Goal: Task Accomplishment & Management: Complete application form

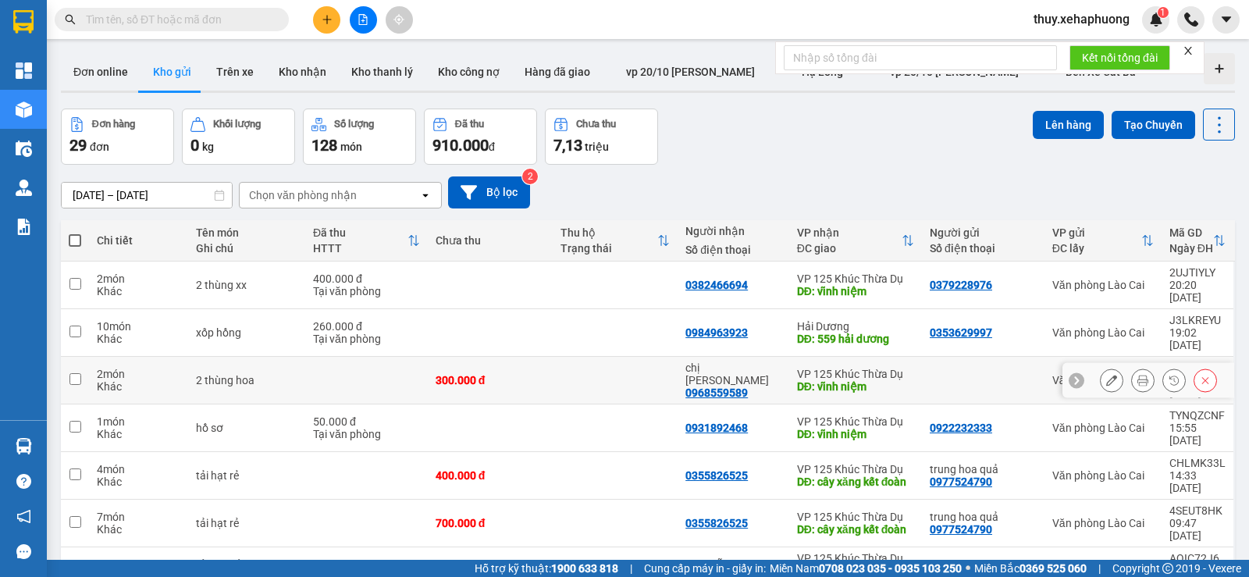
click at [519, 357] on td "300.000 đ" at bounding box center [490, 381] width 125 height 48
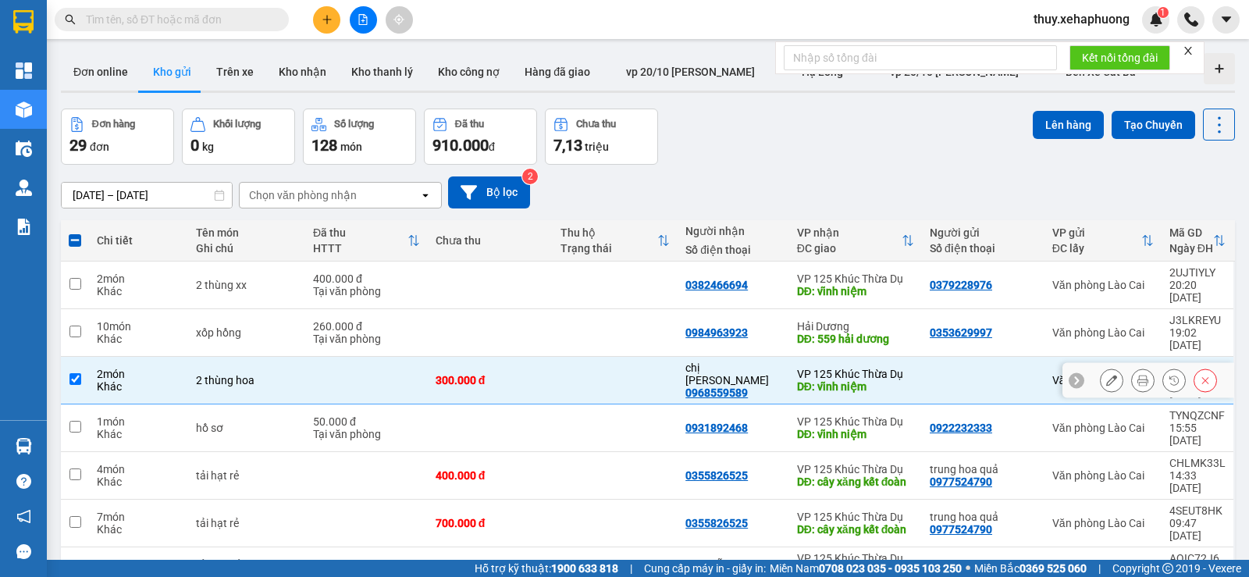
click at [519, 357] on td "300.000 đ" at bounding box center [490, 381] width 125 height 48
checkbox input "false"
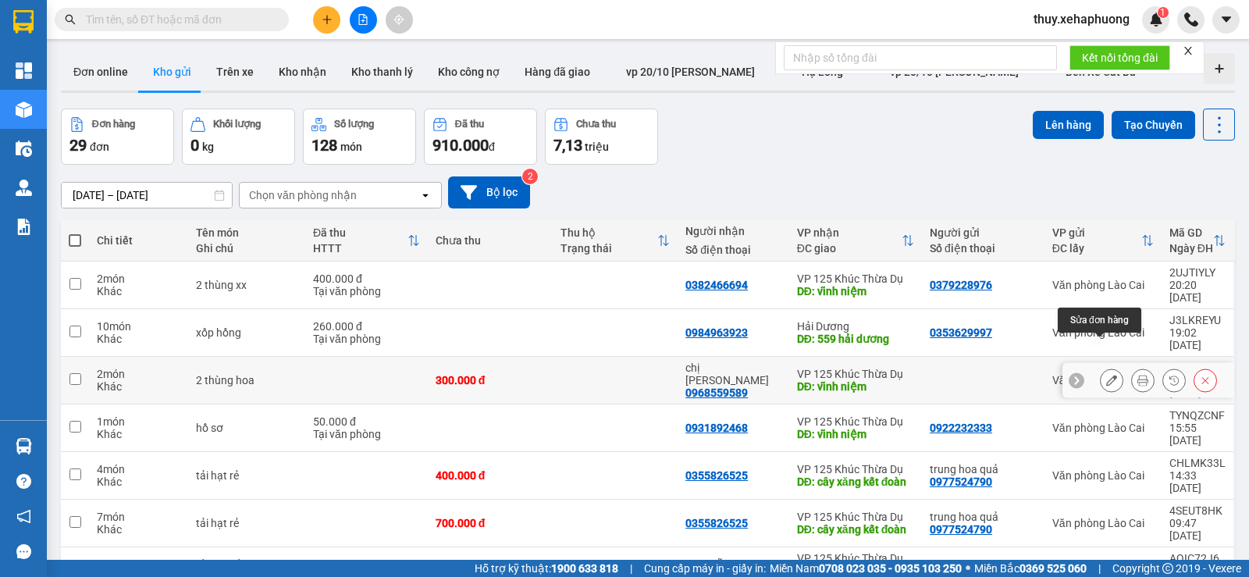
click at [1106, 367] on button at bounding box center [1112, 380] width 22 height 27
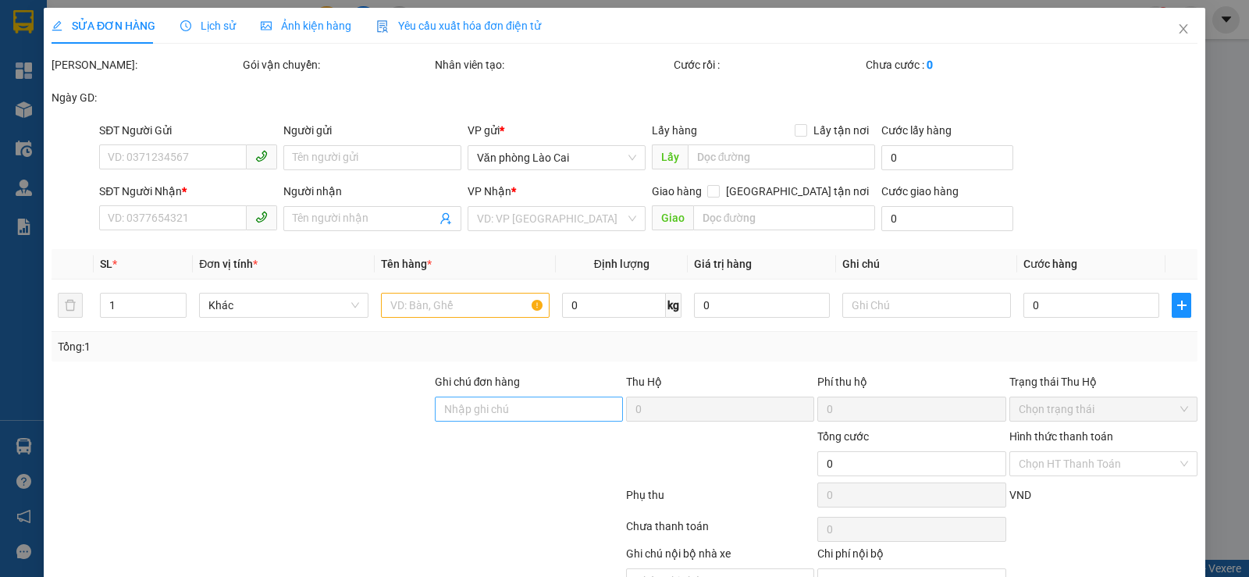
type input "0968559589"
type input "chị [PERSON_NAME]"
type input "vĩnh niệm"
type input "300.000"
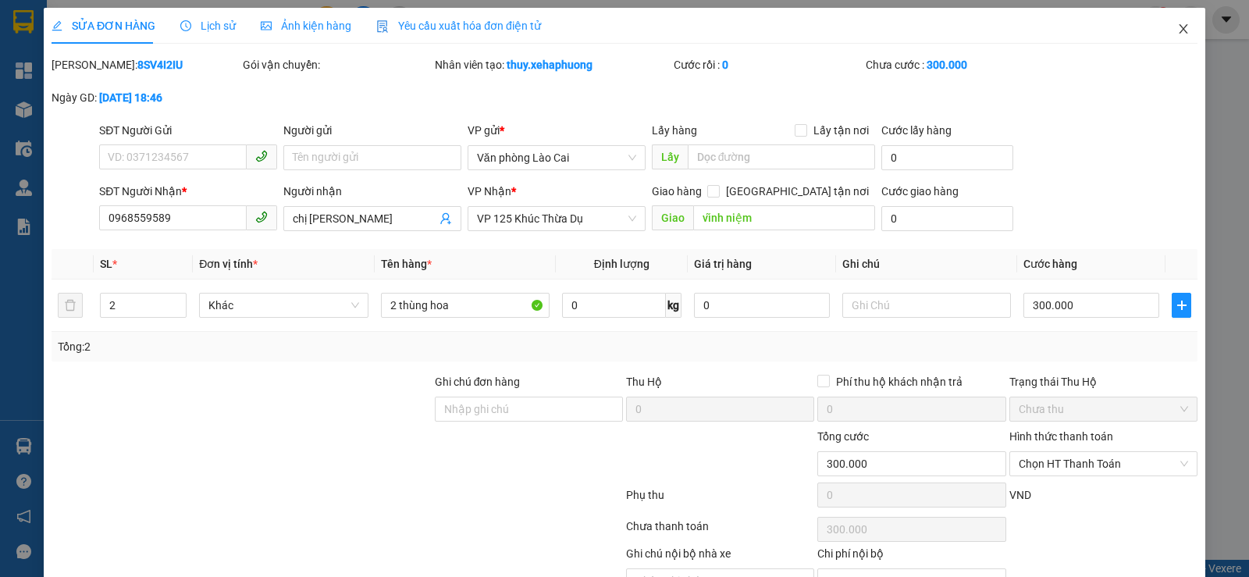
click at [1174, 36] on span "Close" at bounding box center [1184, 30] width 44 height 44
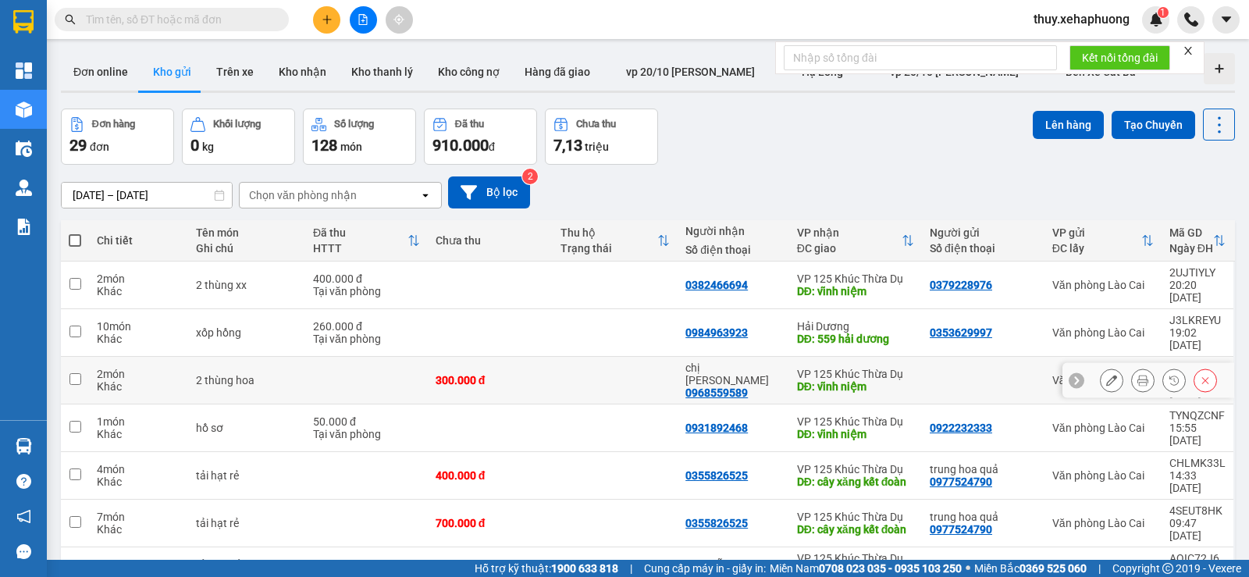
click at [479, 374] on div "300.000 đ" at bounding box center [490, 380] width 109 height 12
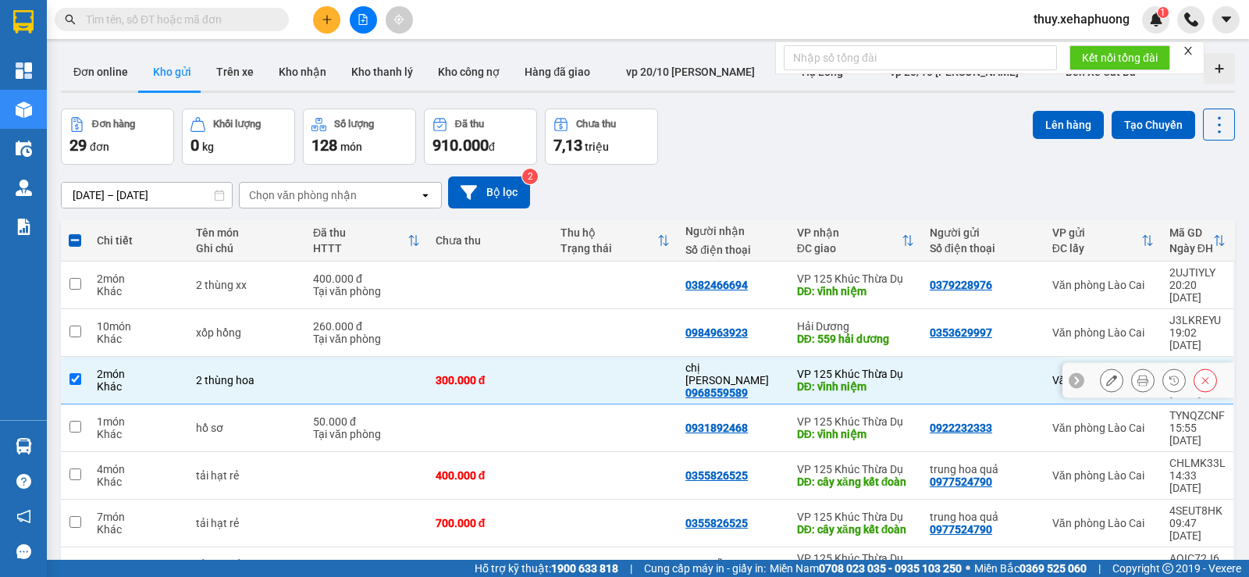
click at [486, 374] on div "300.000 đ" at bounding box center [490, 380] width 109 height 12
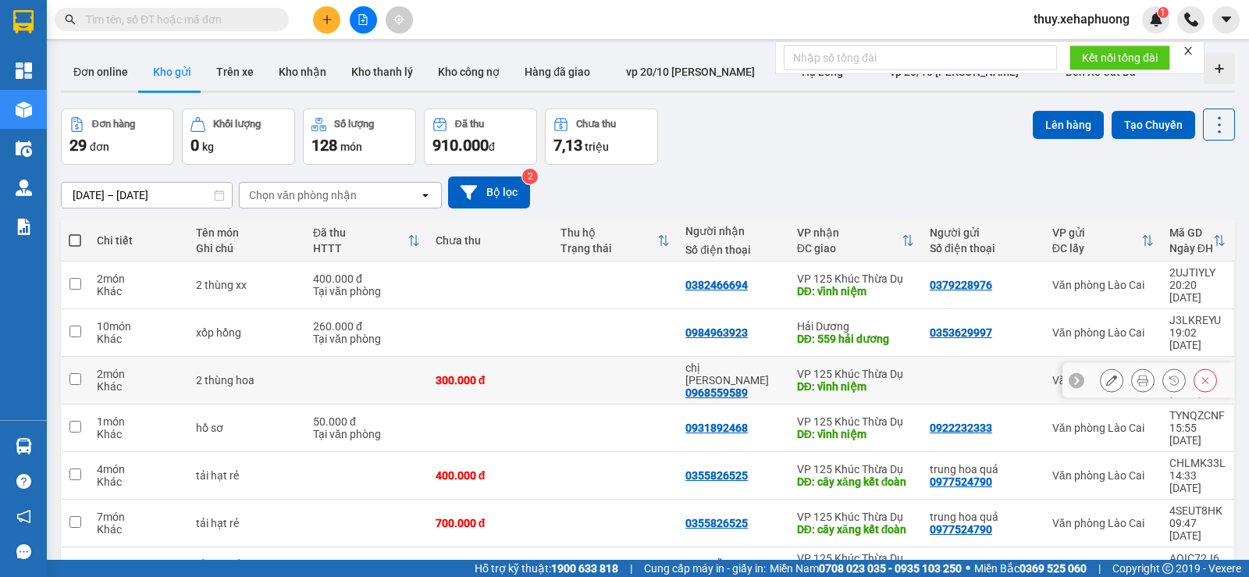
click at [995, 374] on div at bounding box center [983, 380] width 107 height 12
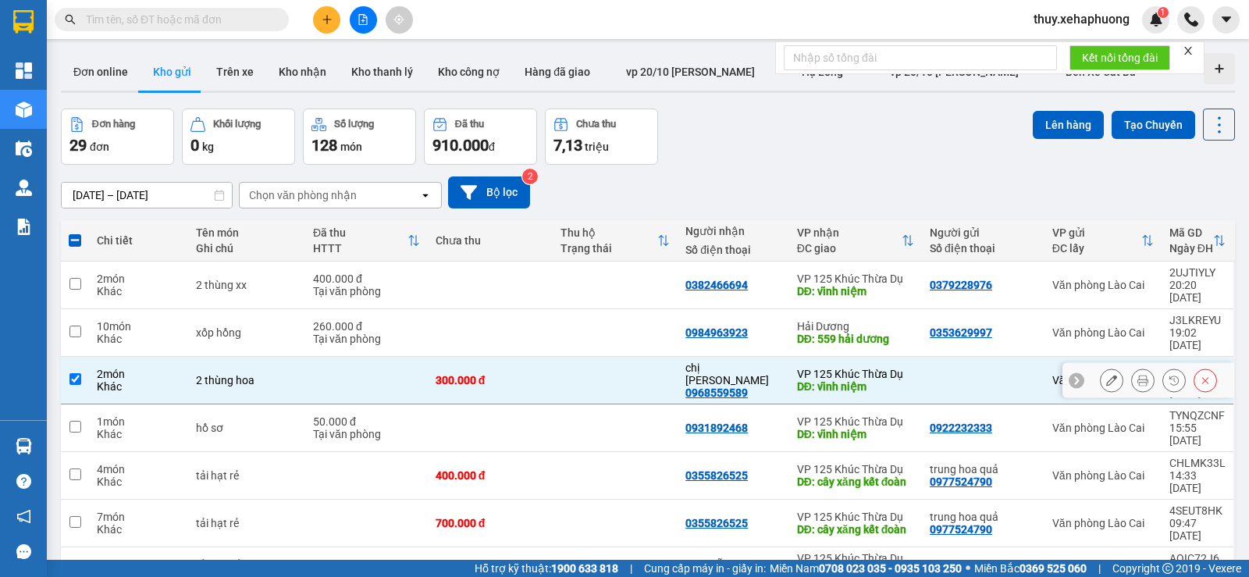
click at [995, 374] on div at bounding box center [983, 380] width 107 height 12
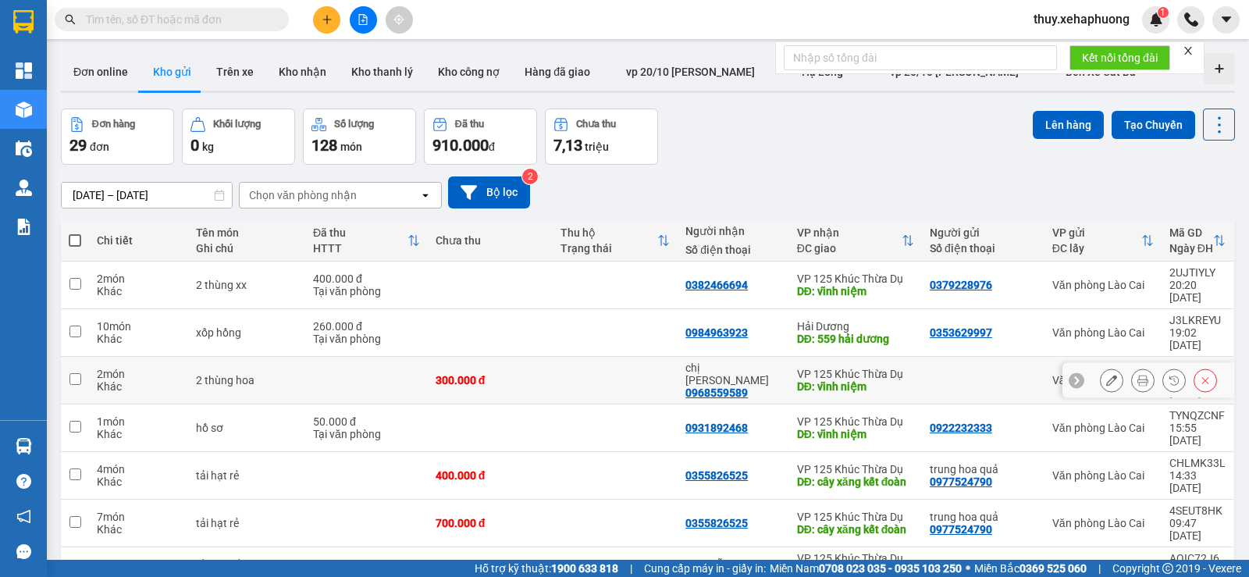
click at [959, 374] on div at bounding box center [983, 380] width 107 height 12
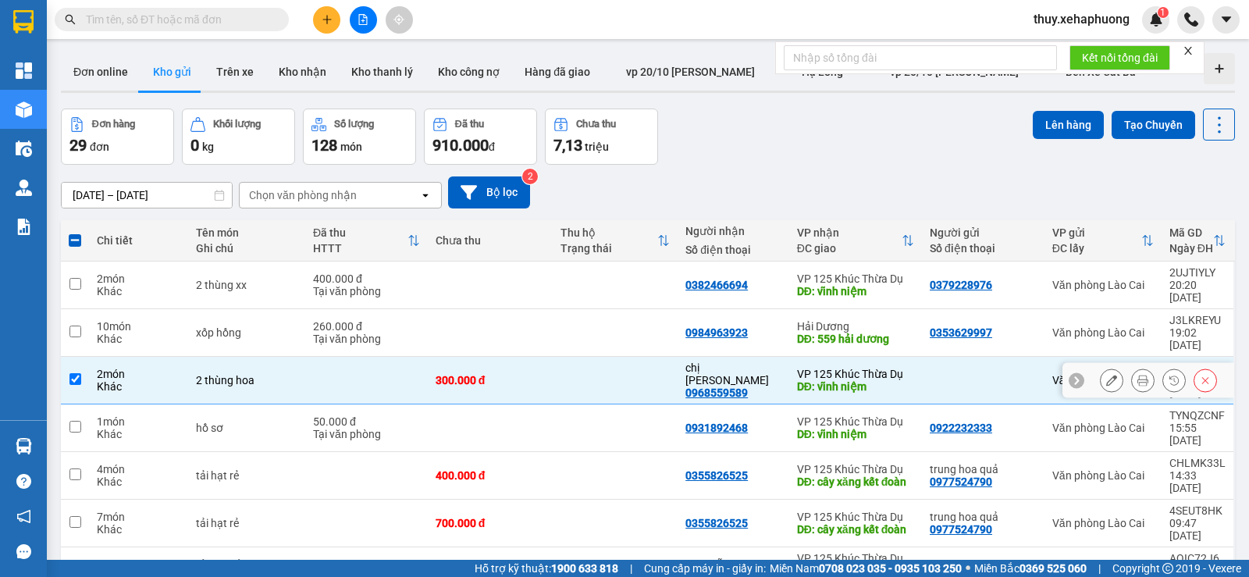
click at [959, 374] on div at bounding box center [983, 380] width 107 height 12
checkbox input "false"
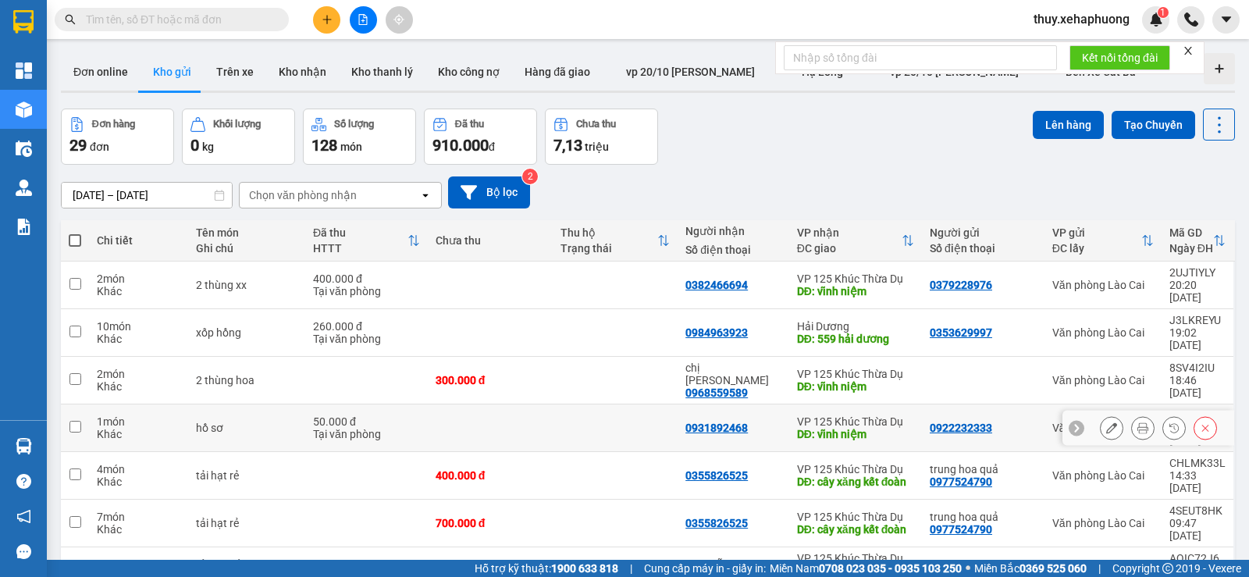
drag, startPoint x: 721, startPoint y: 354, endPoint x: 622, endPoint y: 378, distance: 101.9
click at [622, 404] on td at bounding box center [615, 428] width 125 height 48
checkbox input "true"
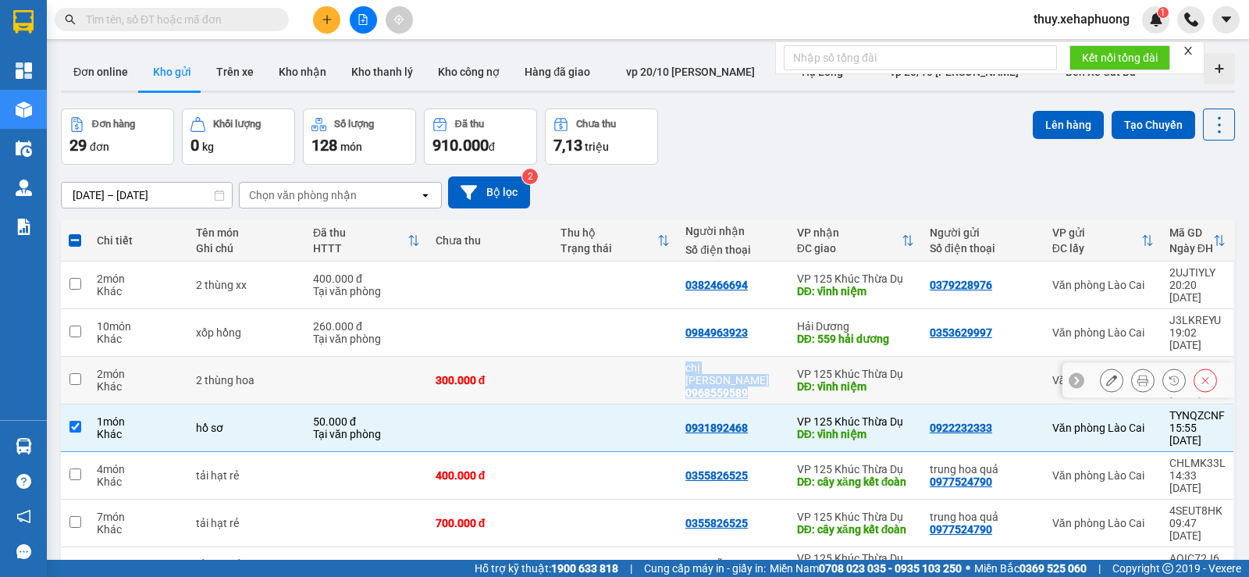
drag, startPoint x: 666, startPoint y: 356, endPoint x: 753, endPoint y: 361, distance: 87.6
click at [753, 361] on tr "2 món Khác 2 thùng hoa 300.000 đ chị huyền hoa 0968559589 VP 125 Khúc Thừa Dụ D…" at bounding box center [648, 381] width 1174 height 48
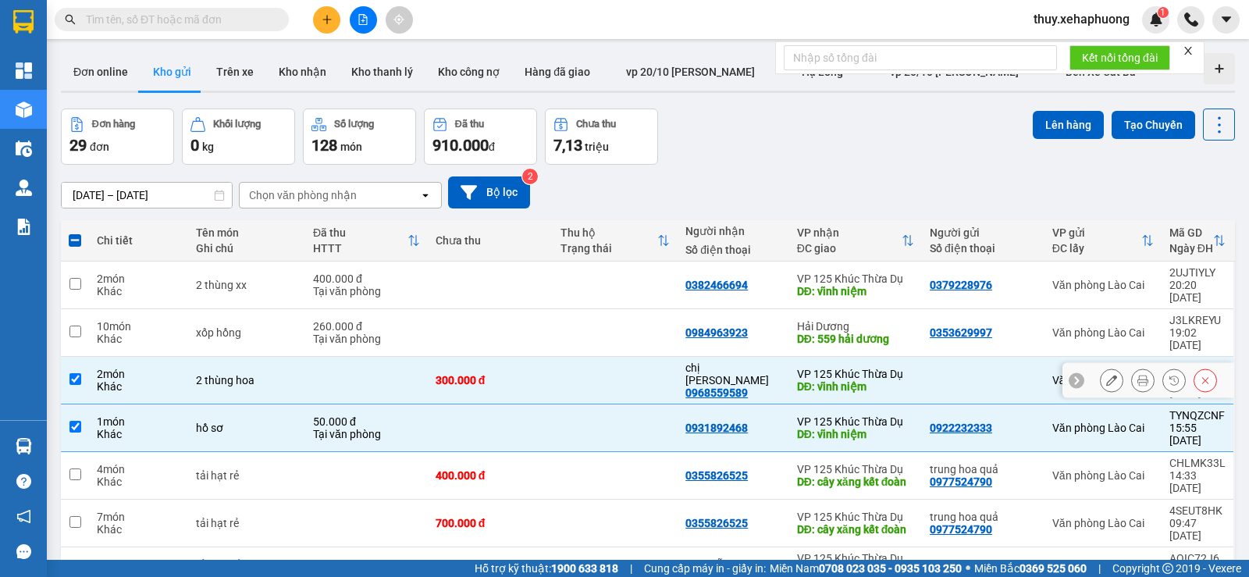
click at [753, 361] on div "chị huyền hoa 0968559589" at bounding box center [733, 379] width 96 height 37
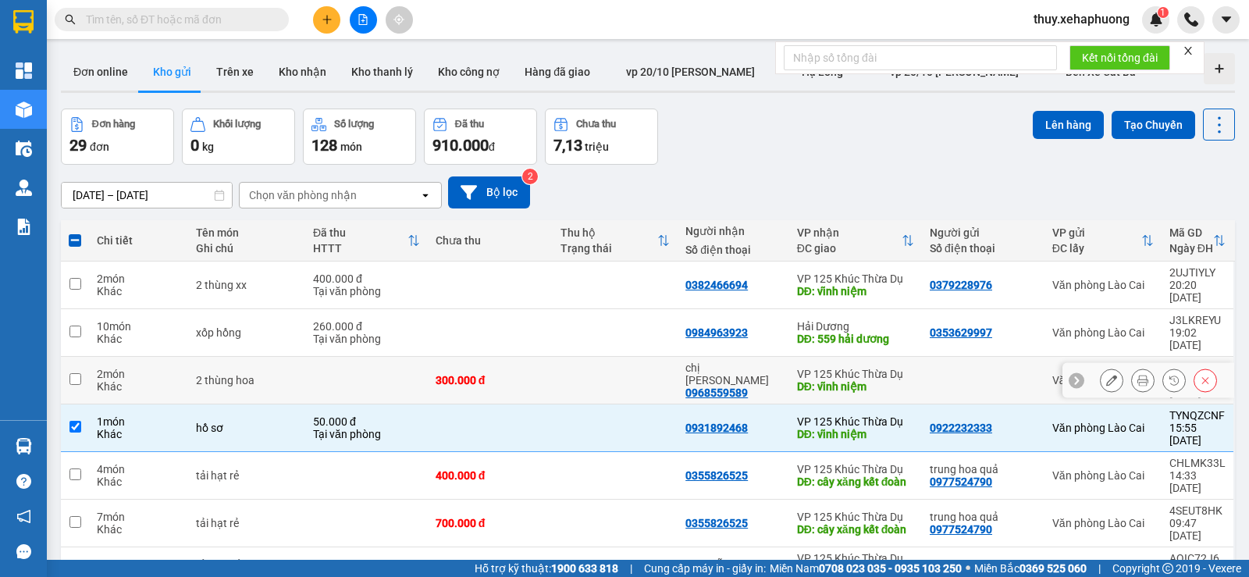
drag, startPoint x: 729, startPoint y: 358, endPoint x: 651, endPoint y: 347, distance: 78.8
click at [651, 357] on td at bounding box center [615, 381] width 125 height 48
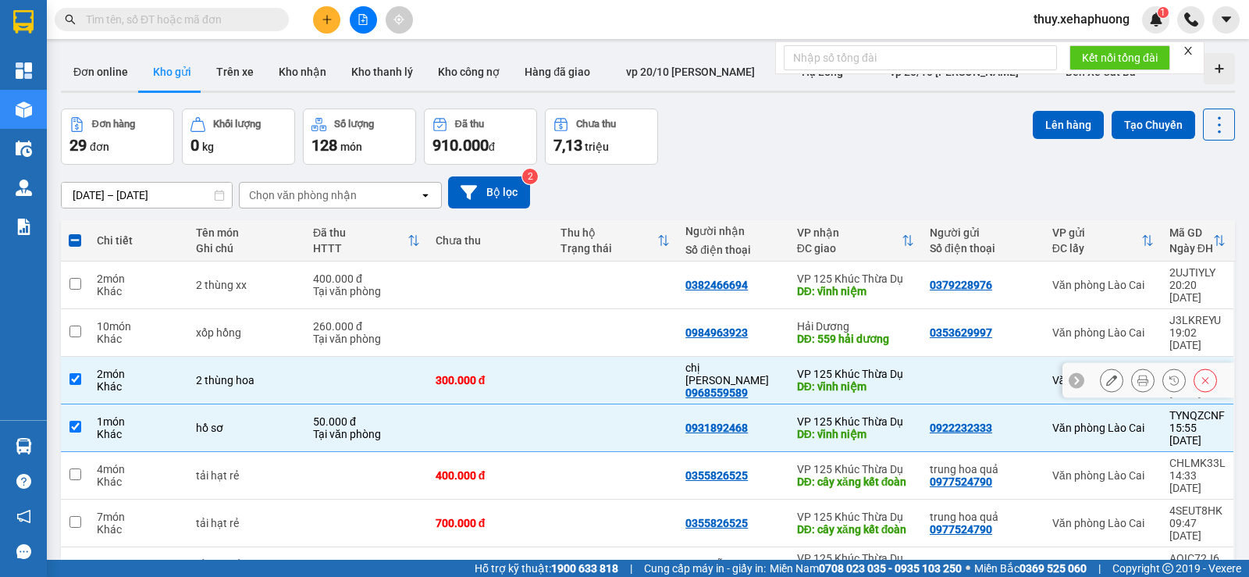
click at [174, 380] on div "Khác" at bounding box center [139, 386] width 84 height 12
checkbox input "false"
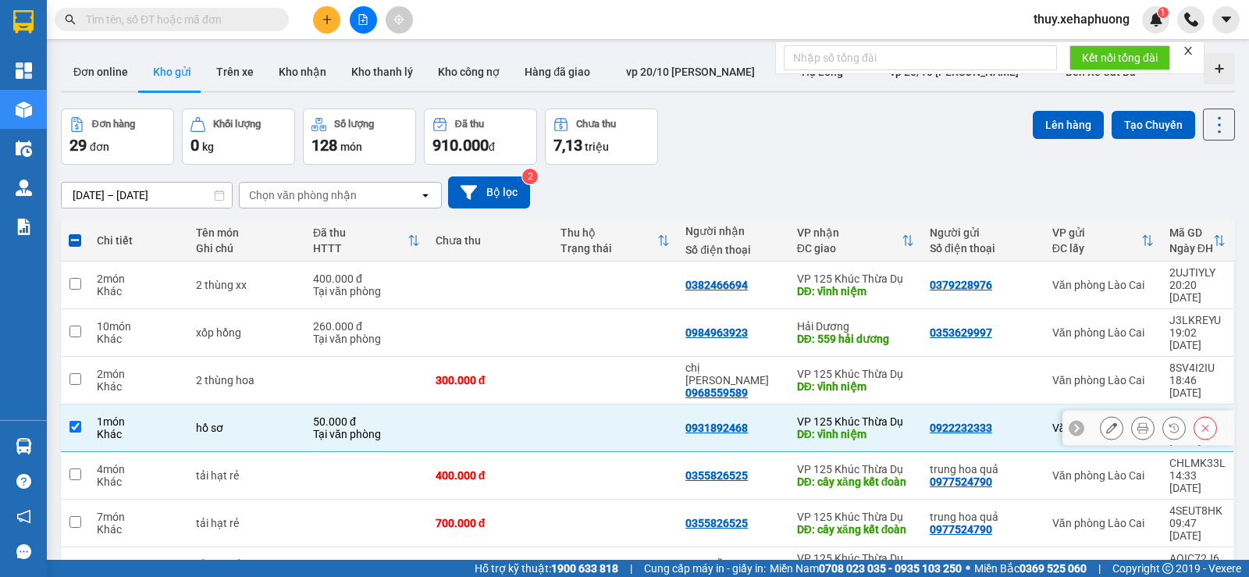
click at [169, 428] on div "Khác" at bounding box center [139, 434] width 84 height 12
checkbox input "false"
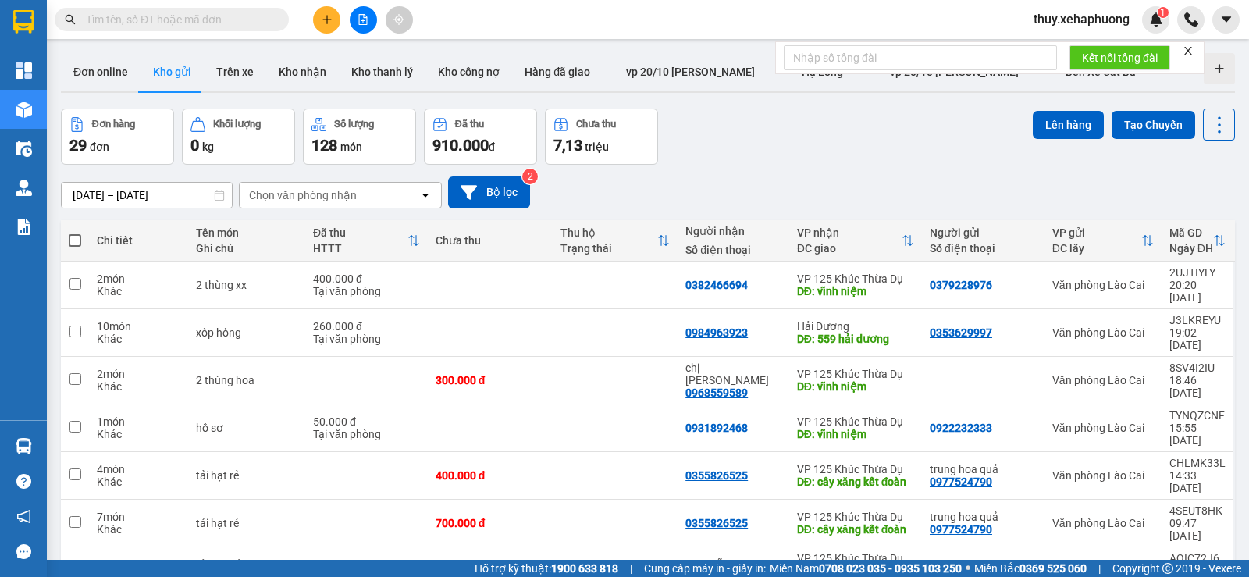
click at [167, 23] on input "text" at bounding box center [178, 19] width 184 height 17
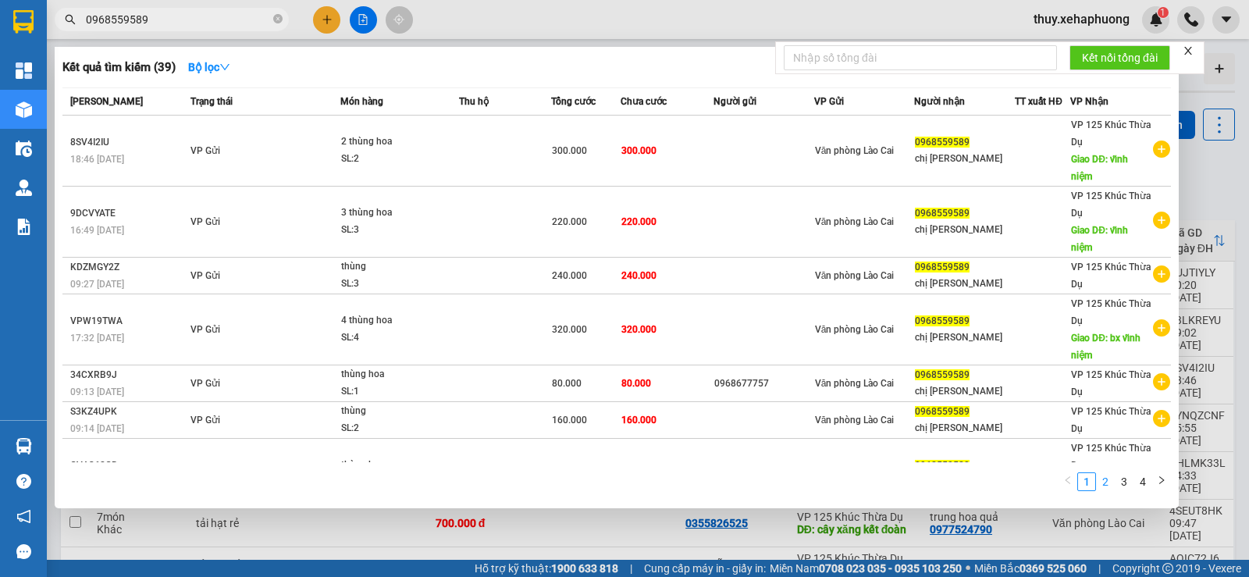
type input "0968559589"
click at [1105, 482] on link "2" at bounding box center [1105, 481] width 17 height 17
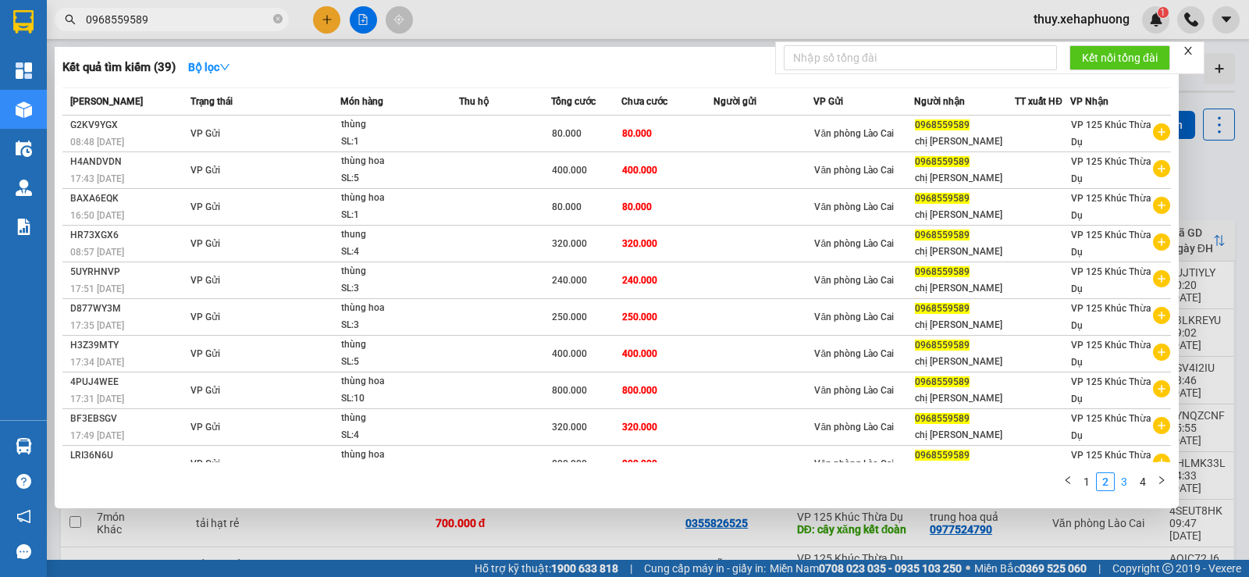
click at [1128, 483] on link "3" at bounding box center [1124, 481] width 17 height 17
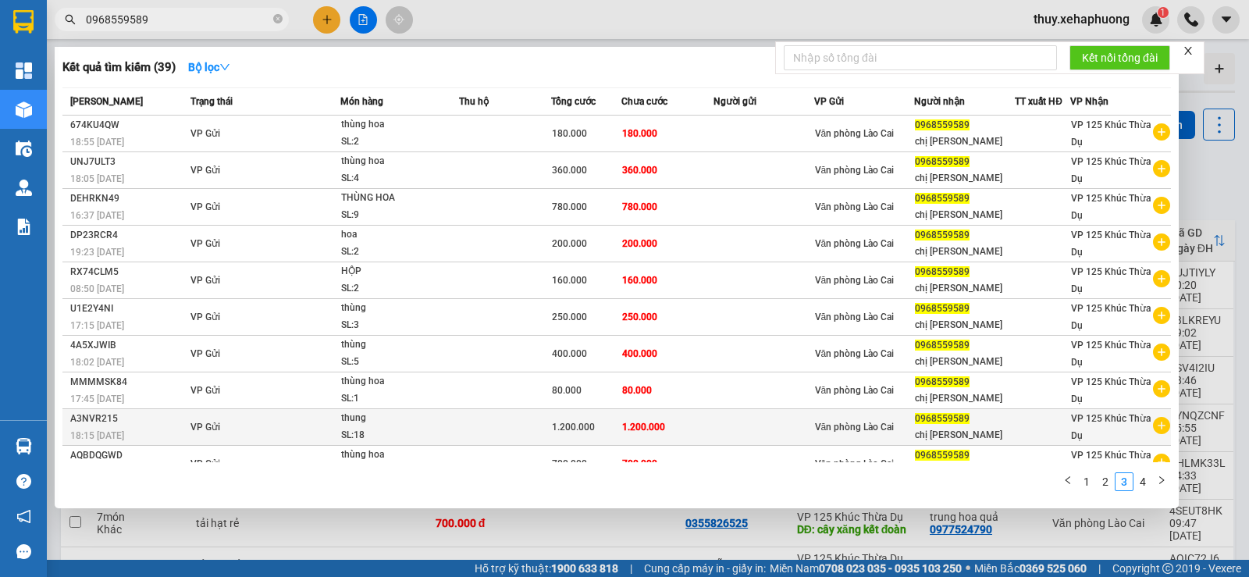
scroll to position [20, 0]
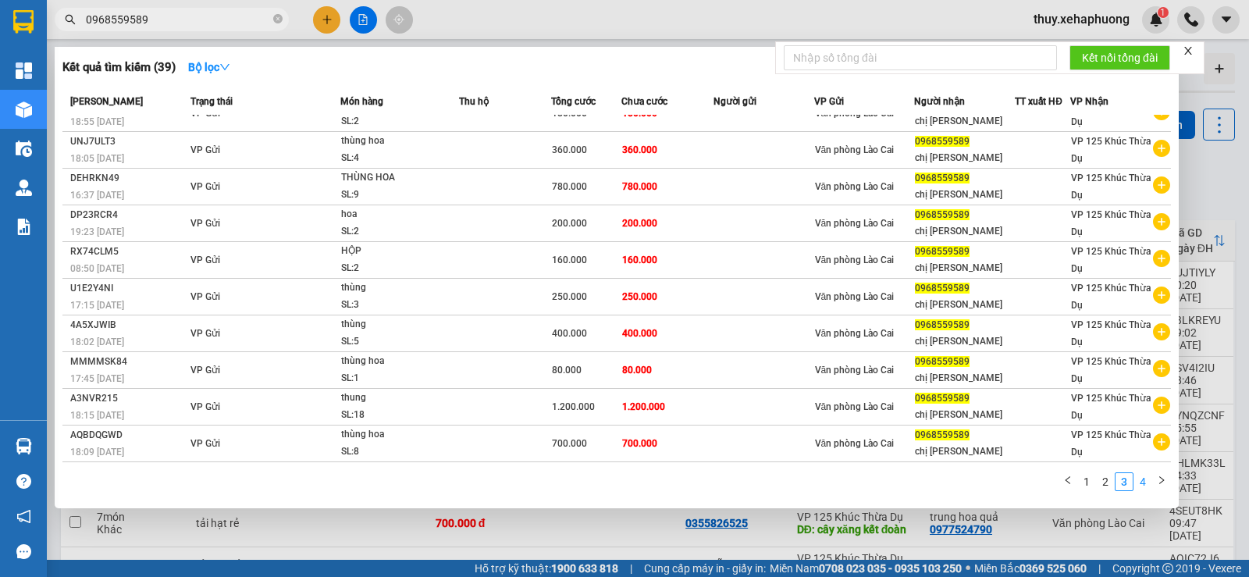
click at [1142, 485] on link "4" at bounding box center [1142, 481] width 17 height 17
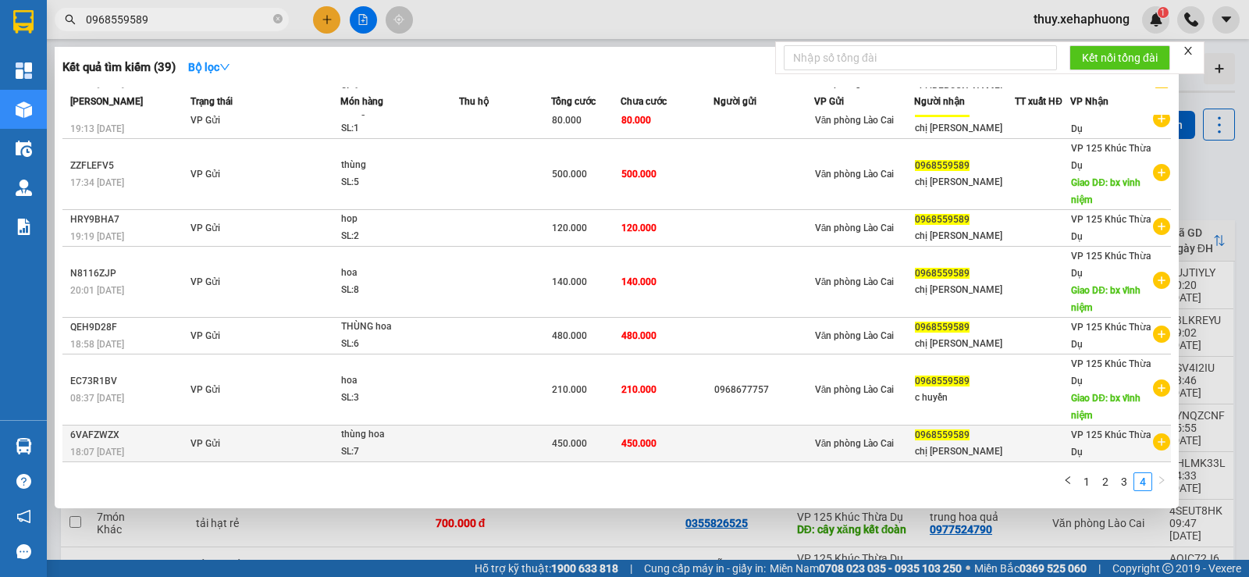
scroll to position [0, 0]
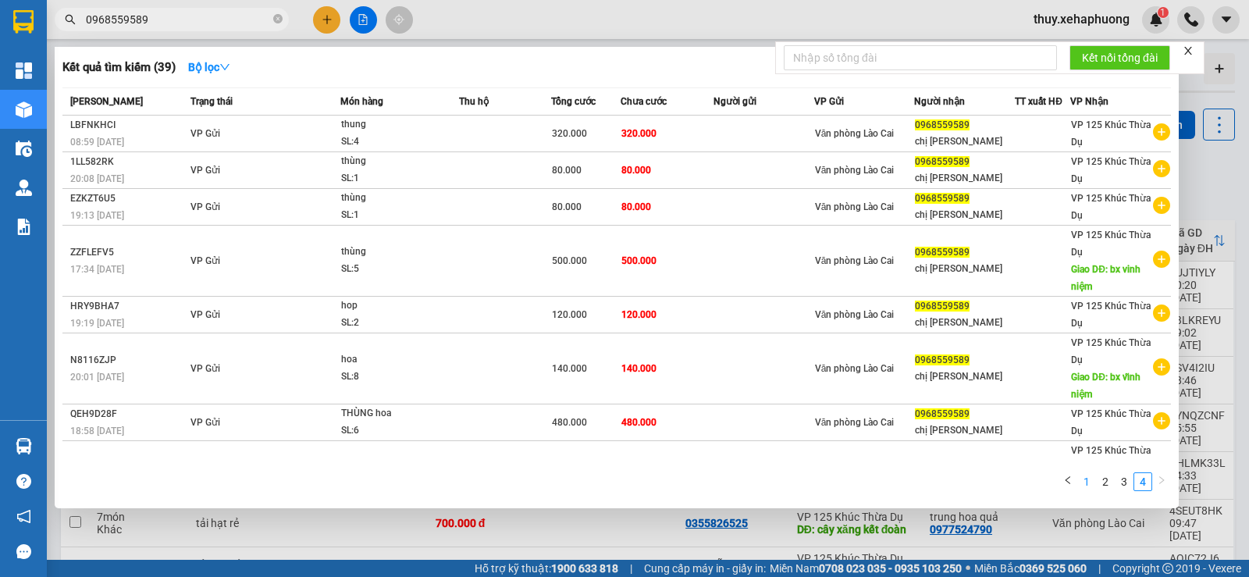
click at [1093, 478] on link "1" at bounding box center [1086, 481] width 17 height 17
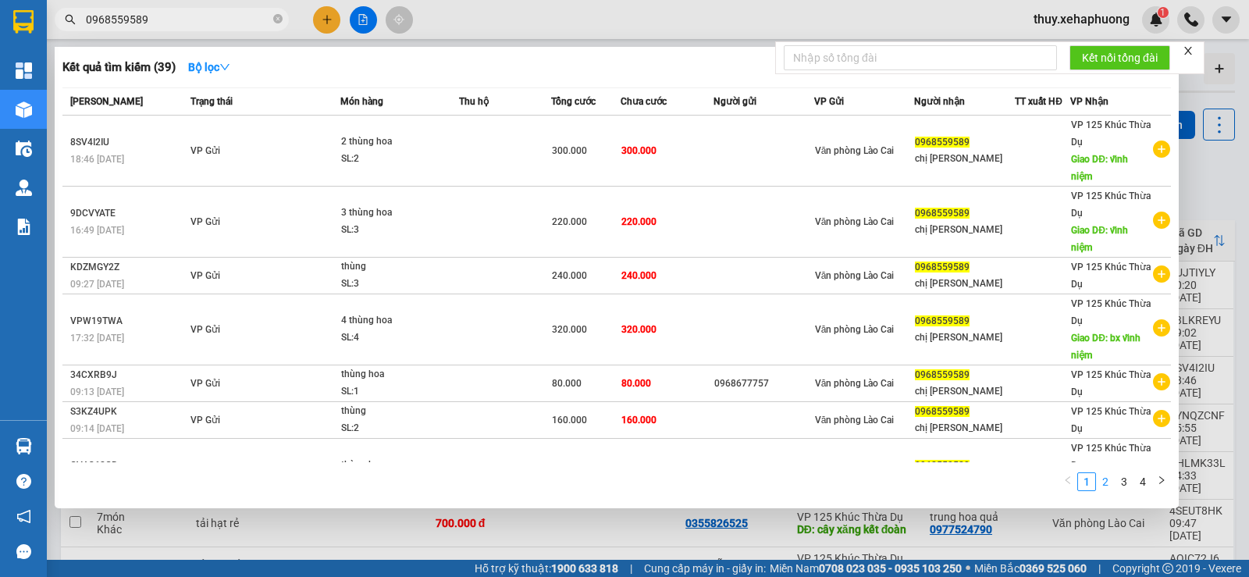
click at [1108, 483] on link "2" at bounding box center [1105, 481] width 17 height 17
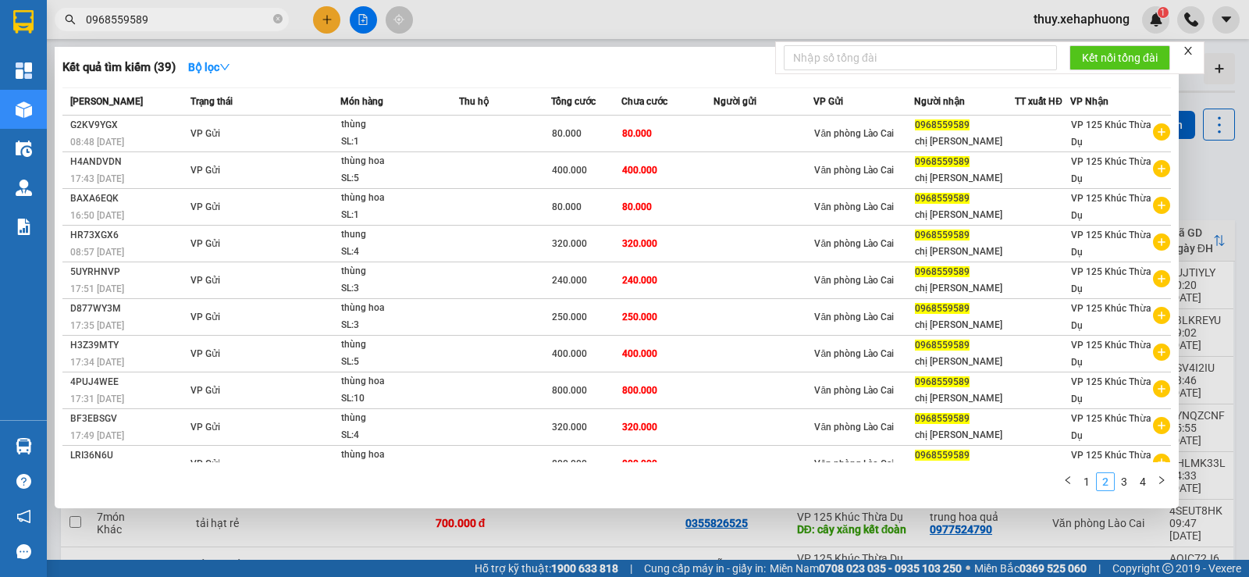
click at [1110, 483] on link "2" at bounding box center [1105, 481] width 17 height 17
click at [1119, 483] on link "3" at bounding box center [1124, 481] width 17 height 17
click at [1140, 483] on link "4" at bounding box center [1142, 481] width 17 height 17
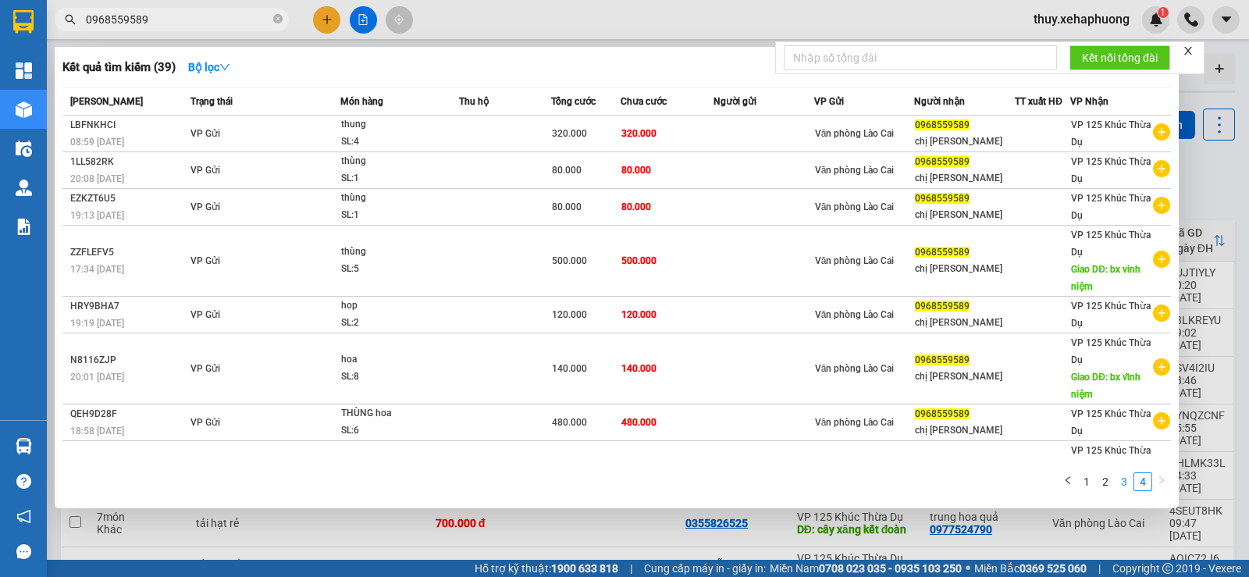
click at [1131, 484] on link "3" at bounding box center [1124, 481] width 17 height 17
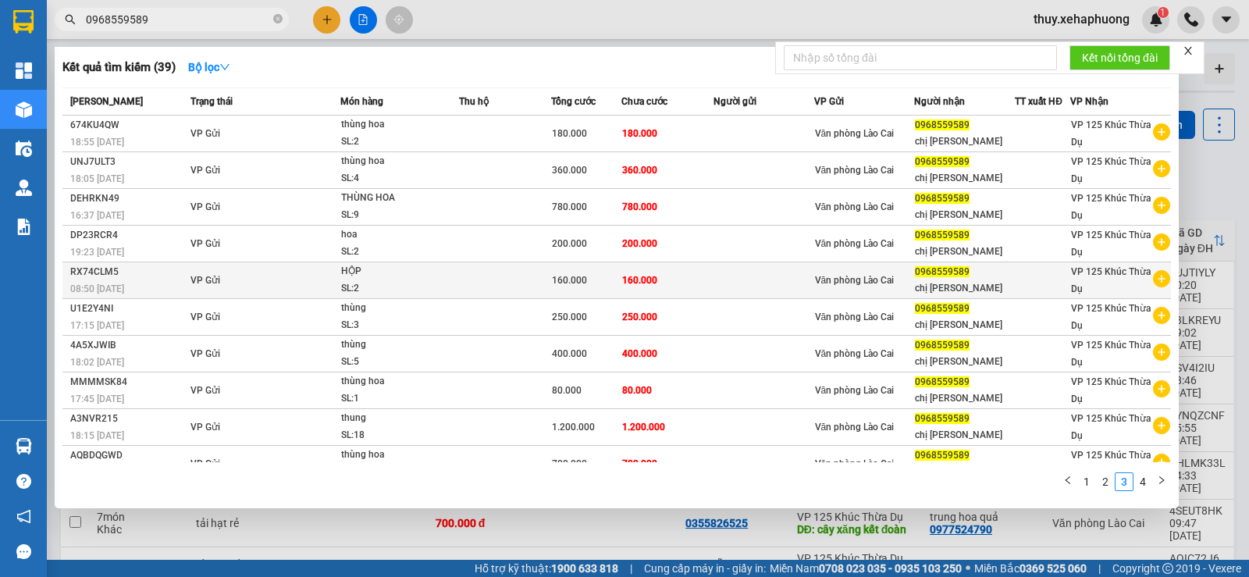
scroll to position [20, 0]
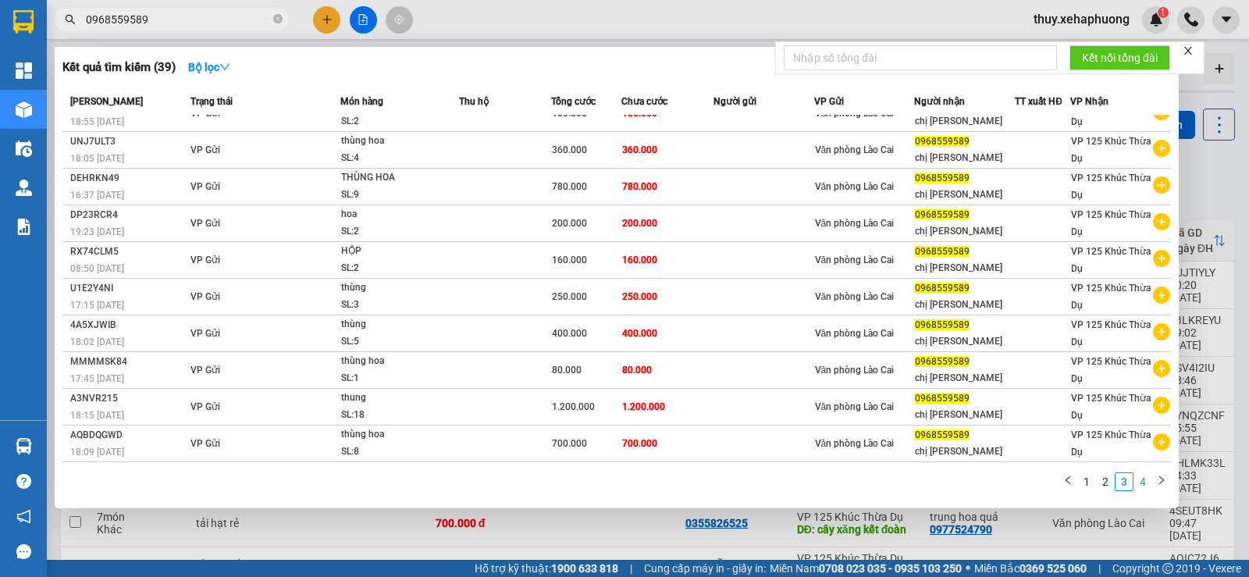
click at [1142, 482] on link "4" at bounding box center [1142, 481] width 17 height 17
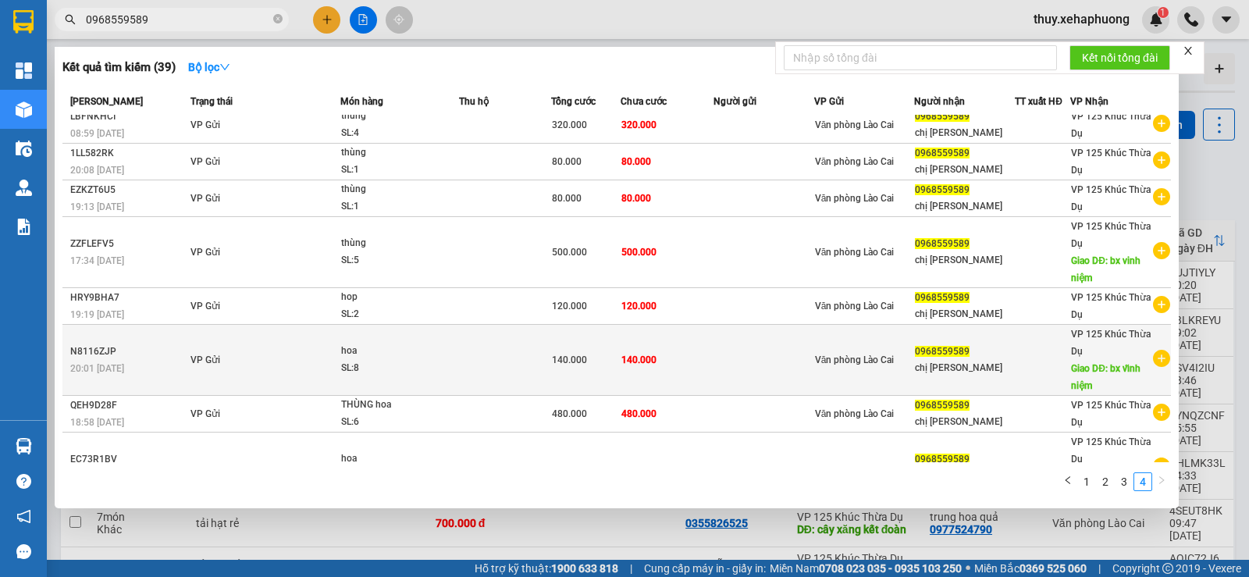
scroll to position [0, 0]
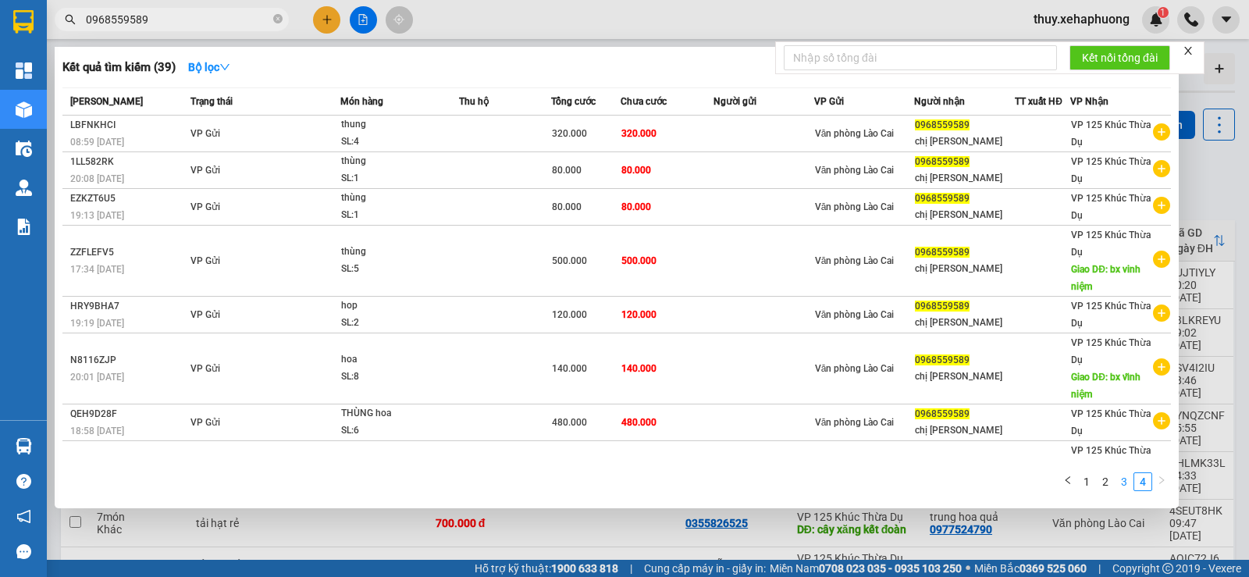
click at [1128, 480] on link "3" at bounding box center [1124, 481] width 17 height 17
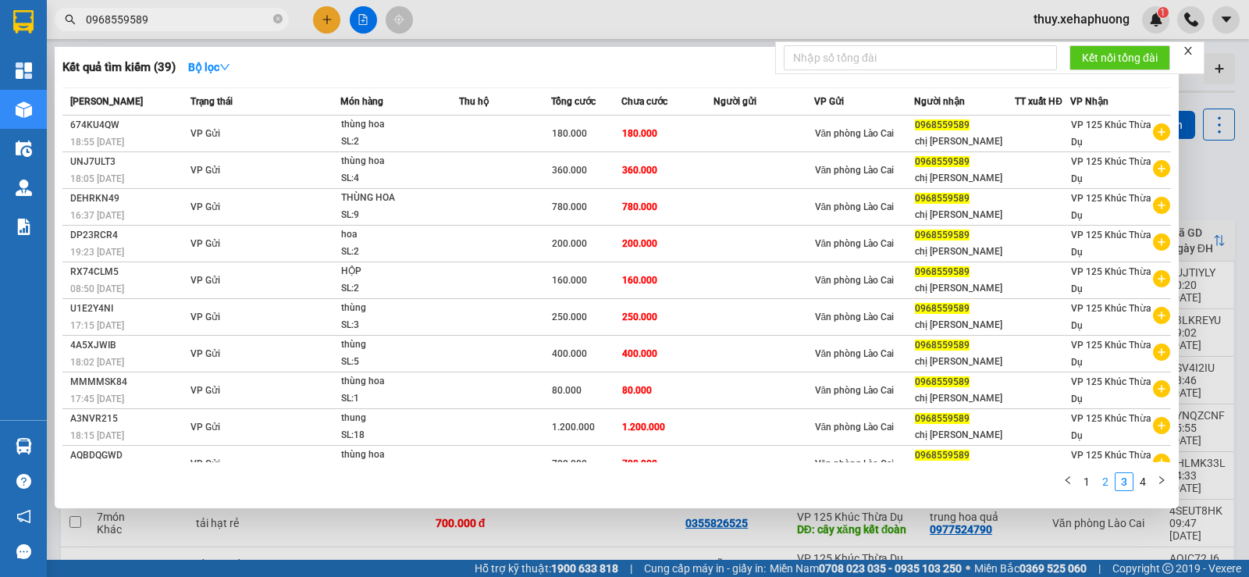
click at [1108, 479] on link "2" at bounding box center [1105, 481] width 17 height 17
click at [1090, 479] on link "1" at bounding box center [1086, 481] width 17 height 17
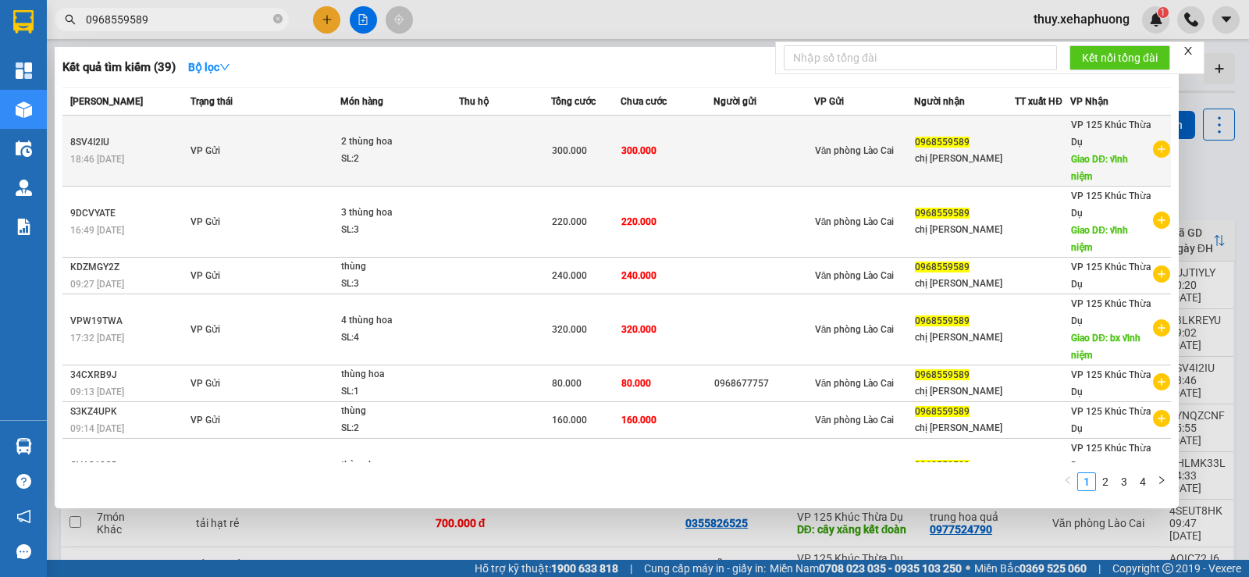
click at [372, 154] on div "SL: 2" at bounding box center [399, 159] width 117 height 17
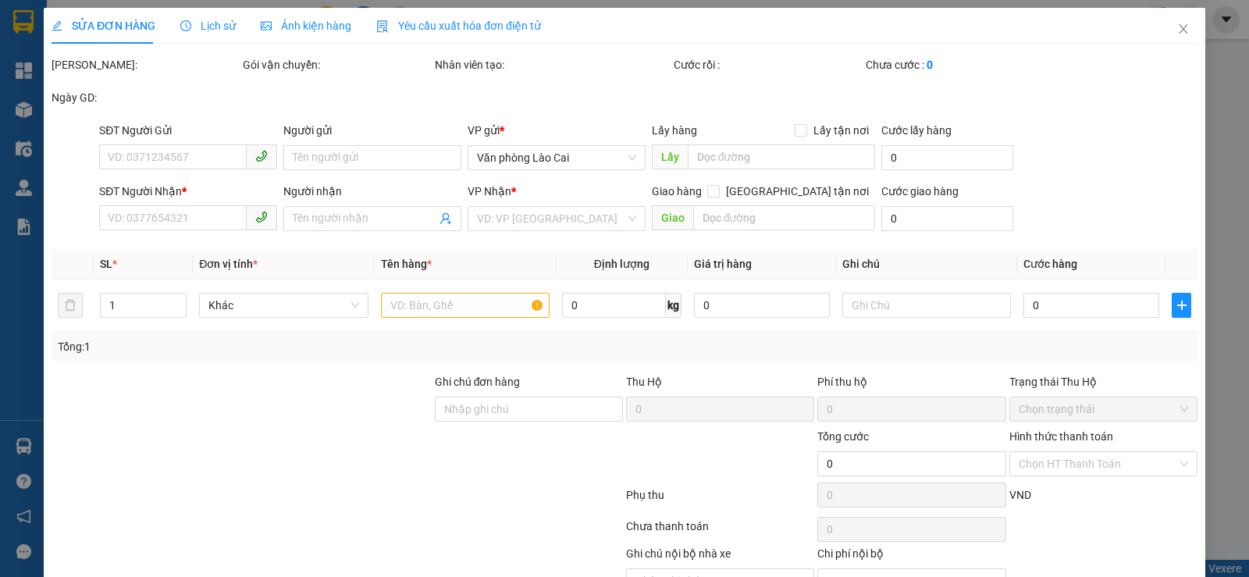
type input "0968559589"
type input "chị [PERSON_NAME]"
type input "vĩnh niệm"
type input "300.000"
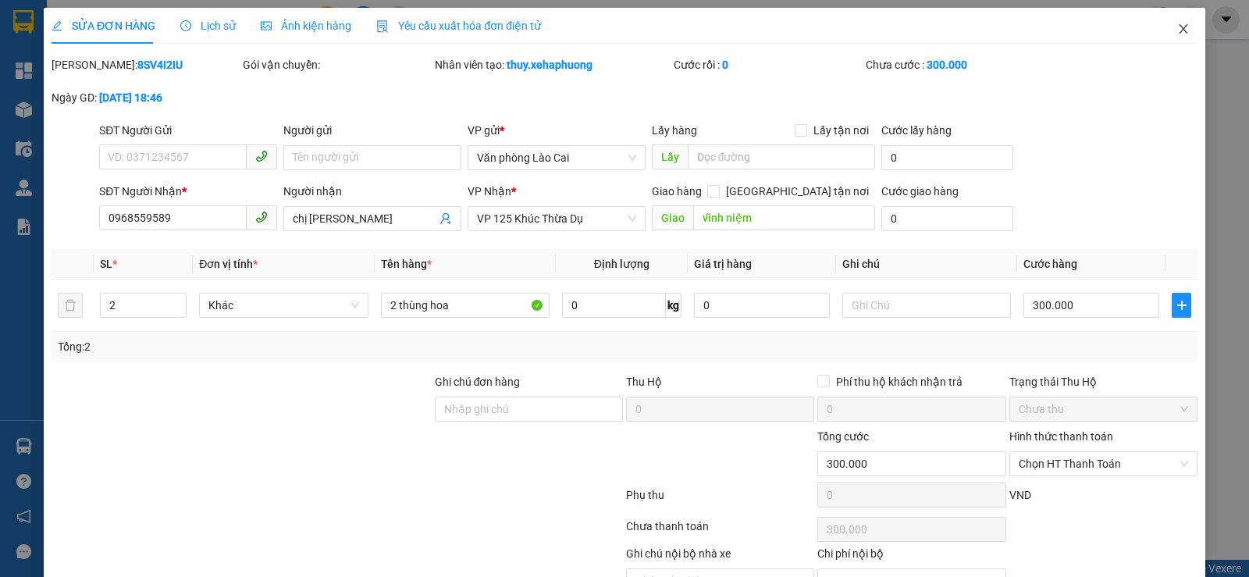
click at [1177, 33] on icon "close" at bounding box center [1183, 29] width 12 height 12
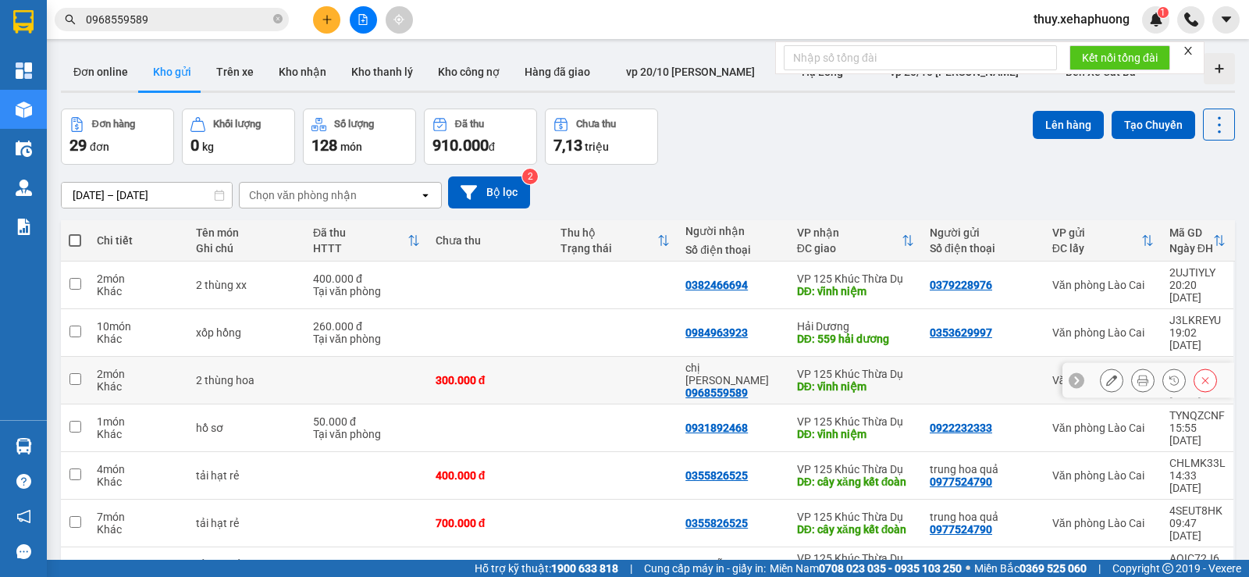
click at [428, 361] on td "300.000 đ" at bounding box center [490, 381] width 125 height 48
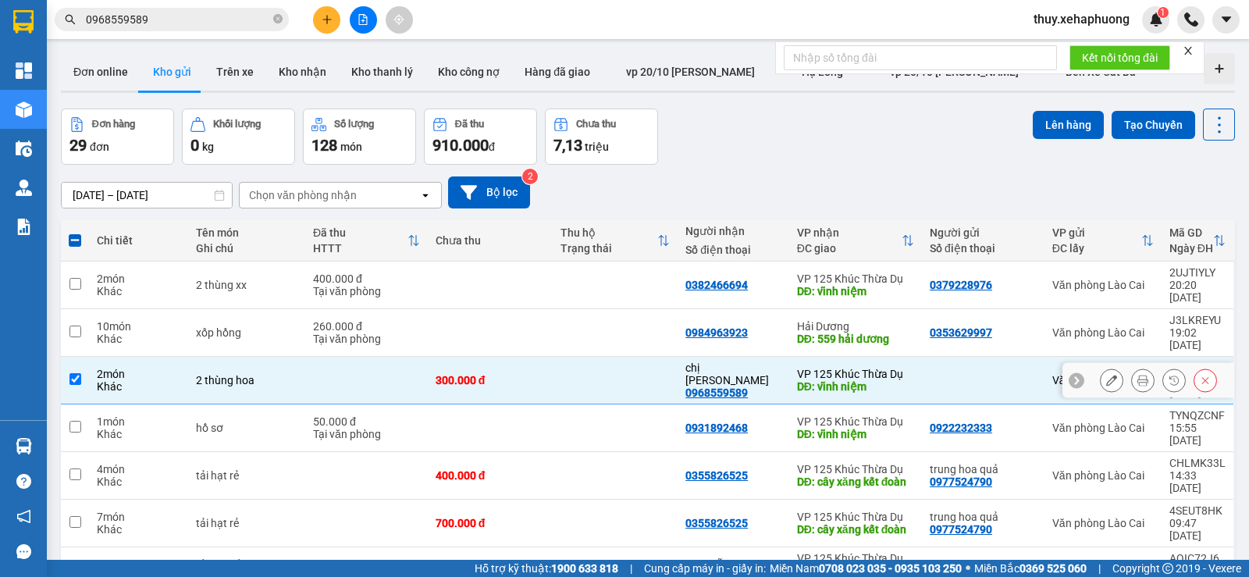
click at [428, 361] on td "300.000 đ" at bounding box center [490, 381] width 125 height 48
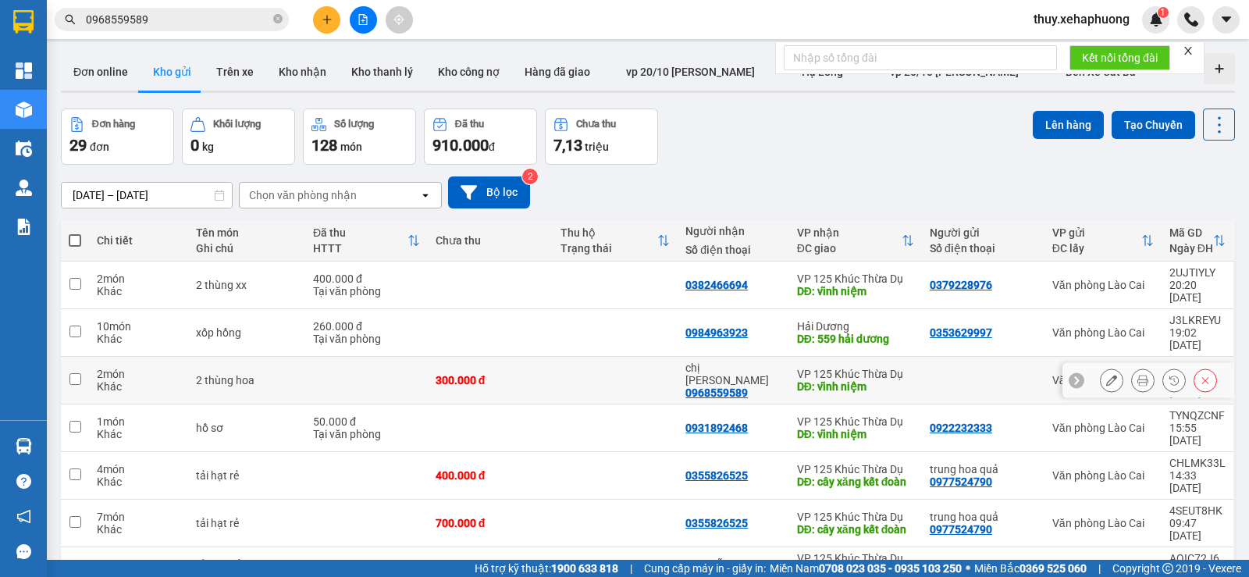
click at [500, 357] on td "300.000 đ" at bounding box center [490, 381] width 125 height 48
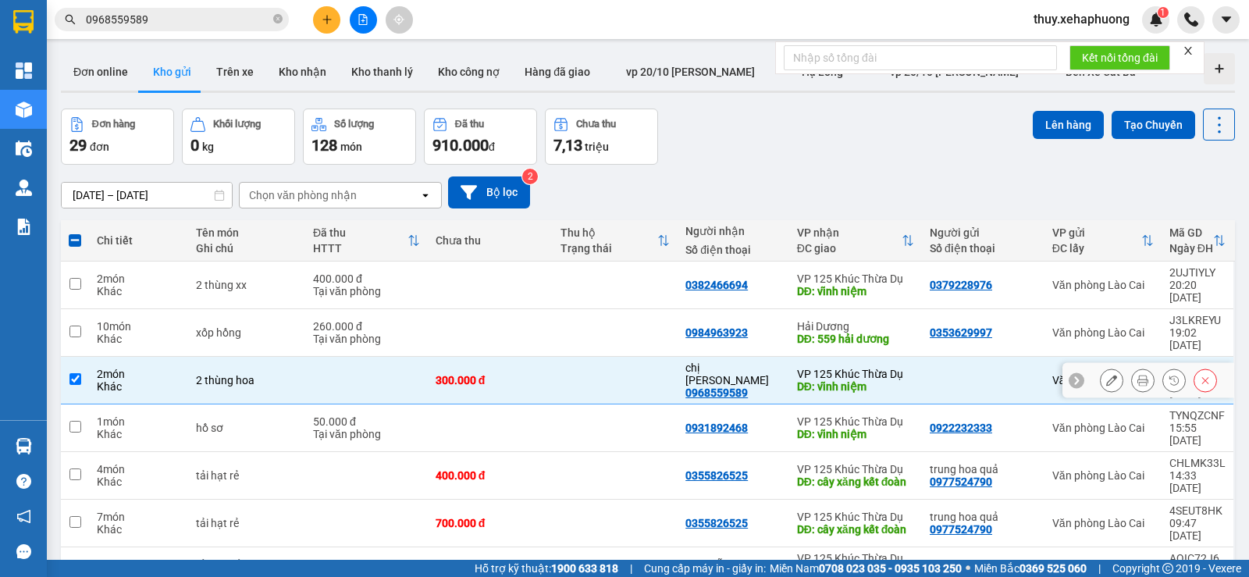
click at [500, 357] on td "300.000 đ" at bounding box center [490, 381] width 125 height 48
checkbox input "false"
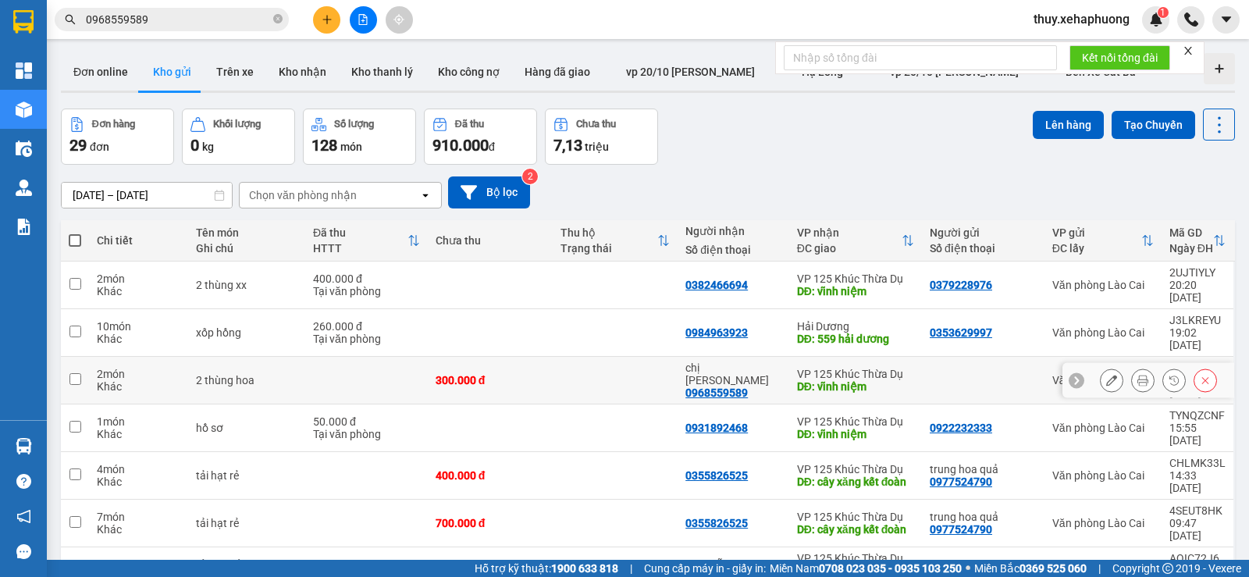
click at [1106, 375] on icon at bounding box center [1111, 380] width 11 height 11
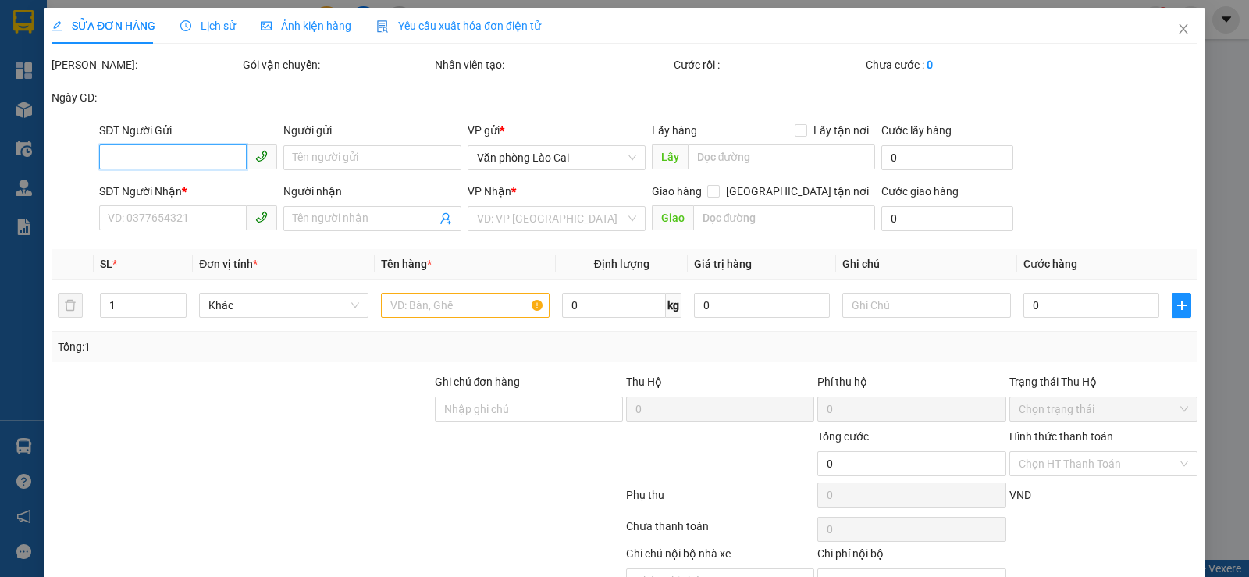
type input "0968559589"
type input "chị [PERSON_NAME]"
type input "vĩnh niệm"
type input "300.000"
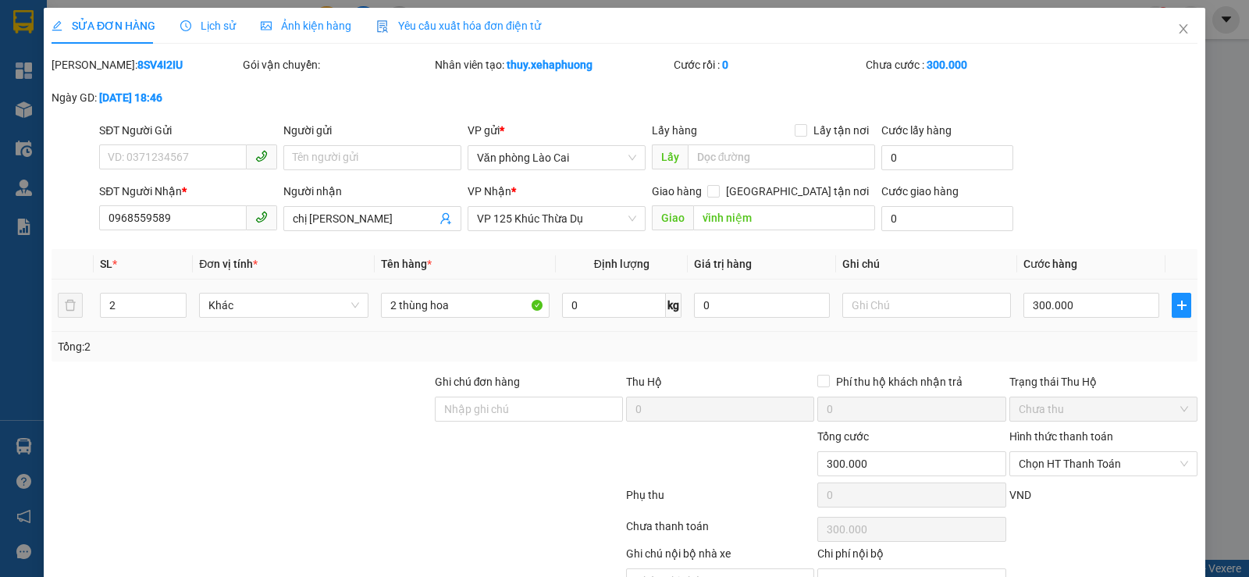
click at [1053, 292] on div "300.000" at bounding box center [1091, 305] width 136 height 31
click at [1050, 297] on input "300.000" at bounding box center [1091, 305] width 136 height 25
type input "1"
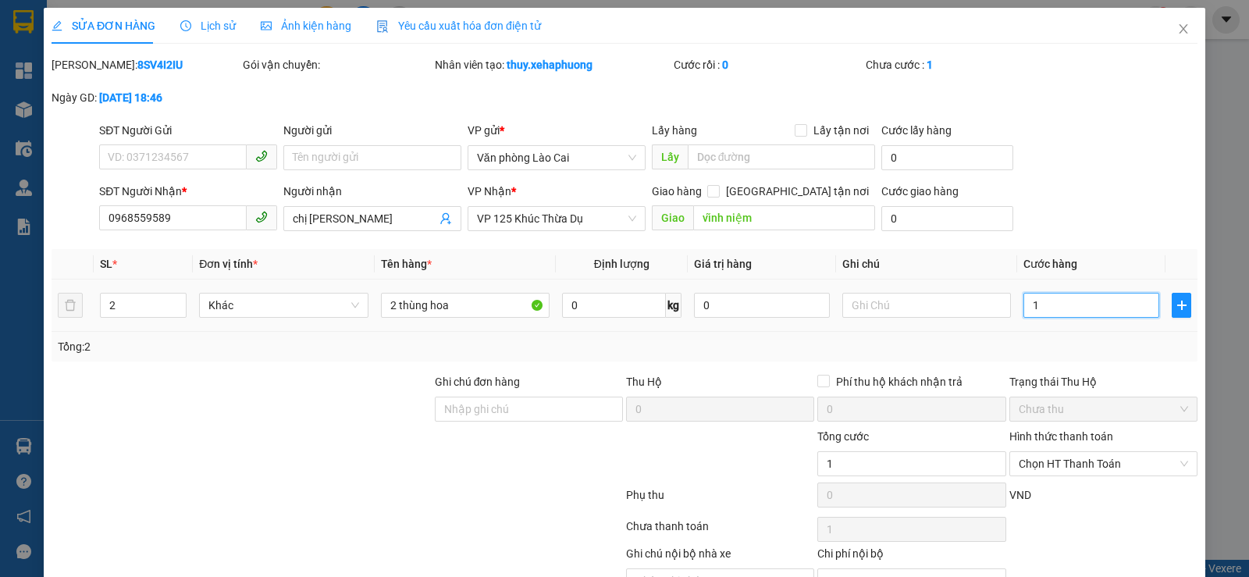
type input "16"
type input "160"
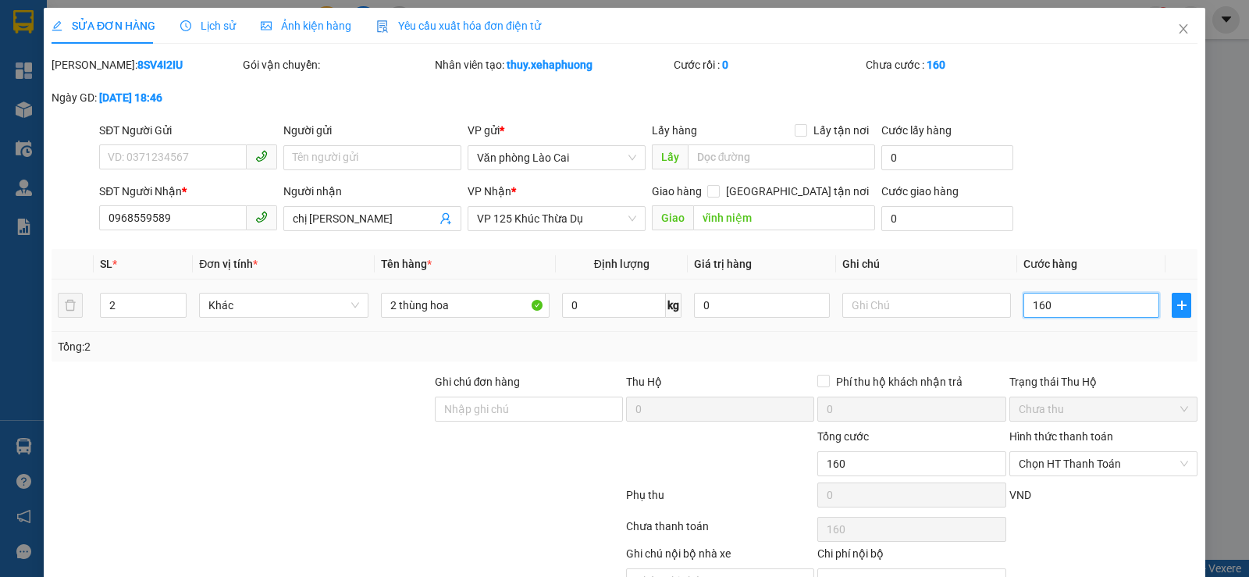
type input "1.600"
type input "16.000"
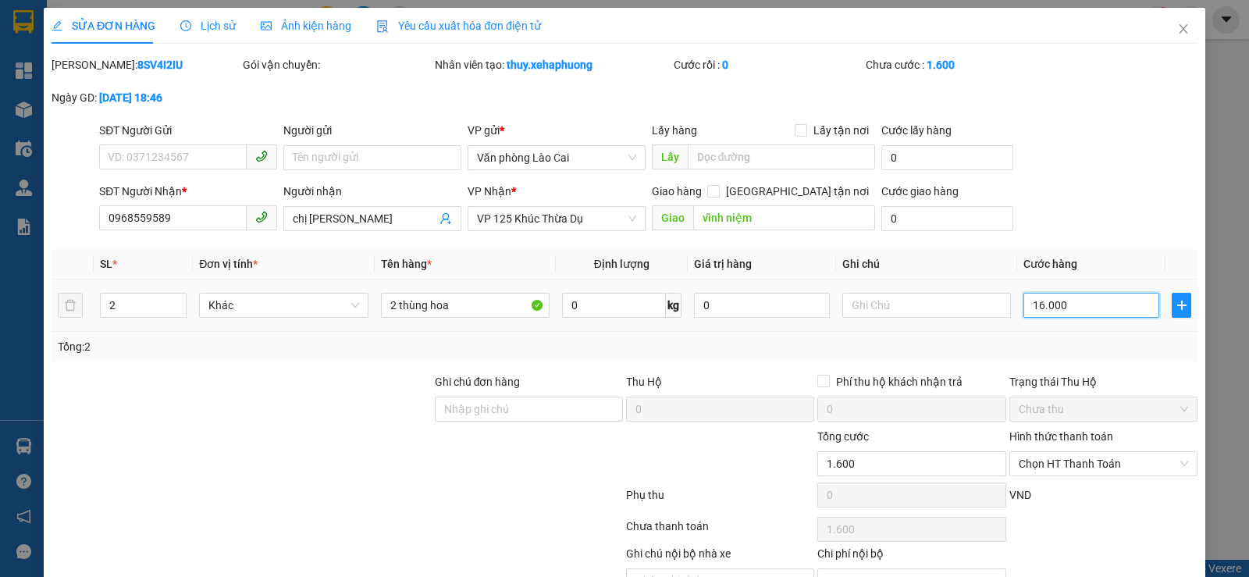
type input "16.000"
type input "160.000"
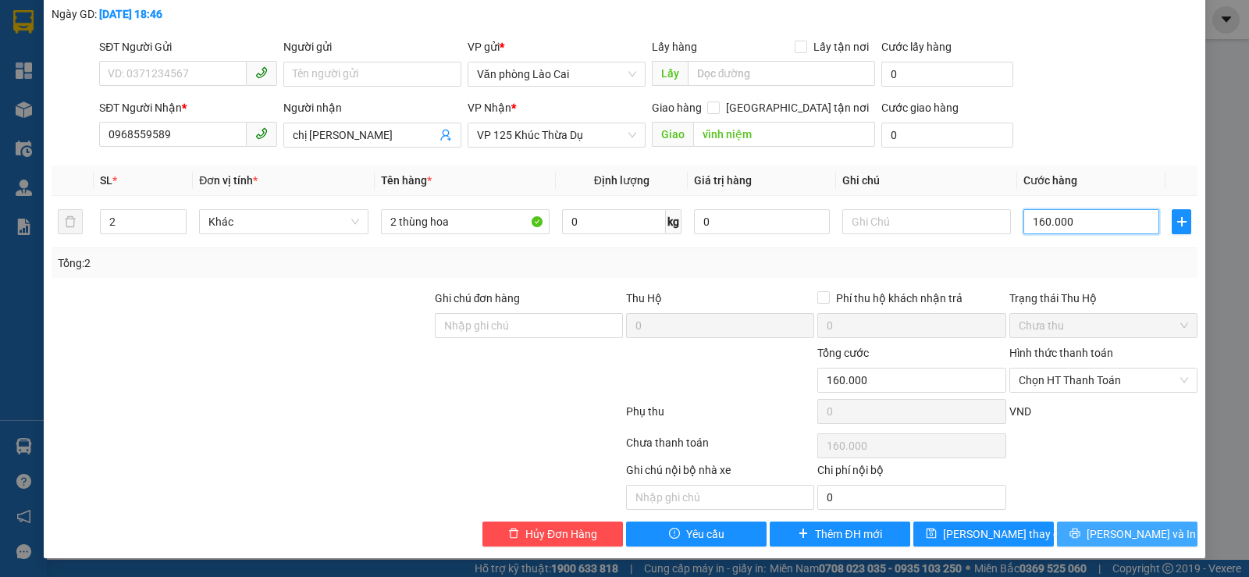
type input "160.000"
click at [1088, 525] on button "[PERSON_NAME] và In" at bounding box center [1127, 533] width 141 height 25
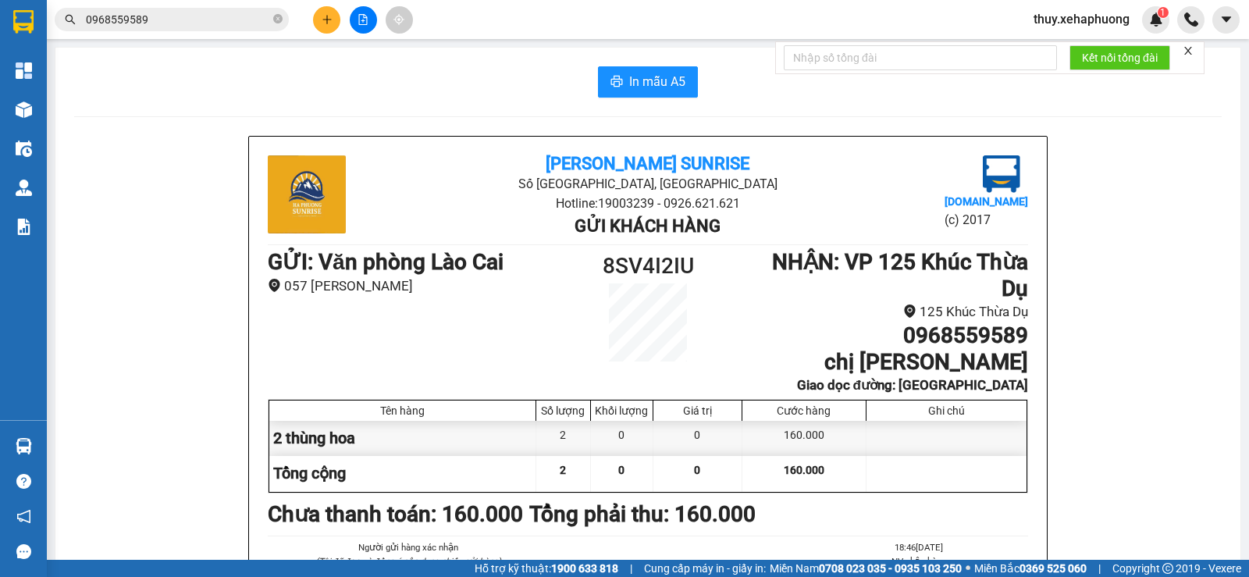
click at [337, 19] on button at bounding box center [326, 19] width 27 height 27
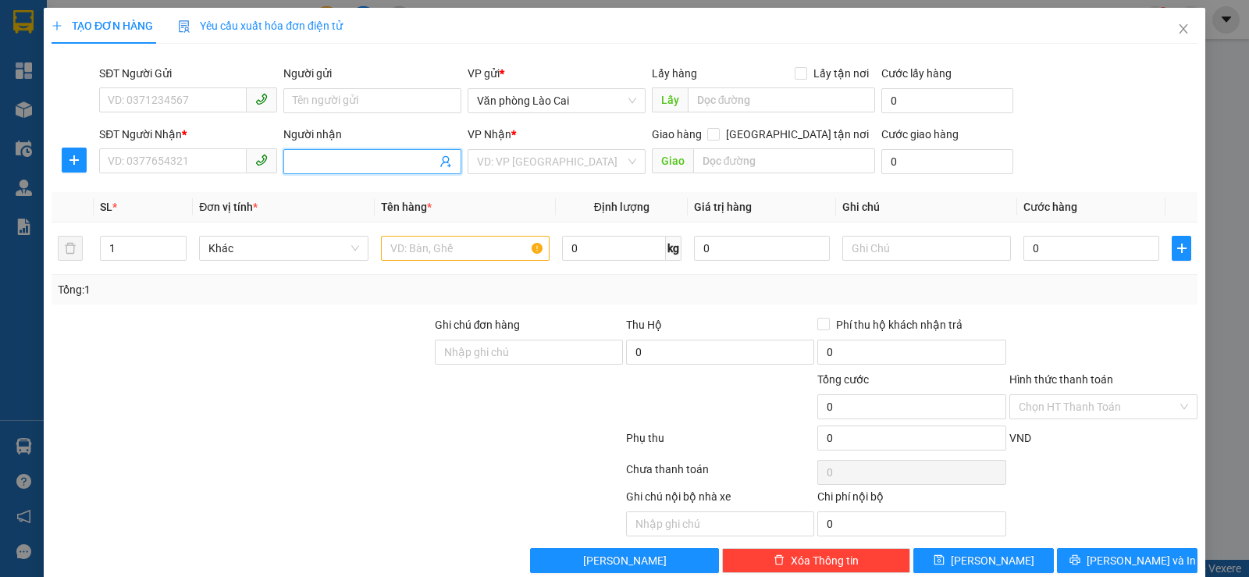
click at [358, 165] on input "Người nhận" at bounding box center [365, 161] width 144 height 17
type input "nga"
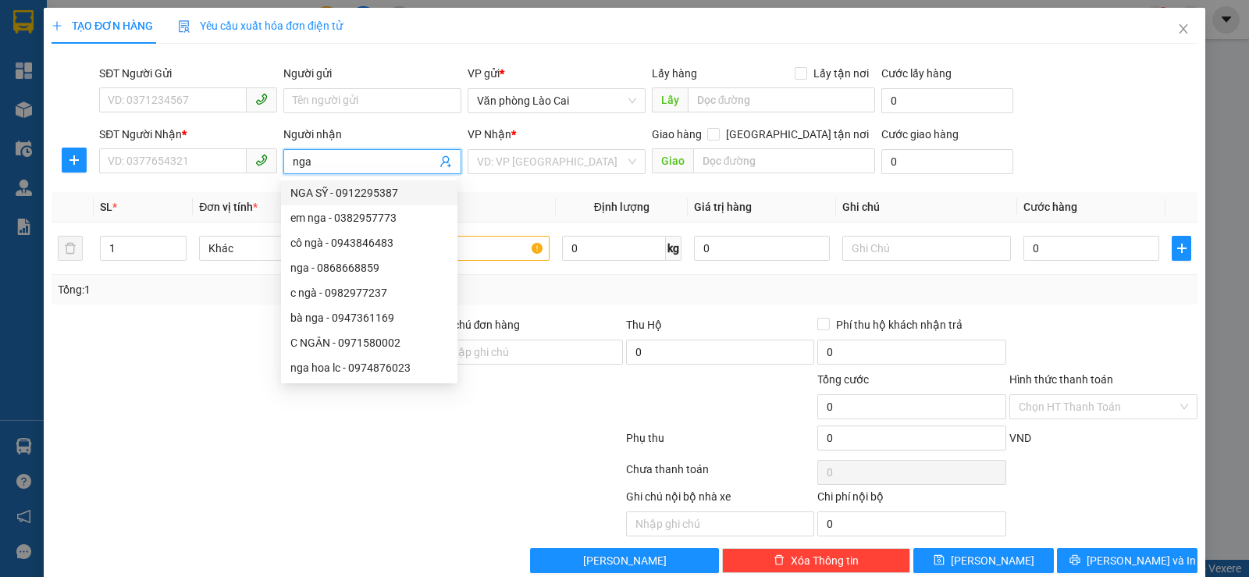
click at [335, 187] on div "NGA SỸ - 0912295387" at bounding box center [369, 192] width 158 height 17
type input "0912295387"
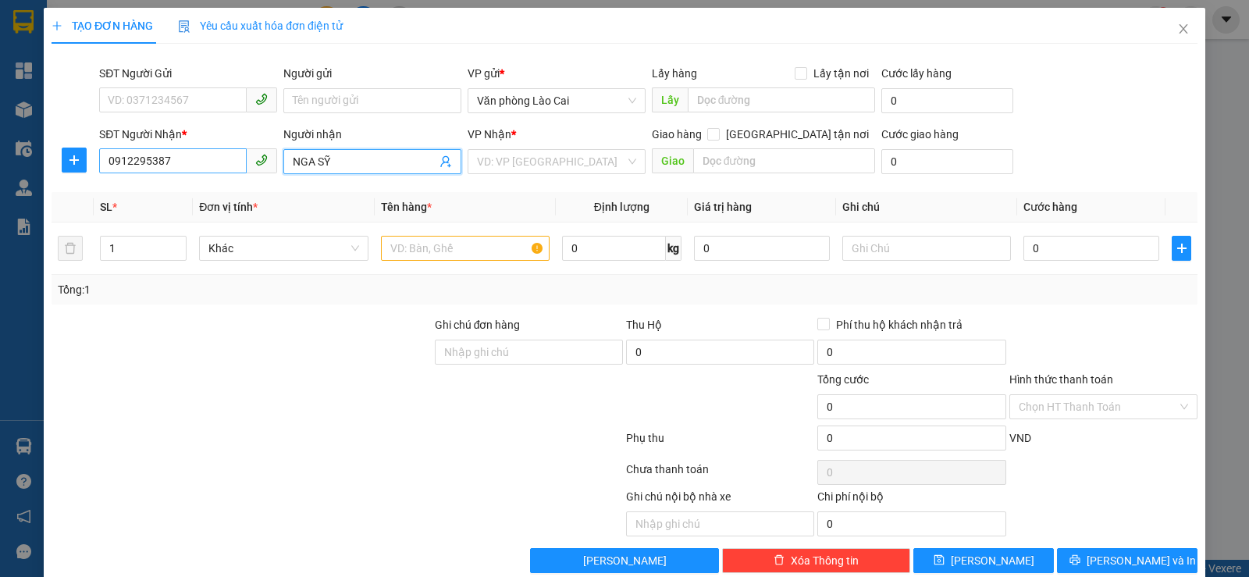
type input "NGA SỸ"
drag, startPoint x: 173, startPoint y: 162, endPoint x: 9, endPoint y: 162, distance: 163.2
click at [9, 162] on div "TẠO ĐƠN HÀNG Yêu cầu xuất hóa đơn điện tử Transit Pickup Surcharge Ids Transit …" at bounding box center [624, 288] width 1249 height 577
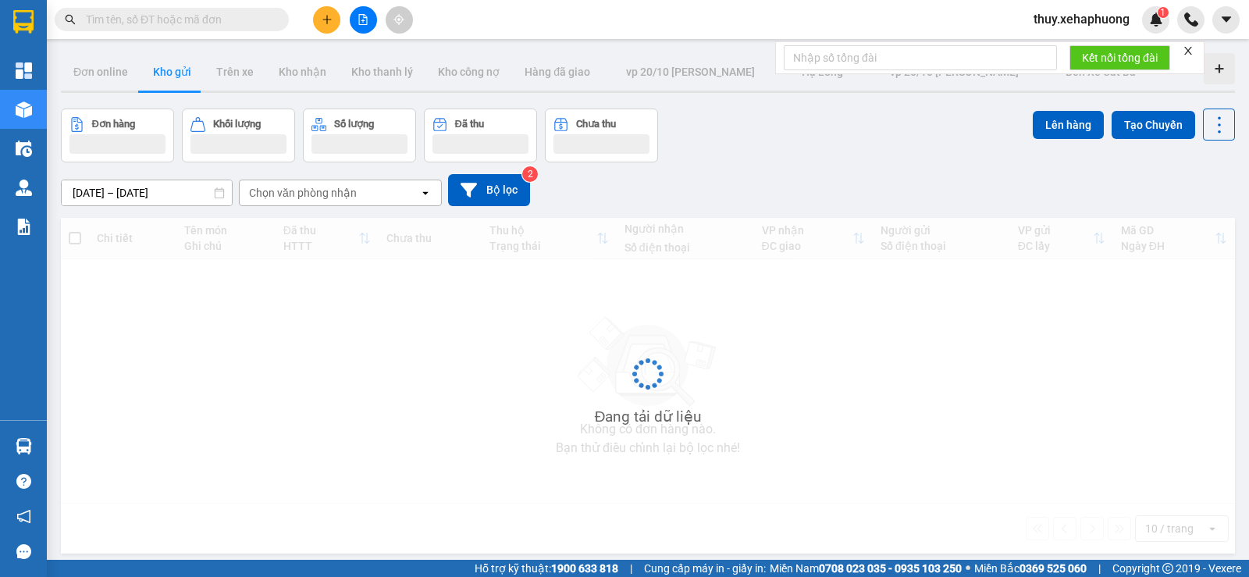
click at [199, 20] on input "text" at bounding box center [178, 19] width 184 height 17
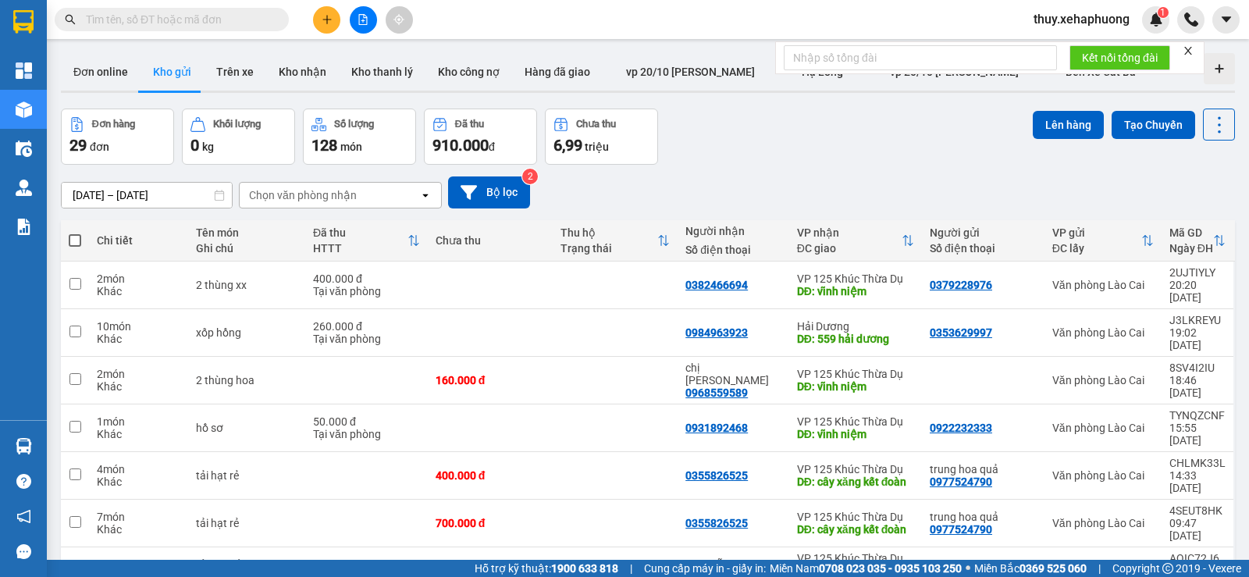
paste input "0912295387"
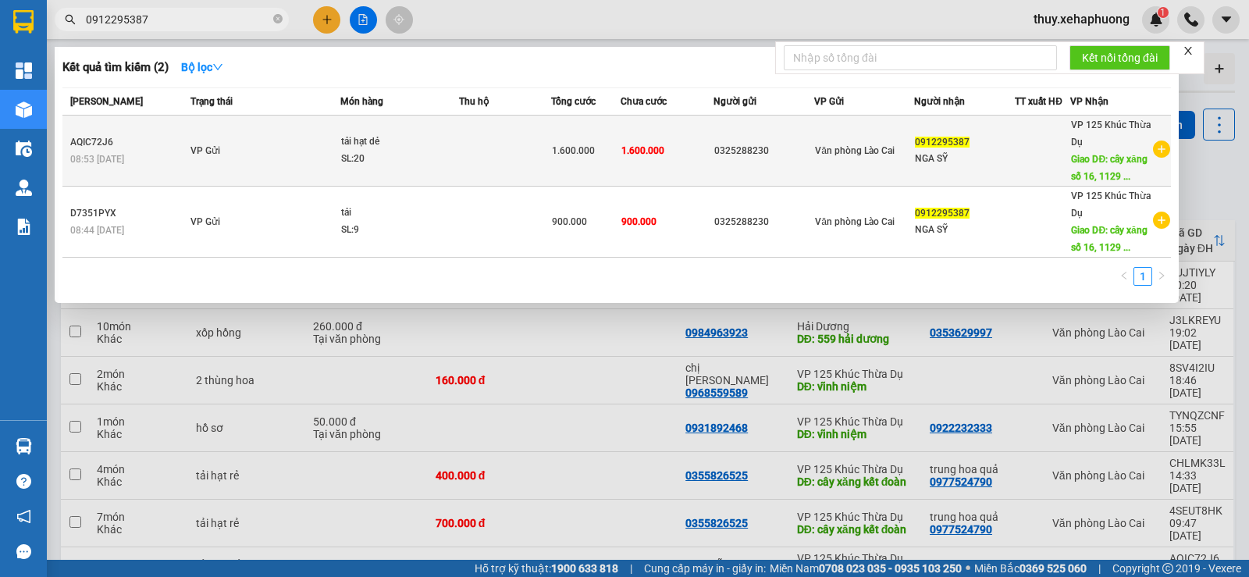
type input "0912295387"
drag, startPoint x: 722, startPoint y: 149, endPoint x: 773, endPoint y: 149, distance: 50.7
click at [773, 149] on tr "AQIC72J6 08:53 - 11/09 VP Gửi tải hạt dẻ SL: 20 1.600.000 1.600.000 0325288230 …" at bounding box center [616, 151] width 1109 height 71
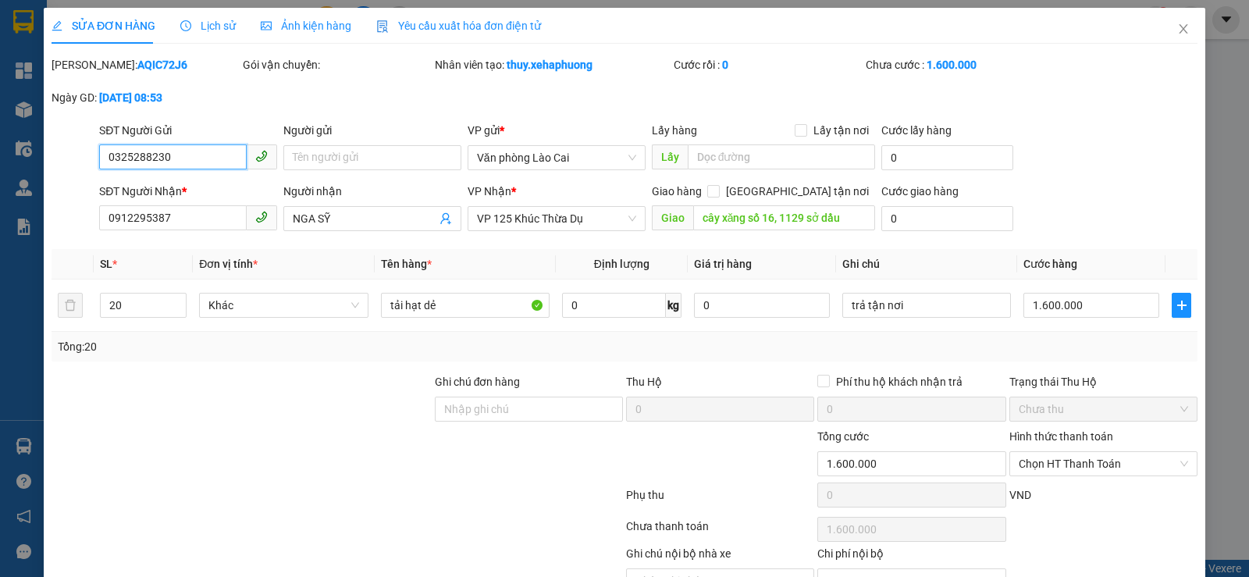
type input "0325288230"
type input "0912295387"
type input "NGA SỸ"
type input "cây xăng số 16, 1129 sở dầu"
type input "1.600.000"
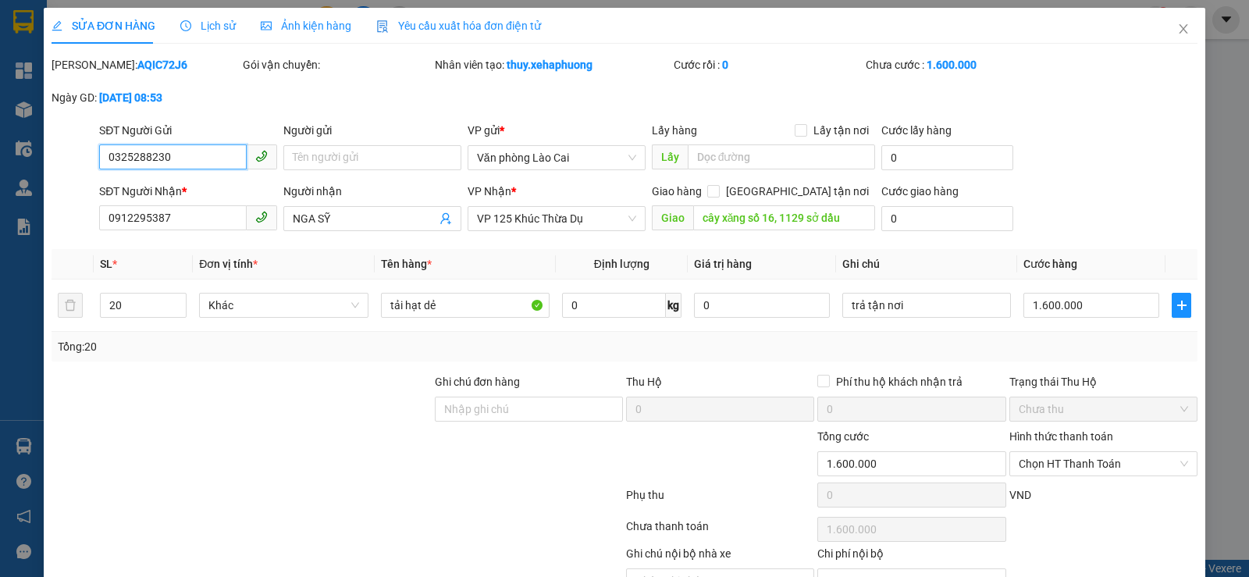
type input "1.600.000"
click at [171, 301] on span "Increase Value" at bounding box center [177, 301] width 17 height 14
click at [179, 299] on icon "up" at bounding box center [178, 301] width 5 height 5
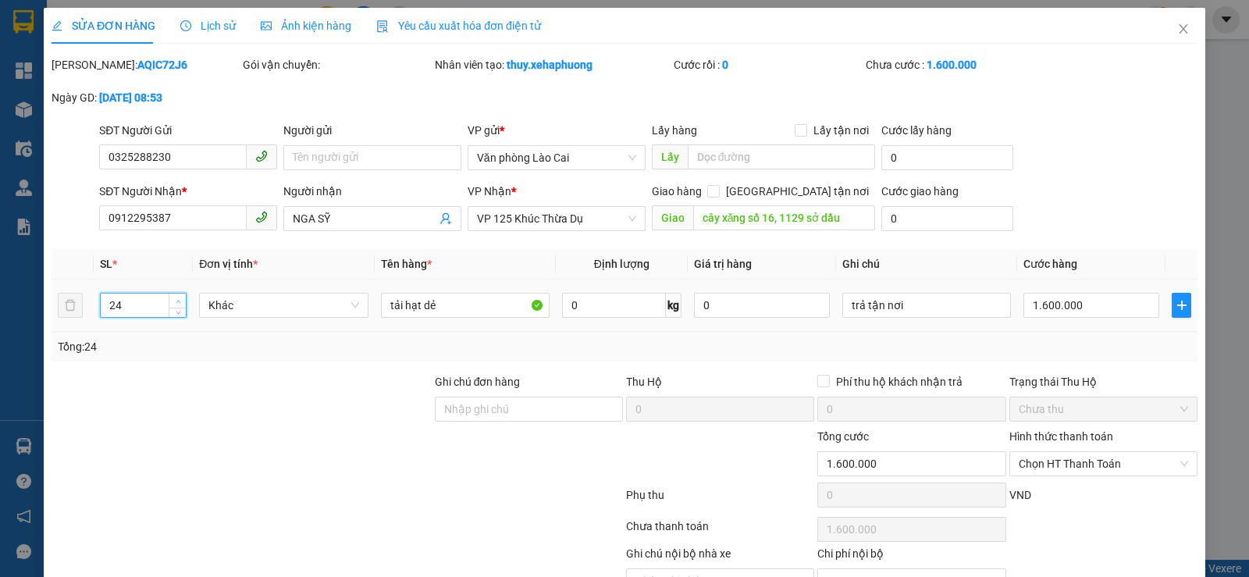
click at [179, 299] on icon "up" at bounding box center [178, 301] width 5 height 5
type input "25"
click at [1031, 306] on input "1.600.000" at bounding box center [1091, 305] width 136 height 25
type input "2"
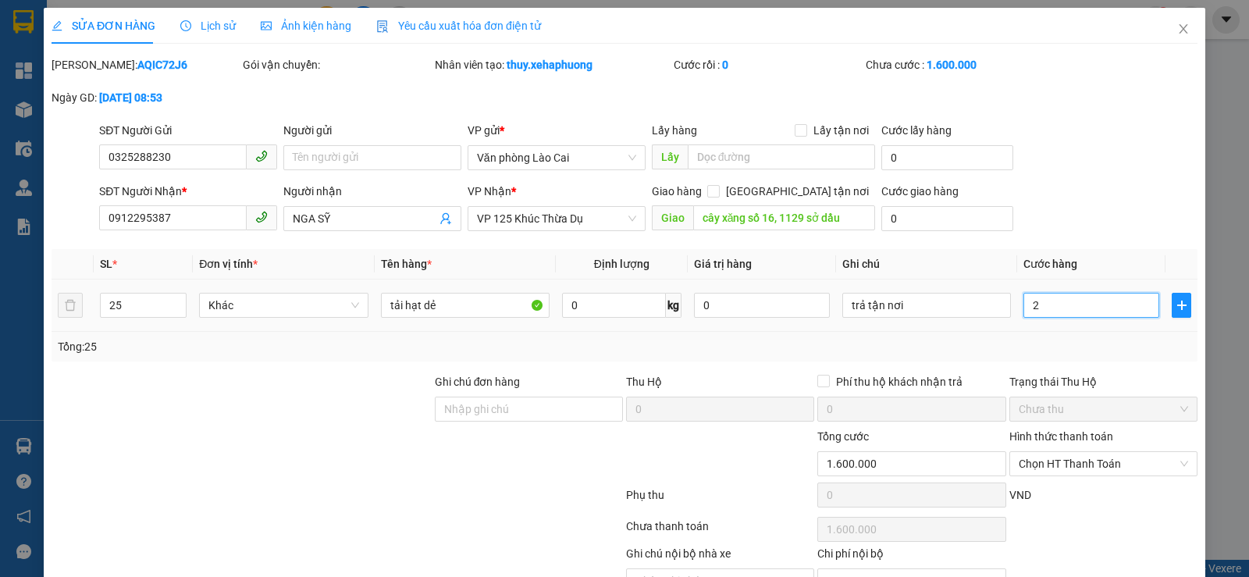
type input "2"
type input "20"
type input "200"
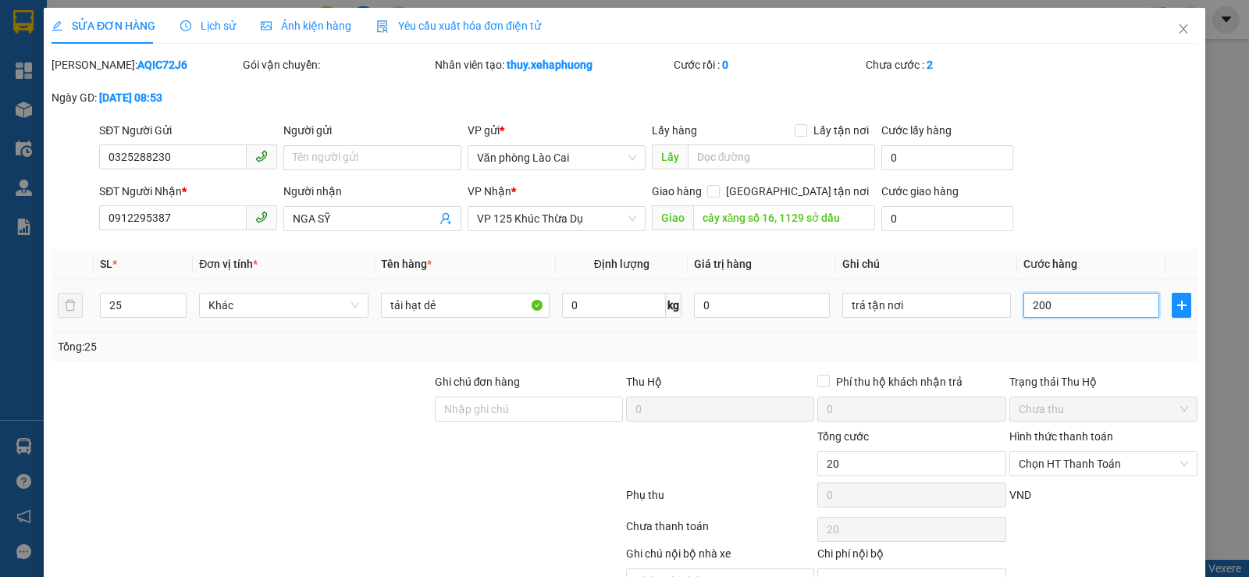
type input "200"
type input "2.000"
type input "20.000"
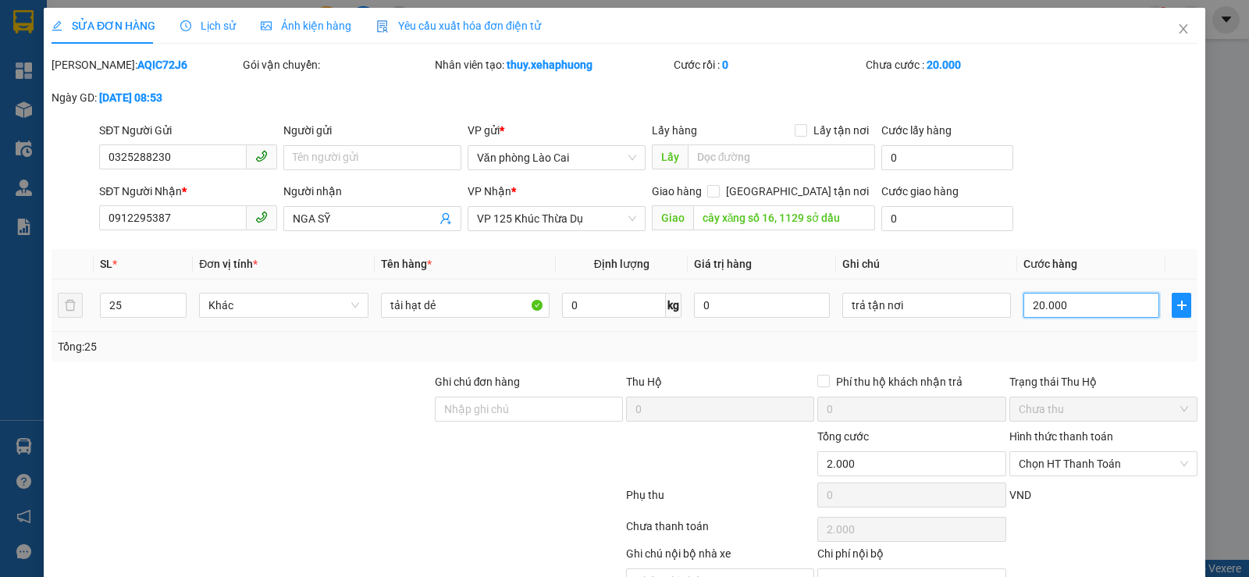
type input "20.000"
type input "200.000"
type input "2.000.000"
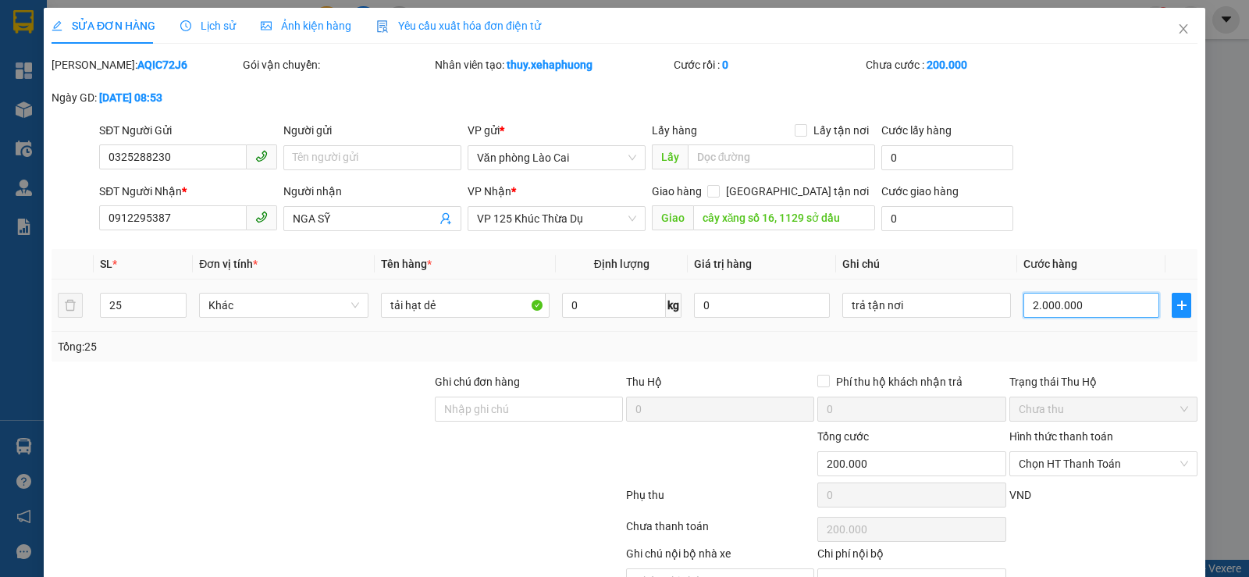
type input "2.000.000"
click at [1096, 224] on div "SĐT Người Nhận * 0912295387 Người nhận NGA SỸ VP Nhận * VP 125 Khúc Thừa Dụ Gia…" at bounding box center [648, 210] width 1105 height 55
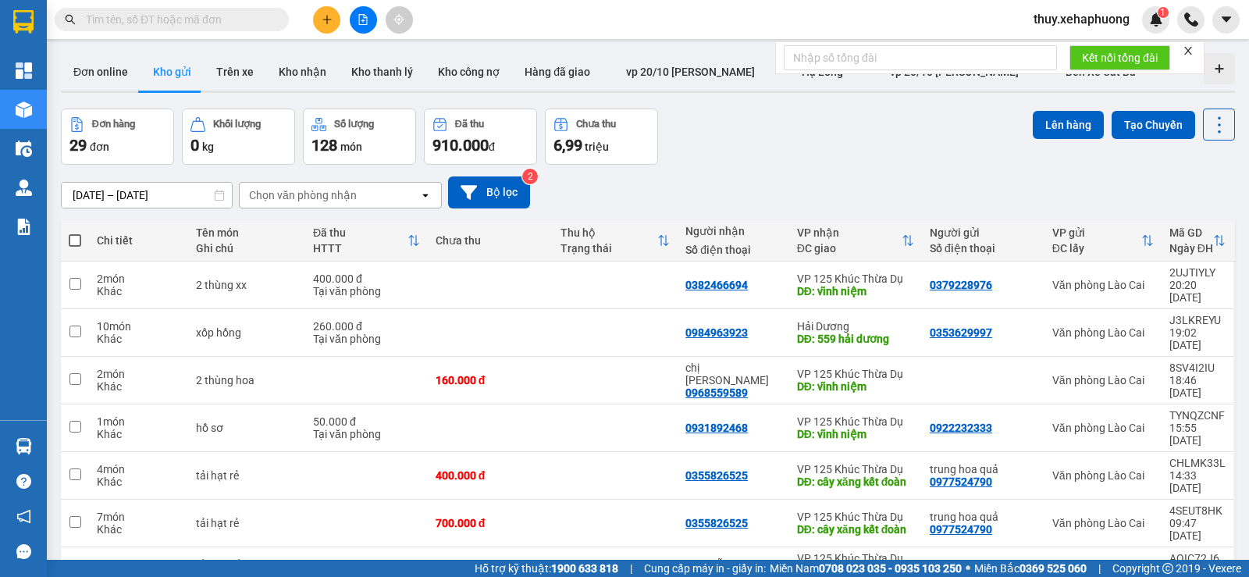
click at [329, 14] on icon "plus" at bounding box center [327, 19] width 11 height 11
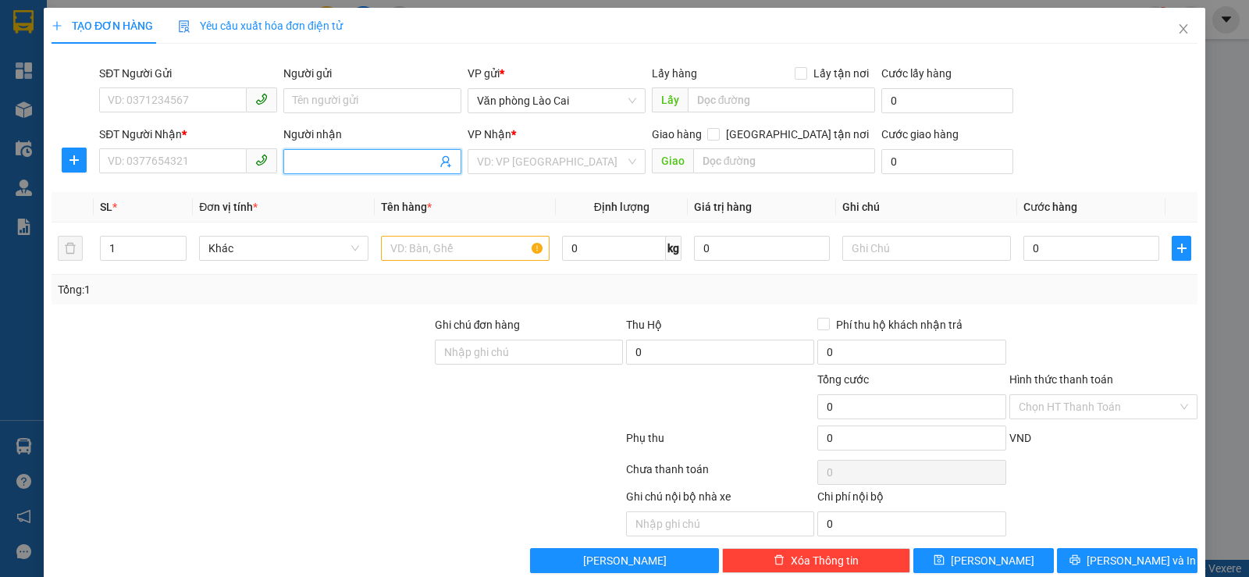
click at [318, 165] on input "Người nhận" at bounding box center [365, 161] width 144 height 17
type input "ng"
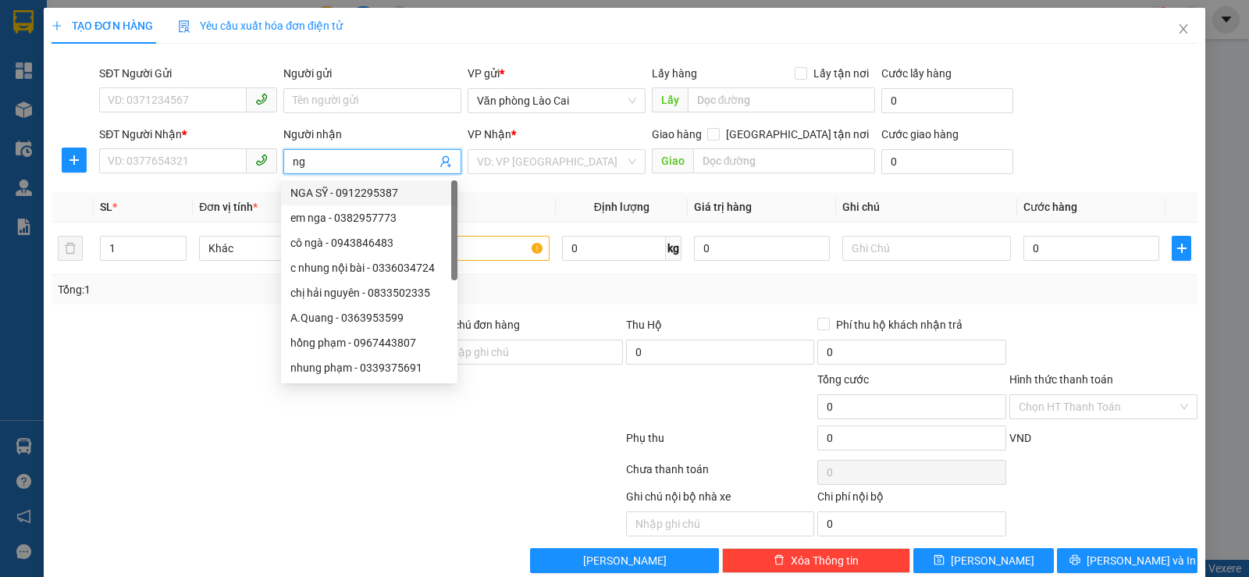
click at [310, 184] on div "NGA SỸ - 0912295387" at bounding box center [369, 192] width 158 height 17
type input "0912295387"
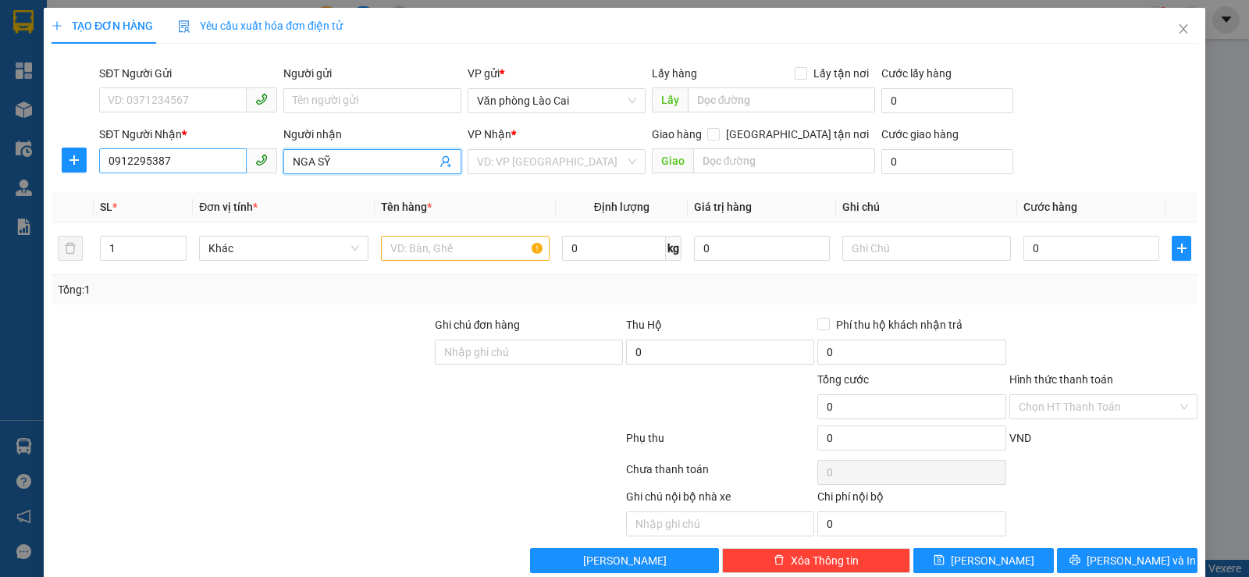
type input "NGA SỸ"
drag, startPoint x: 173, startPoint y: 161, endPoint x: 104, endPoint y: 165, distance: 69.6
click at [104, 165] on input "0912295387" at bounding box center [173, 160] width 148 height 25
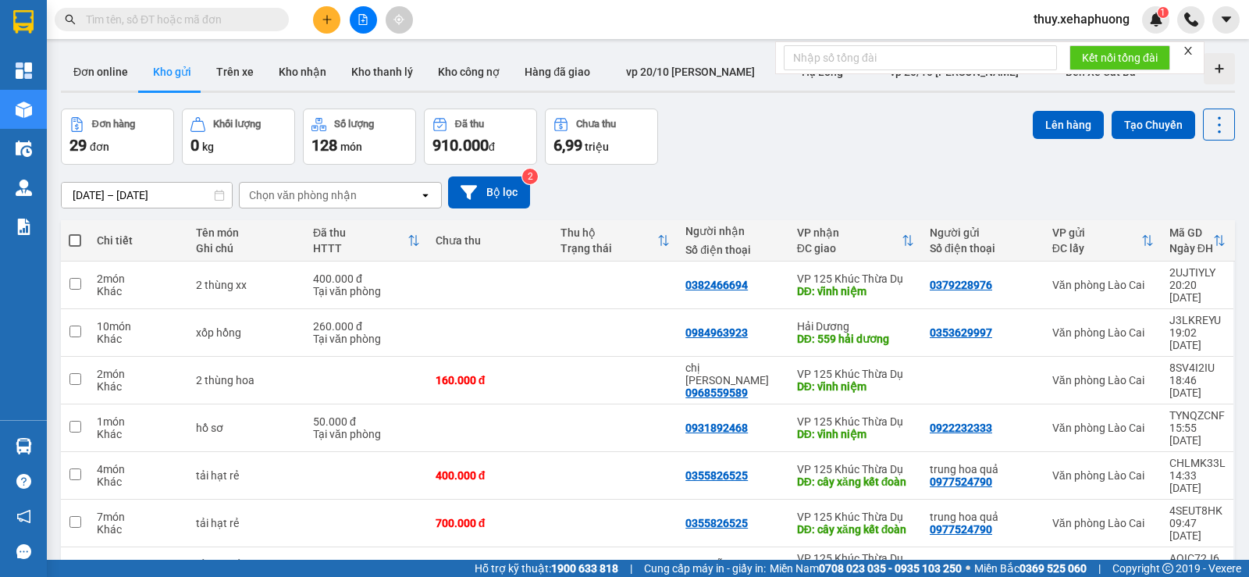
click at [173, 14] on input "text" at bounding box center [178, 19] width 184 height 17
paste input "0912295387"
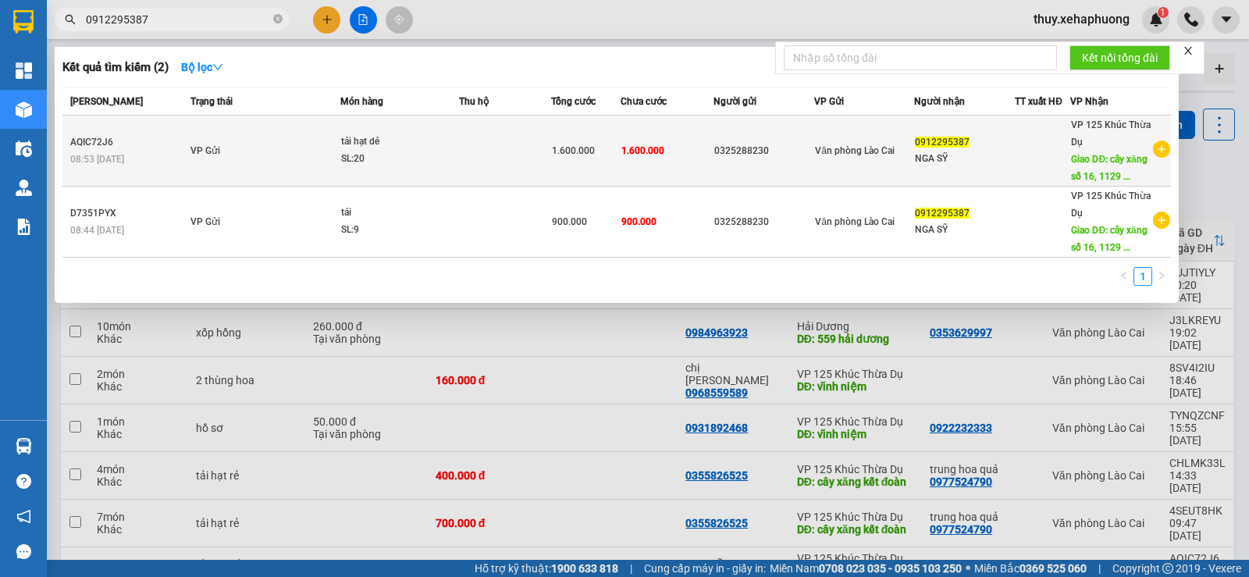
type input "0912295387"
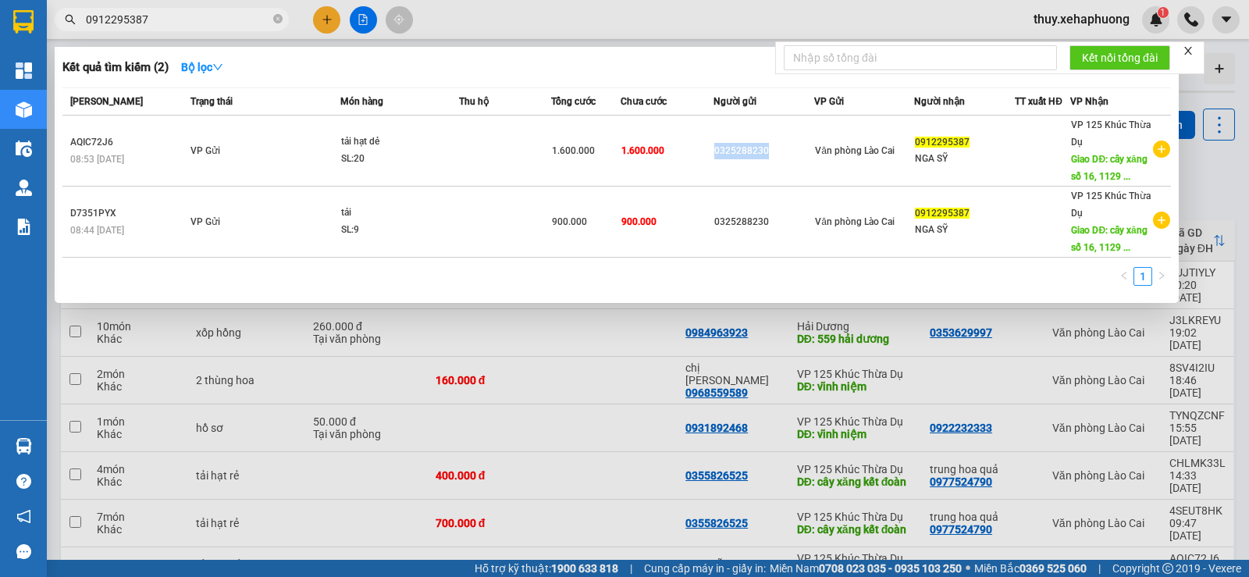
drag, startPoint x: 714, startPoint y: 155, endPoint x: 767, endPoint y: 155, distance: 53.1
click at [767, 155] on div "0325288230" at bounding box center [763, 151] width 99 height 16
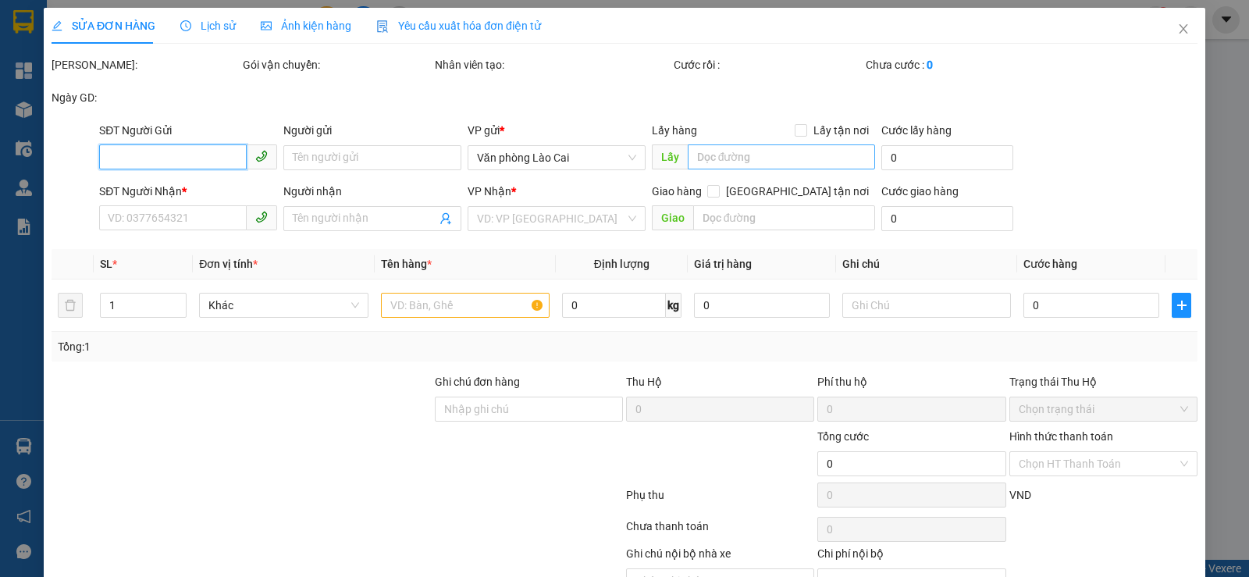
type input "0325288230"
type input "0912295387"
type input "NGA SỸ"
type input "cây xăng số 16, 1129 sở dầu"
type input "1.600.000"
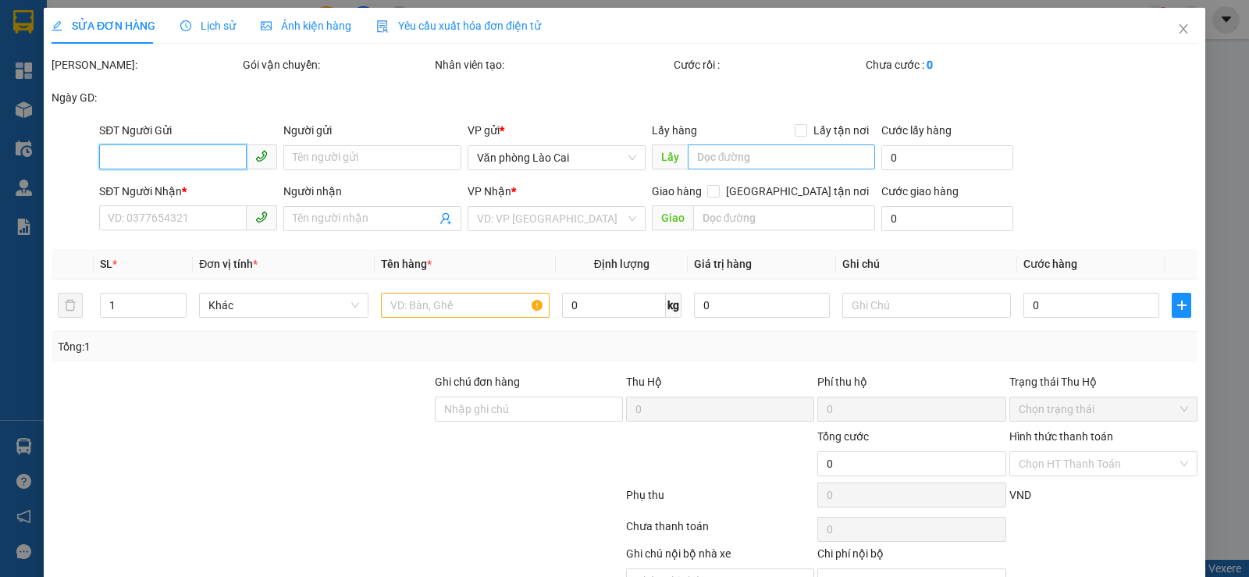
type input "1.600.000"
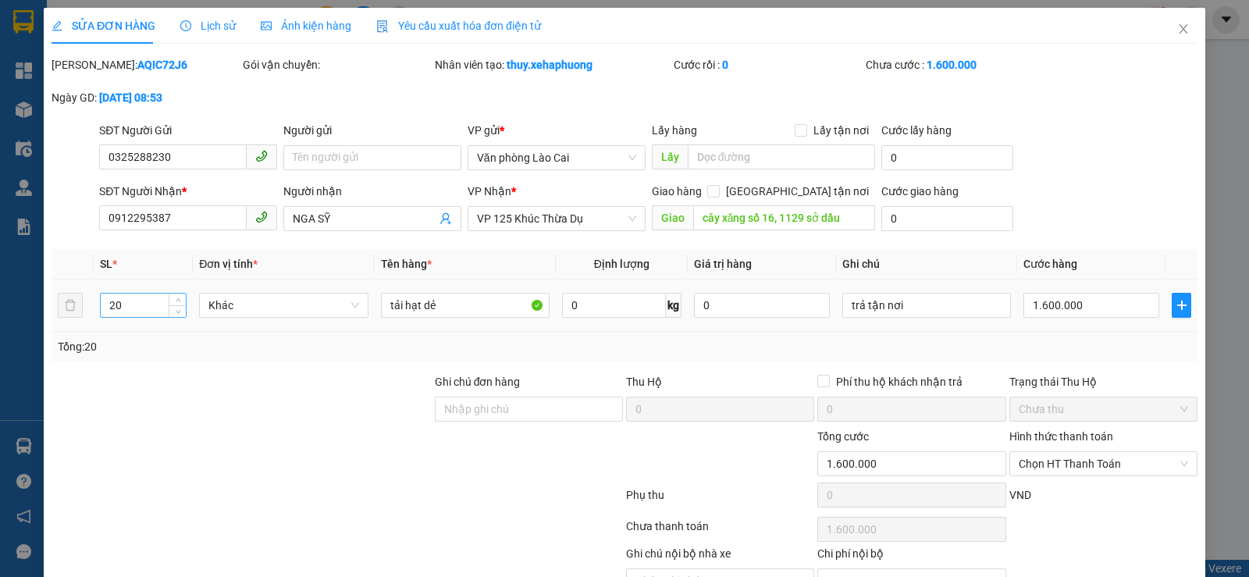
click at [137, 309] on input "20" at bounding box center [143, 305] width 85 height 23
type input "25"
click at [1078, 296] on input "1.600.000" at bounding box center [1091, 305] width 136 height 25
type input "2"
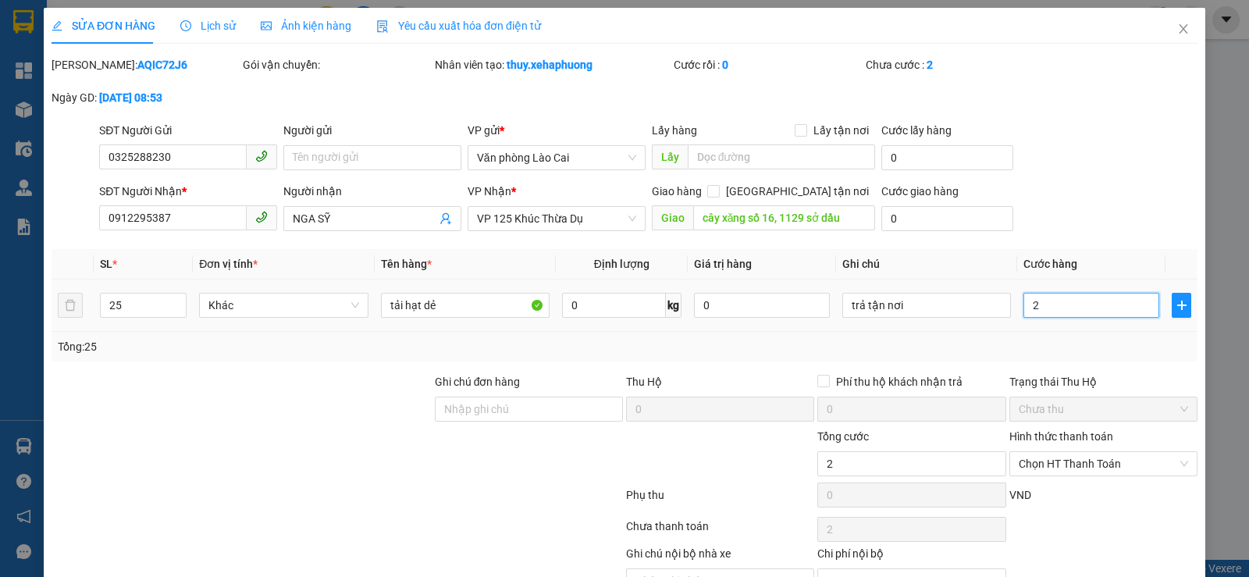
type input "20"
type input "200"
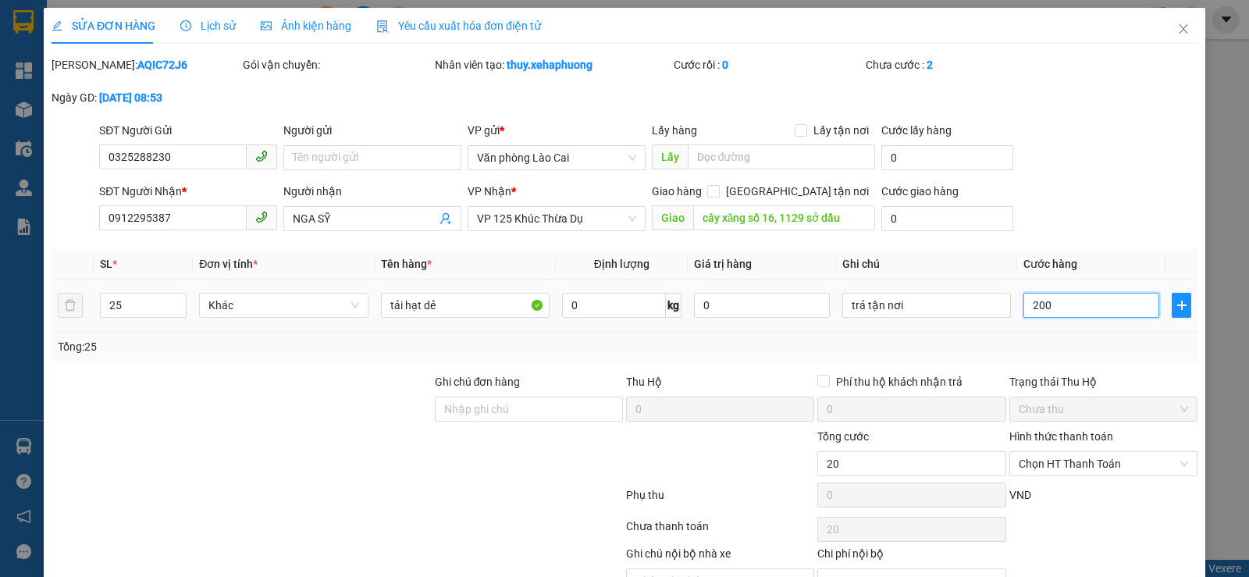
type input "200"
type input "2.000"
type input "20.000"
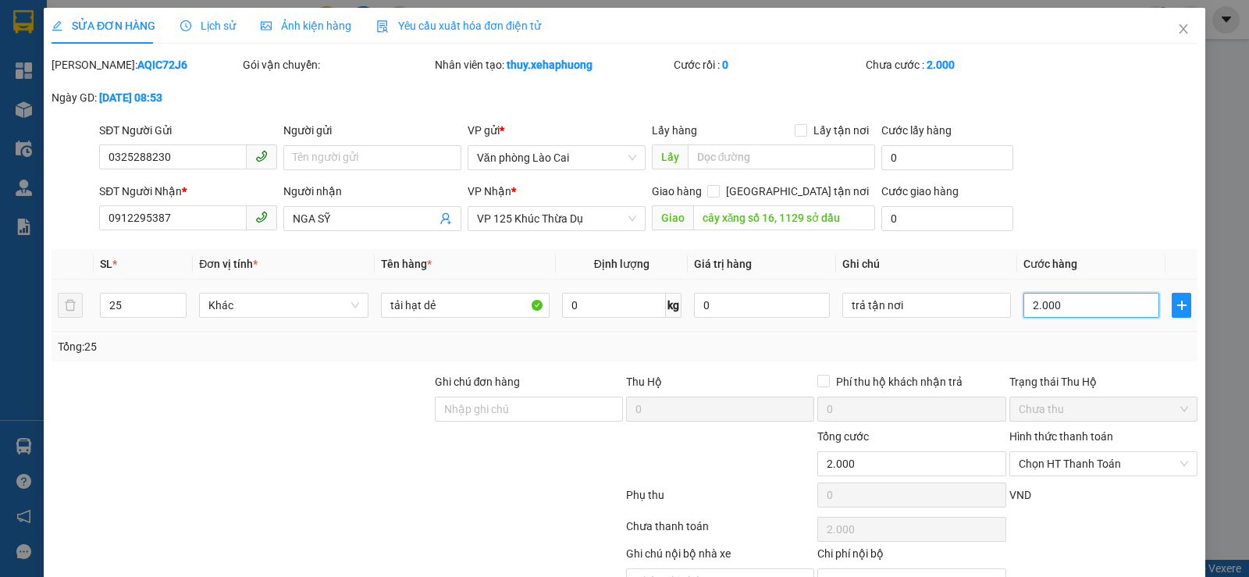
type input "20.000"
type input "200.000"
type input "2.000.000"
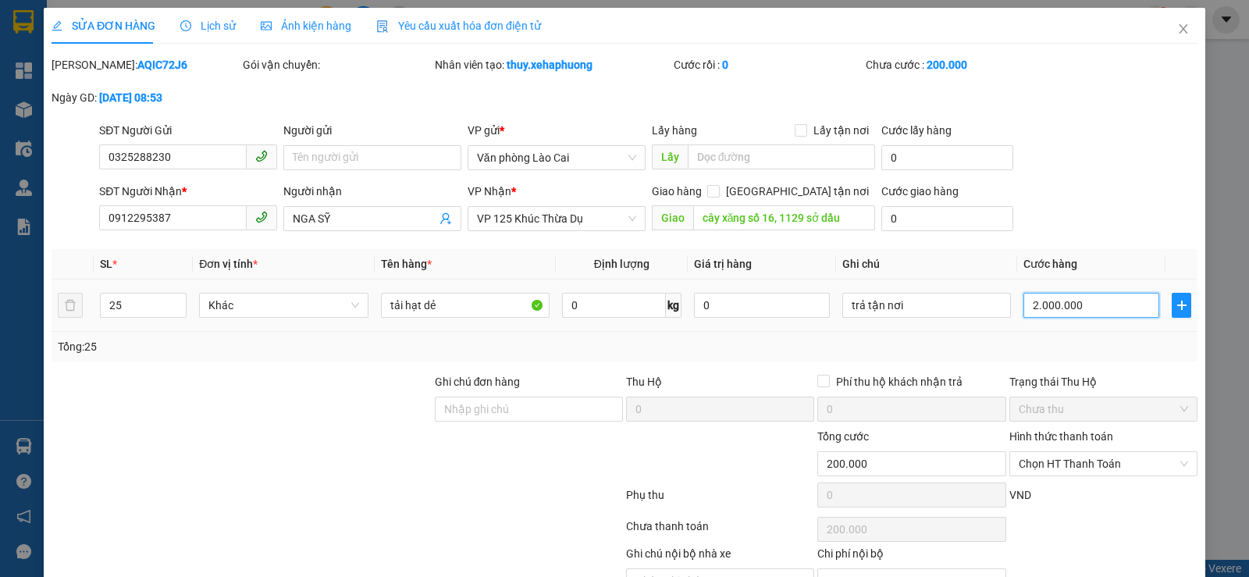
type input "2.000.000"
click at [1106, 234] on div "SĐT Người Nhận * 0912295387 Người nhận NGA SỸ VP Nhận * VP 125 Khúc Thừa Dụ Gia…" at bounding box center [648, 210] width 1105 height 55
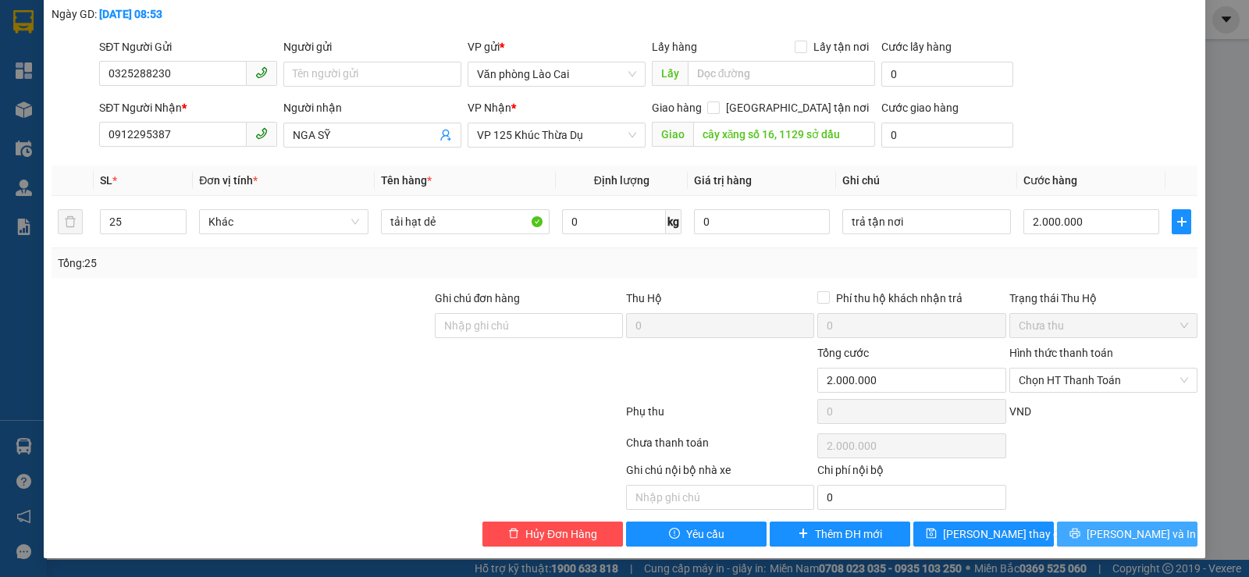
click at [1073, 521] on button "[PERSON_NAME] và In" at bounding box center [1127, 533] width 141 height 25
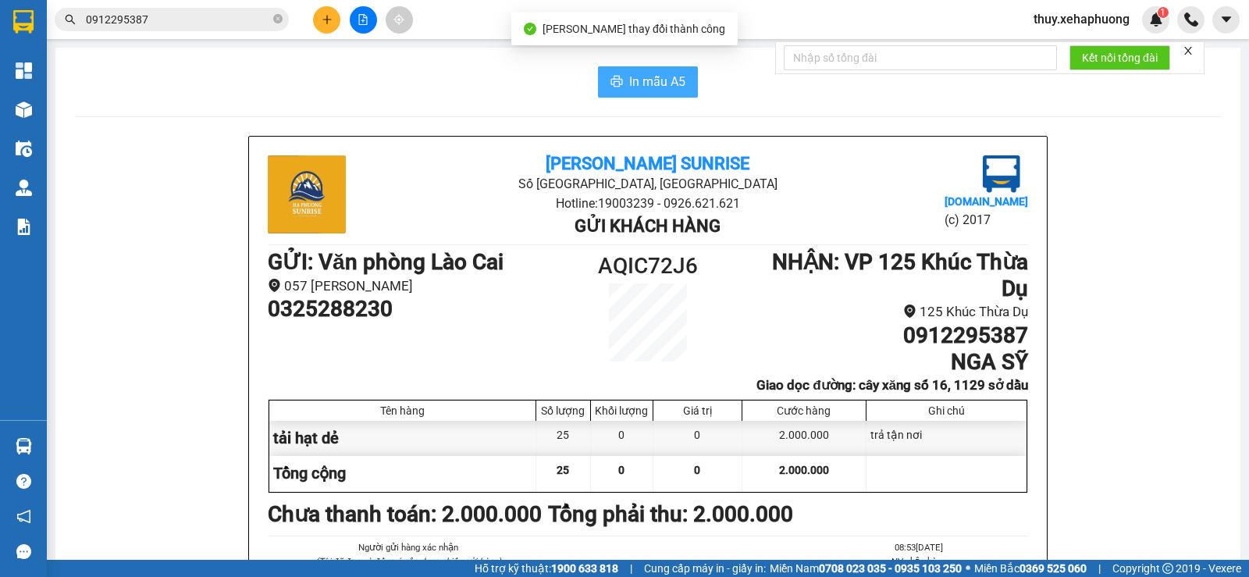
click at [619, 77] on button "In mẫu A5" at bounding box center [648, 81] width 100 height 31
drag, startPoint x: 611, startPoint y: 76, endPoint x: 638, endPoint y: 109, distance: 42.8
click at [612, 76] on icon "printer" at bounding box center [616, 81] width 12 height 12
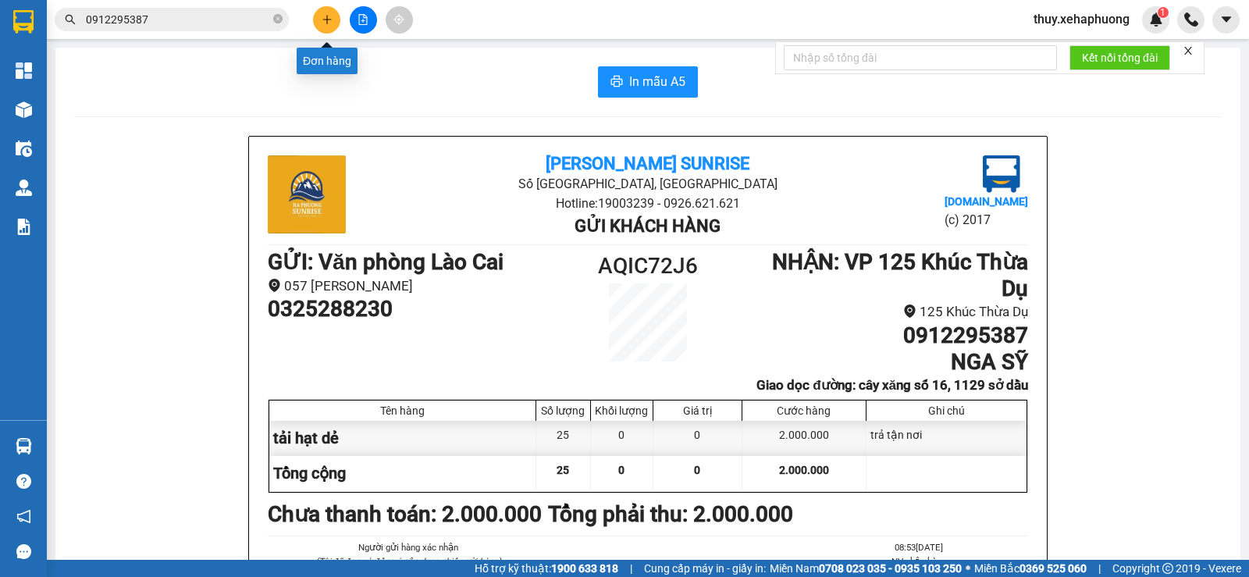
click at [324, 11] on button at bounding box center [326, 19] width 27 height 27
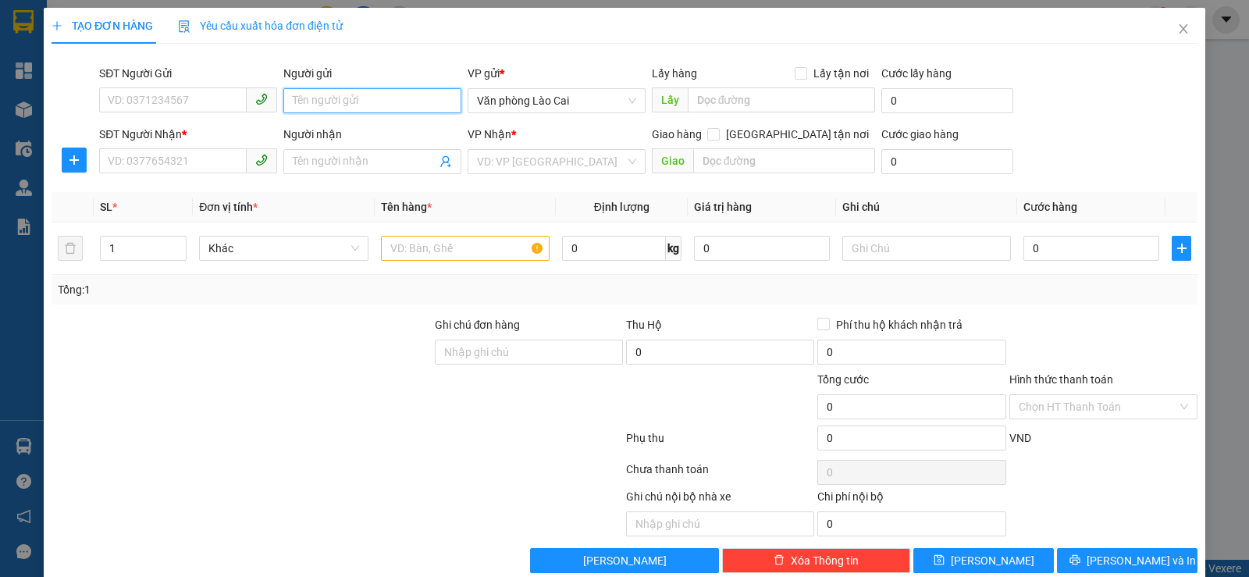
click at [317, 101] on input "Người gửi" at bounding box center [372, 100] width 178 height 25
click at [164, 151] on input "SĐT Người Nhận *" at bounding box center [173, 160] width 148 height 25
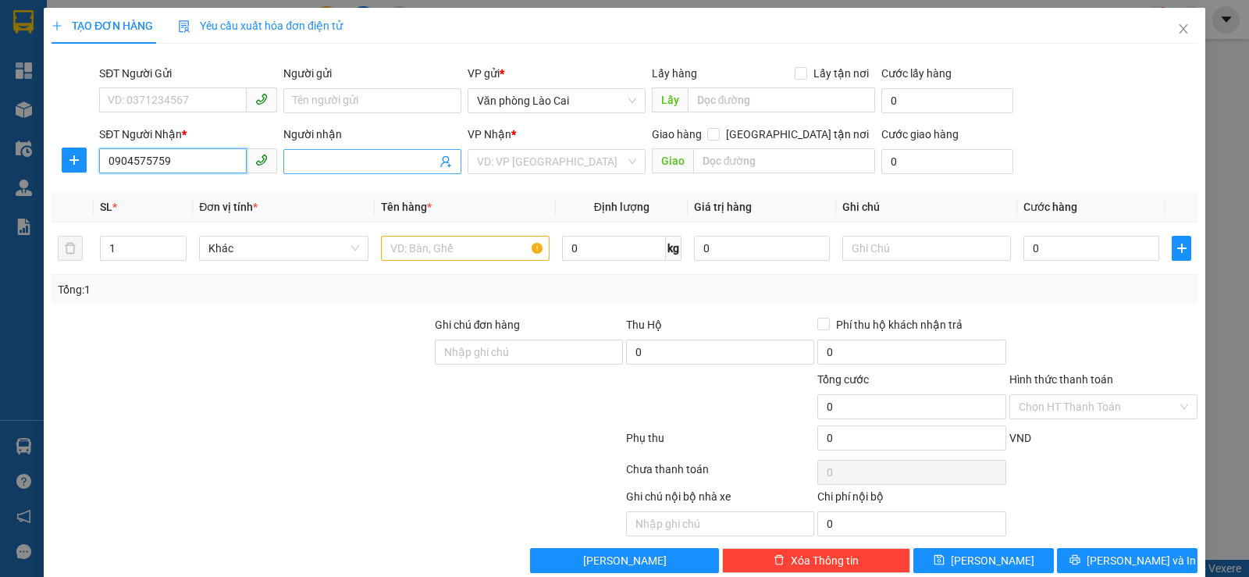
type input "0904575759"
click at [289, 160] on span at bounding box center [372, 161] width 178 height 25
type input "a cường"
click at [326, 108] on input "Người gửi" at bounding box center [372, 100] width 178 height 25
type input "chuyên"
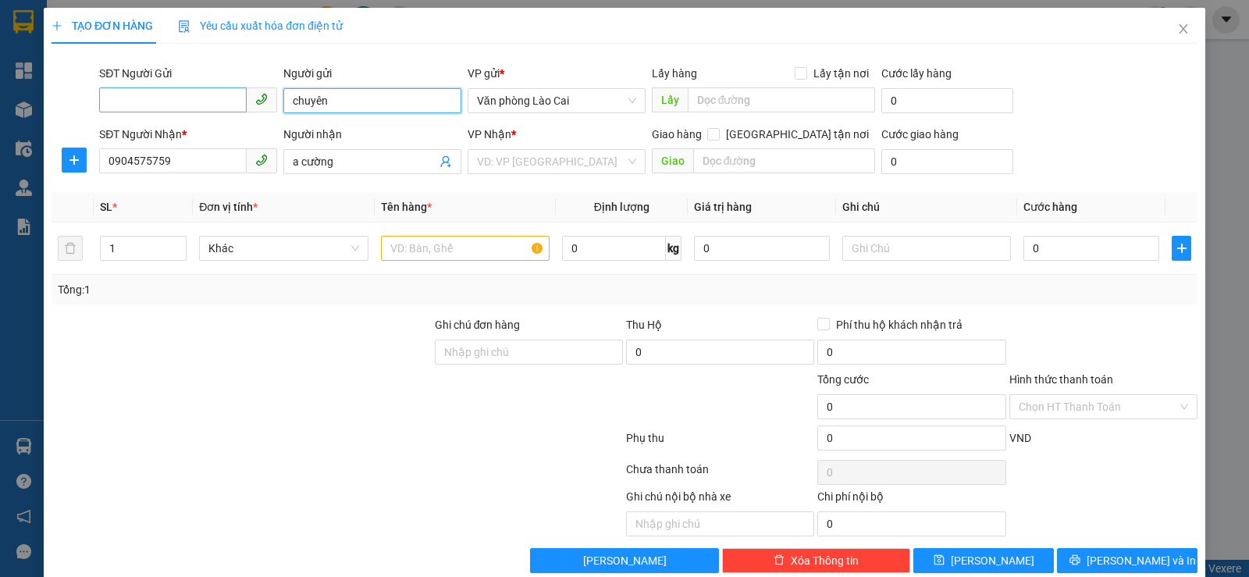
drag, startPoint x: 329, startPoint y: 108, endPoint x: 233, endPoint y: 102, distance: 96.2
click at [233, 102] on div "SĐT Người Gửi VD: 0371234567 Người gửi chuyên chuyên VP gửi * Văn phòng Lào Cai…" at bounding box center [648, 92] width 1105 height 55
click at [525, 157] on input "search" at bounding box center [551, 161] width 148 height 23
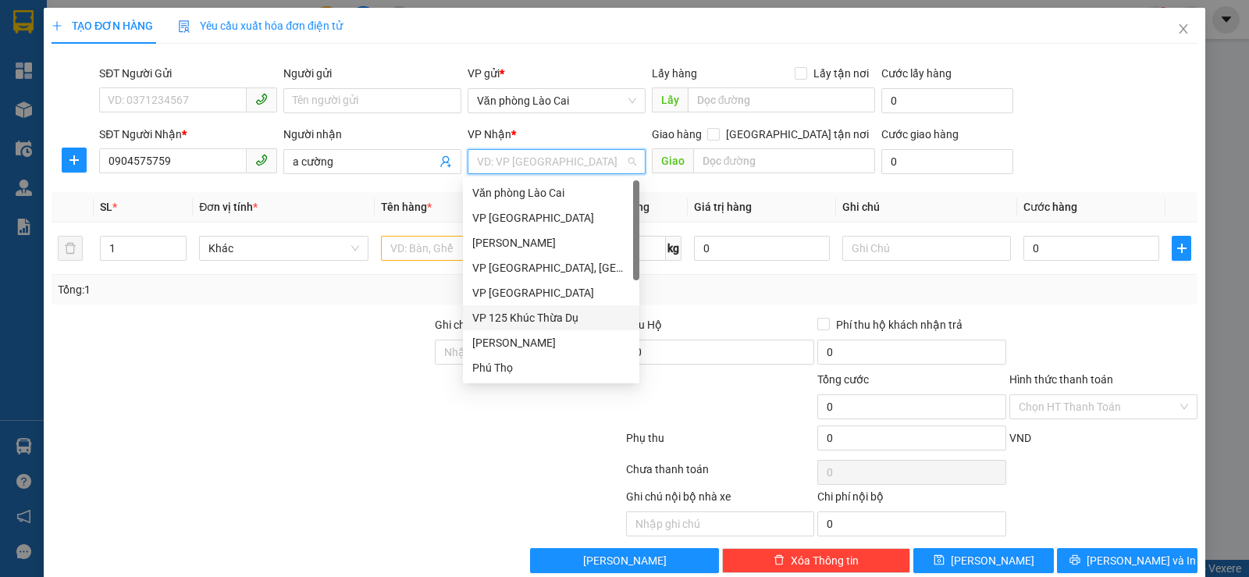
click at [543, 315] on div "VP 125 Khúc Thừa Dụ" at bounding box center [551, 317] width 158 height 17
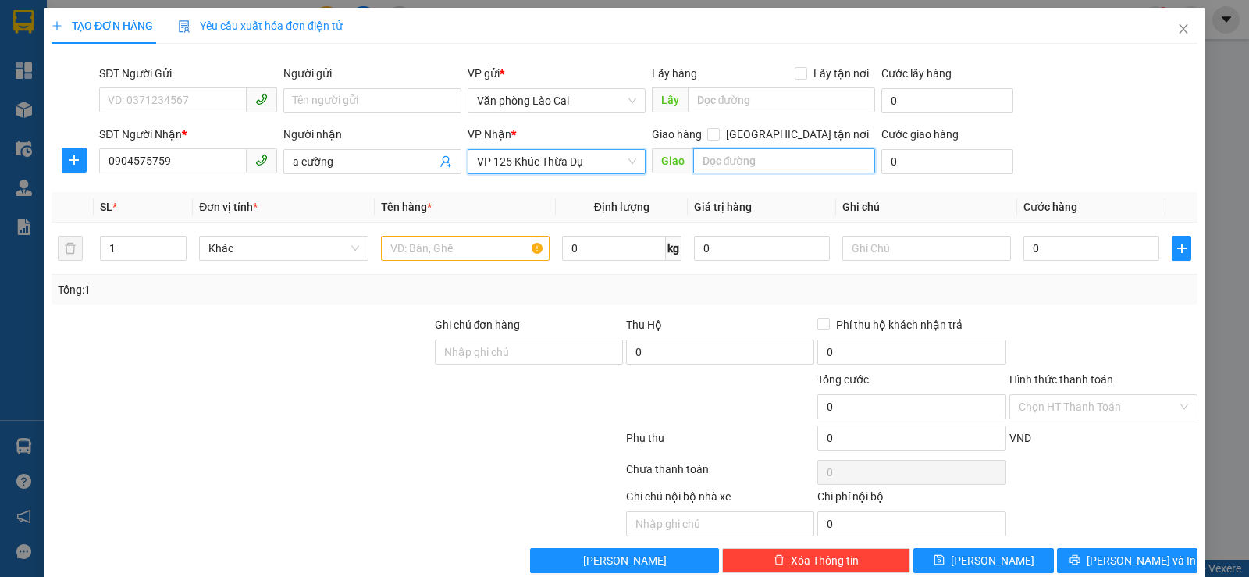
click at [747, 169] on input "text" at bounding box center [784, 160] width 183 height 25
type input "vĩnh niệm"
click at [436, 257] on input "text" at bounding box center [465, 248] width 169 height 25
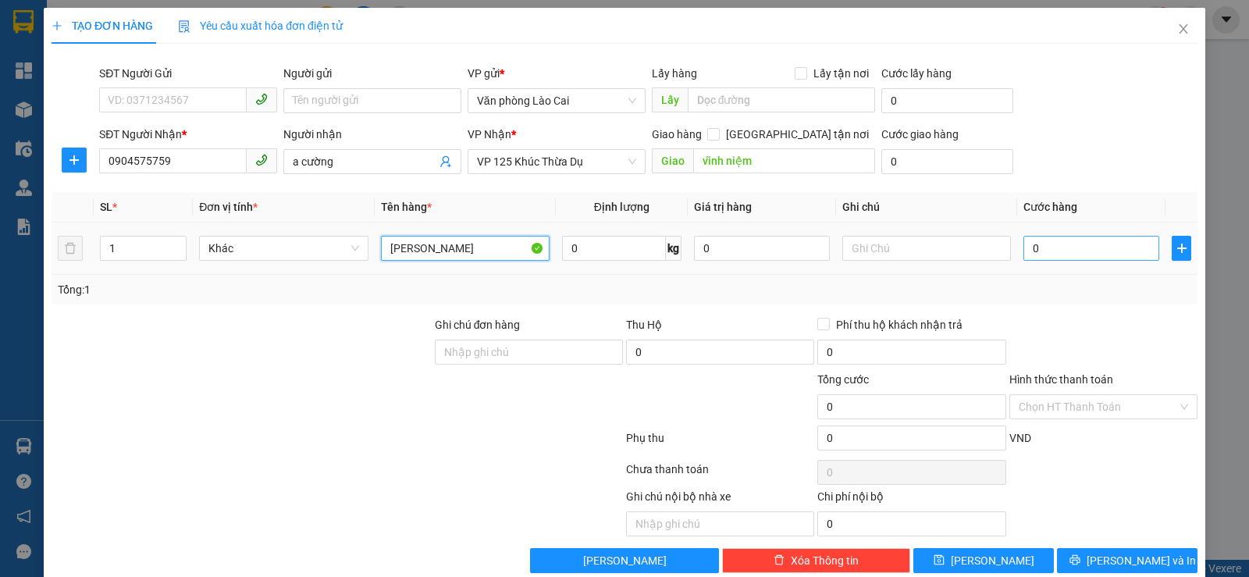
type input "túi rau"
click at [1023, 247] on input "0" at bounding box center [1091, 248] width 136 height 25
type input "5"
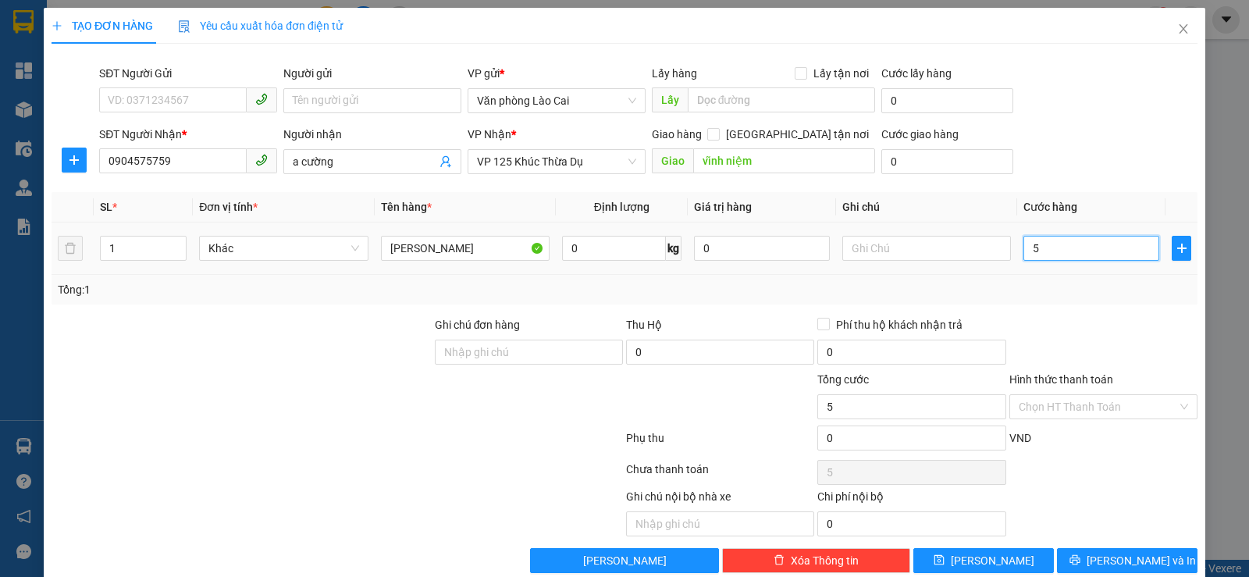
type input "50"
type input "500"
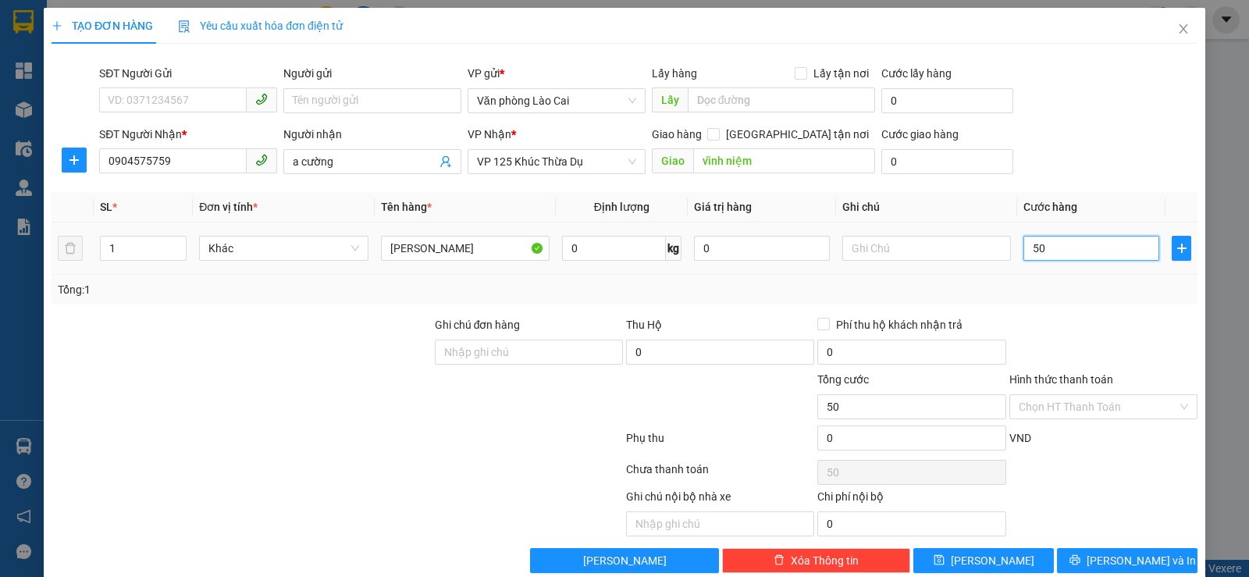
type input "500"
type input "5.000"
type input "50.000"
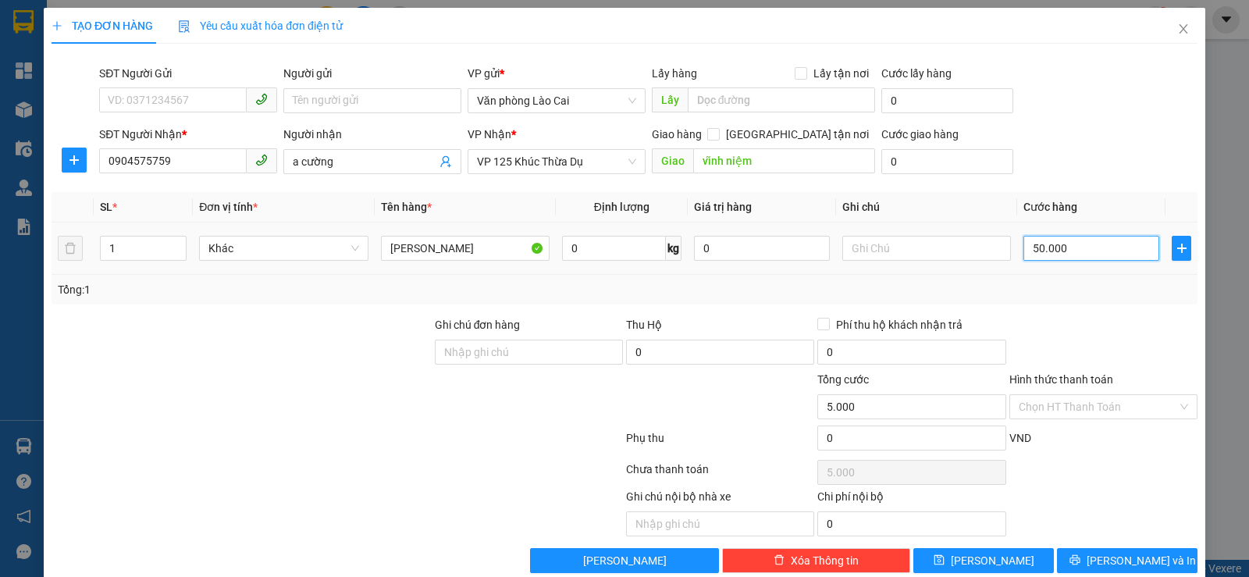
type input "50.000"
click at [1033, 407] on input "Hình thức thanh toán" at bounding box center [1098, 406] width 158 height 23
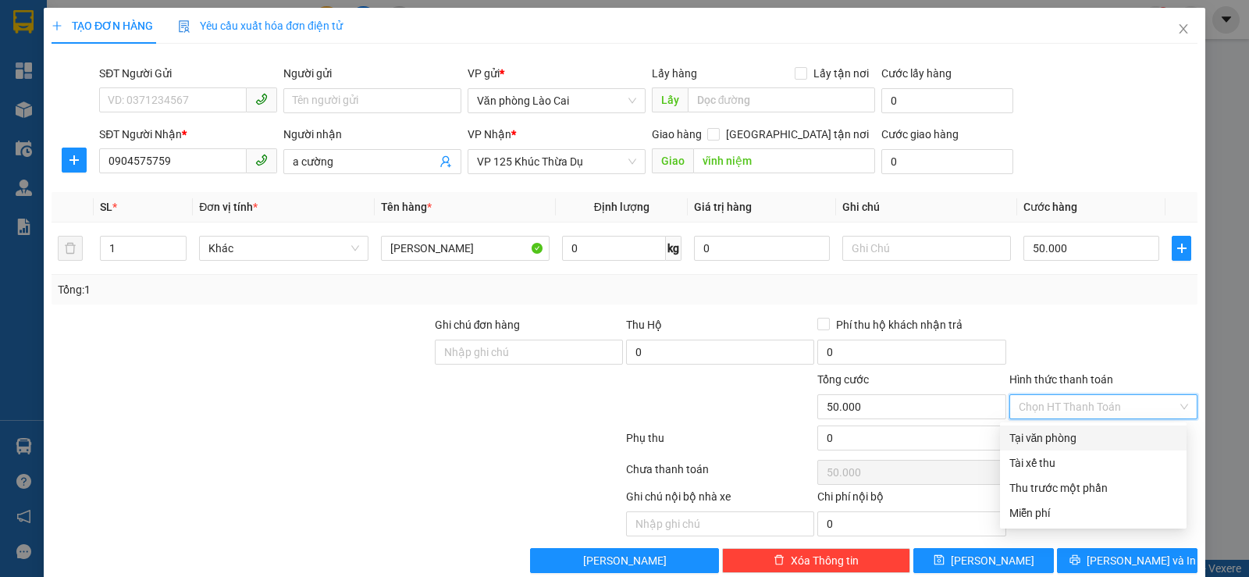
click at [1040, 439] on div "Tại văn phòng" at bounding box center [1093, 437] width 168 height 17
type input "0"
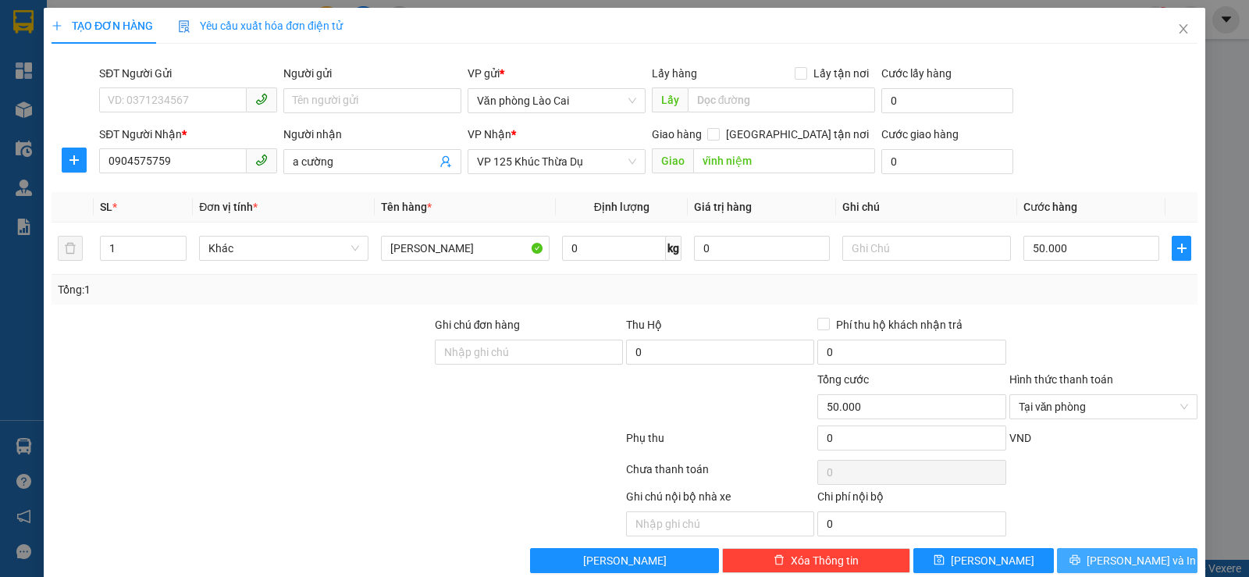
click at [1124, 569] on button "[PERSON_NAME] và In" at bounding box center [1127, 560] width 141 height 25
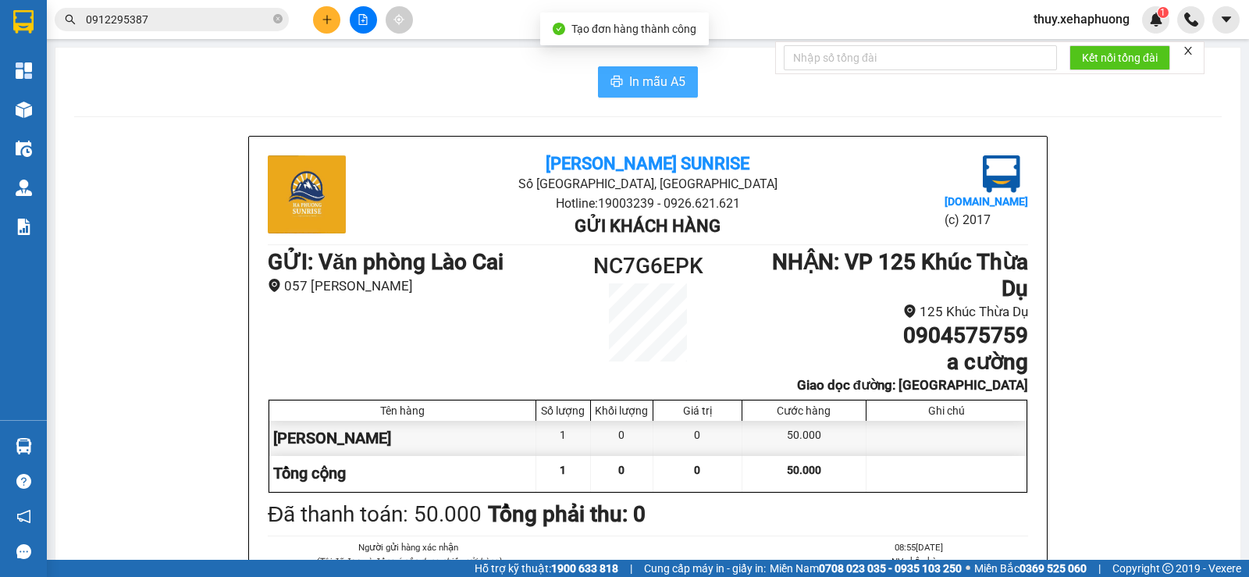
click at [633, 72] on span "In mẫu A5" at bounding box center [657, 82] width 56 height 20
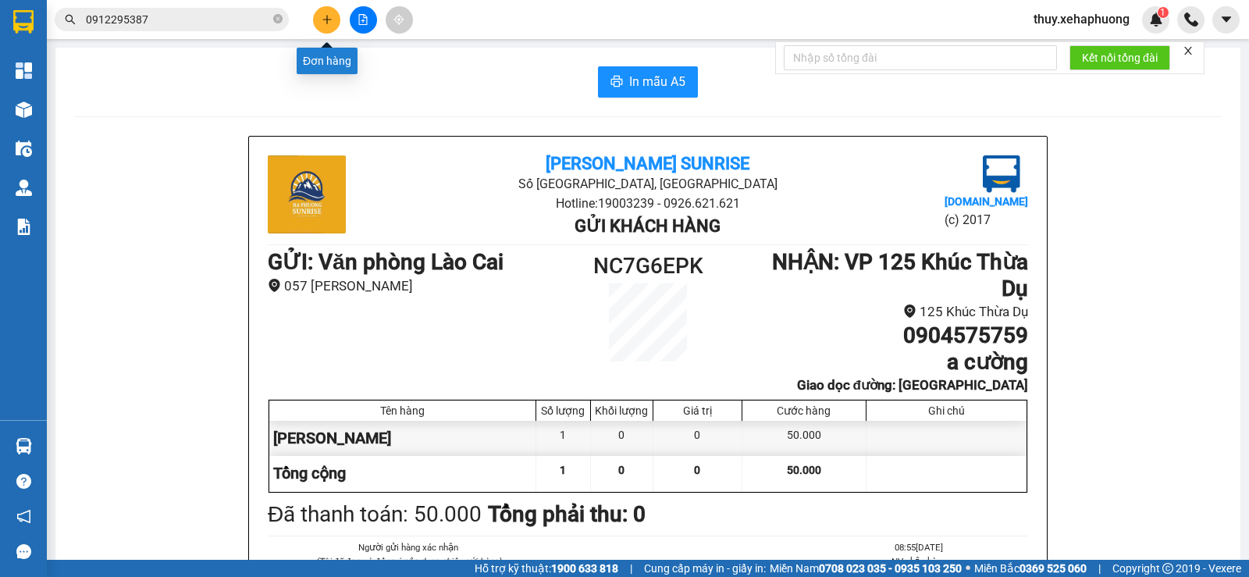
click at [336, 16] on button at bounding box center [326, 19] width 27 height 27
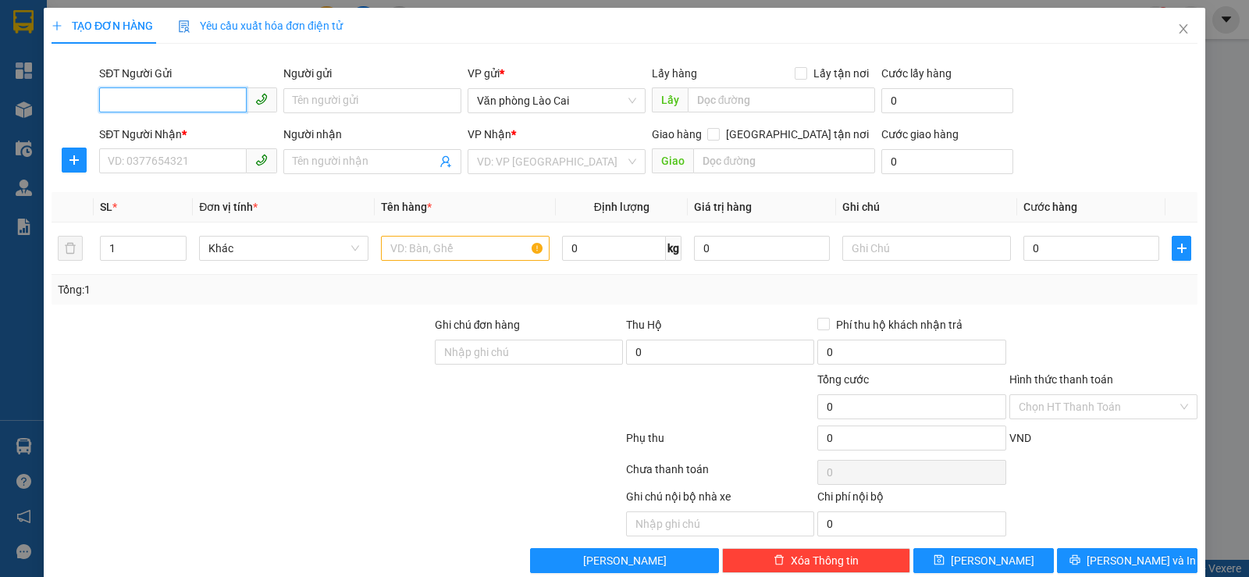
click at [147, 96] on input "SĐT Người Gửi" at bounding box center [173, 99] width 148 height 25
type input "0337755605"
click at [140, 156] on input "SĐT Người Nhận *" at bounding box center [173, 160] width 148 height 25
type input "0363393212"
click at [477, 154] on input "search" at bounding box center [551, 161] width 148 height 23
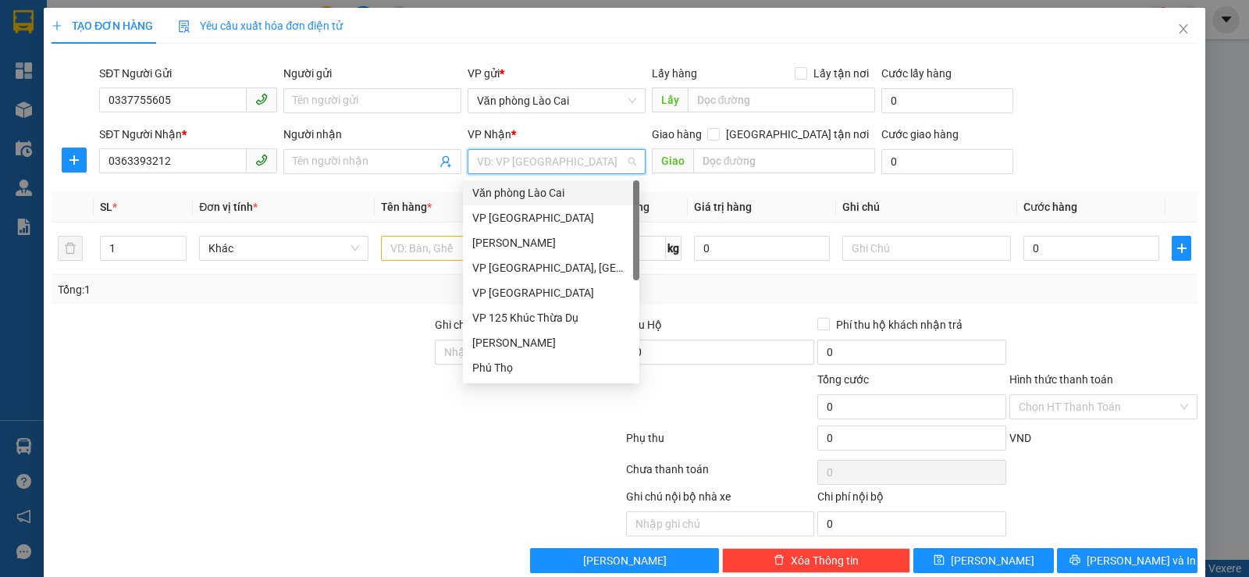
type input "h"
click at [502, 368] on div "Hải Dương" at bounding box center [551, 367] width 158 height 17
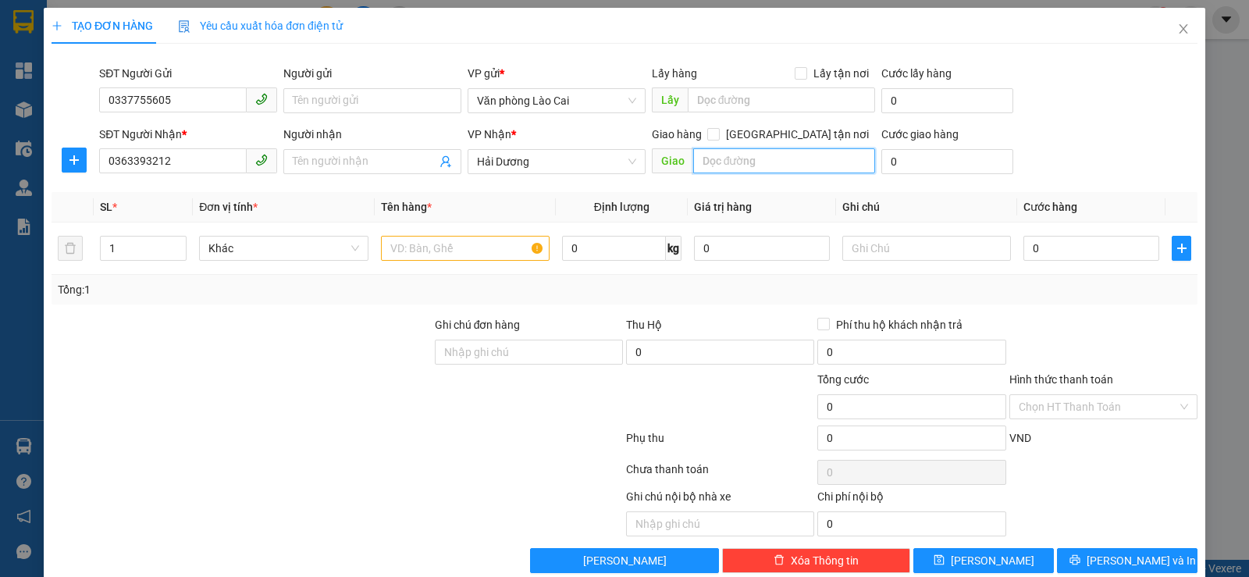
click at [769, 164] on input "text" at bounding box center [784, 160] width 183 height 25
type input "cầu lai vu hải dương"
click at [411, 243] on input "text" at bounding box center [465, 248] width 169 height 25
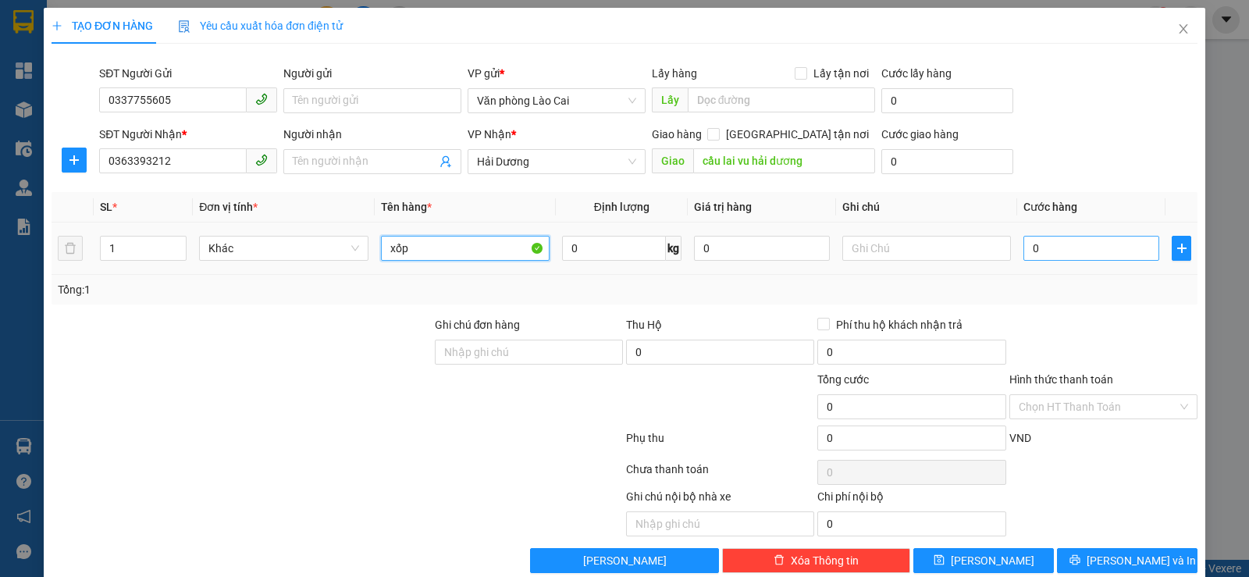
type input "xốp"
click at [1073, 257] on input "0" at bounding box center [1091, 248] width 136 height 25
type input "8"
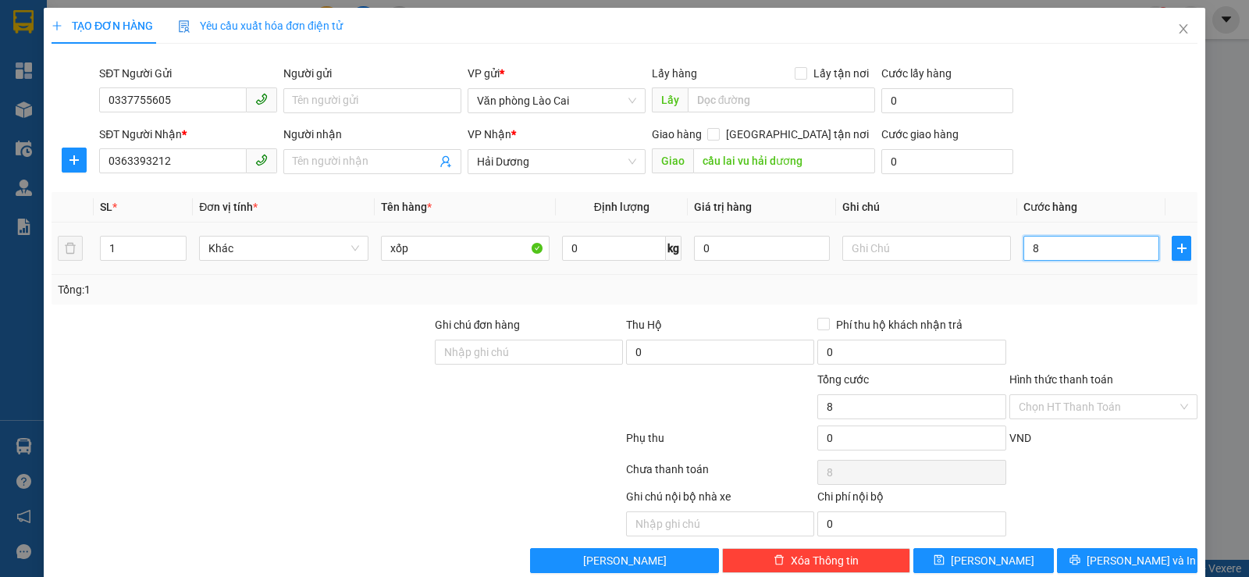
type input "0"
type input "01"
type input "1"
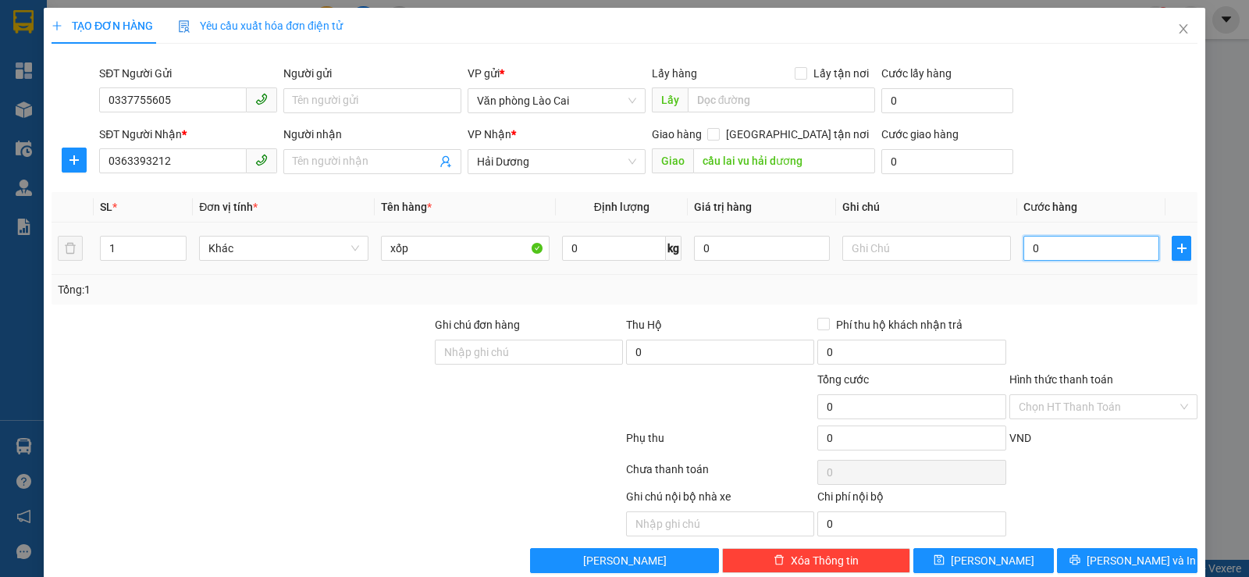
type input "1"
type input "011"
type input "11"
type input "01"
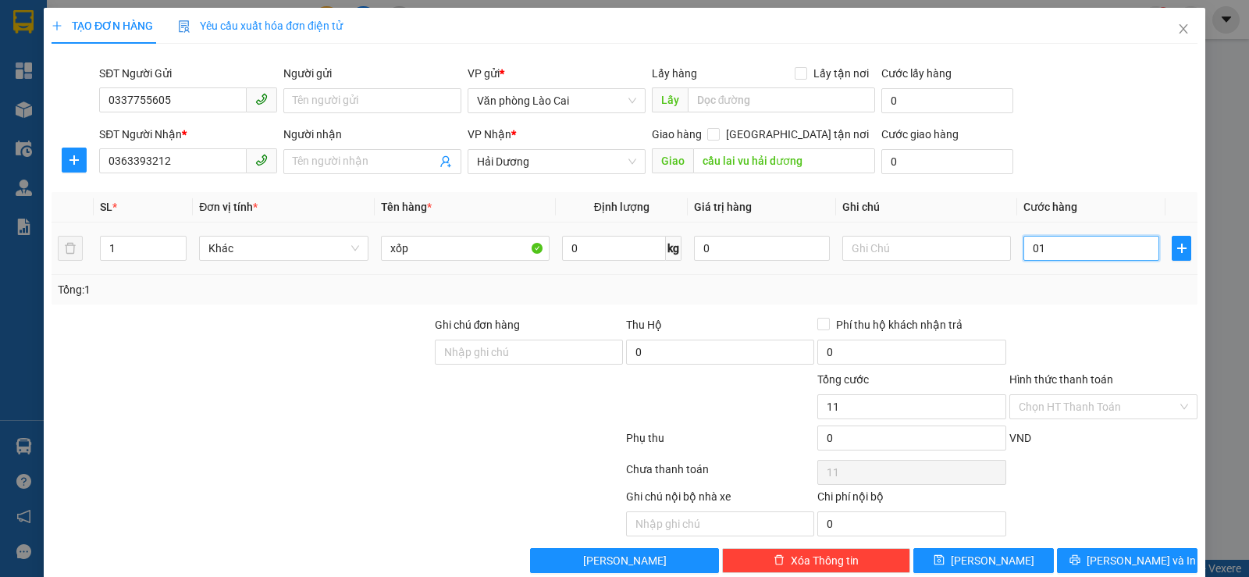
type input "1"
type input "0"
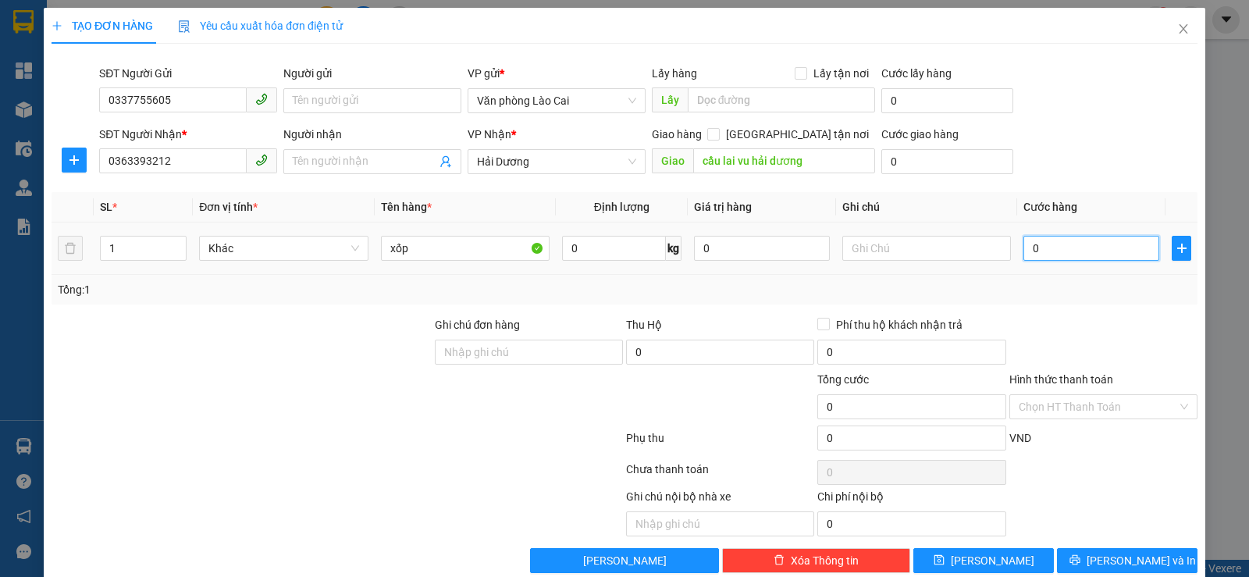
type input "10"
type input "100"
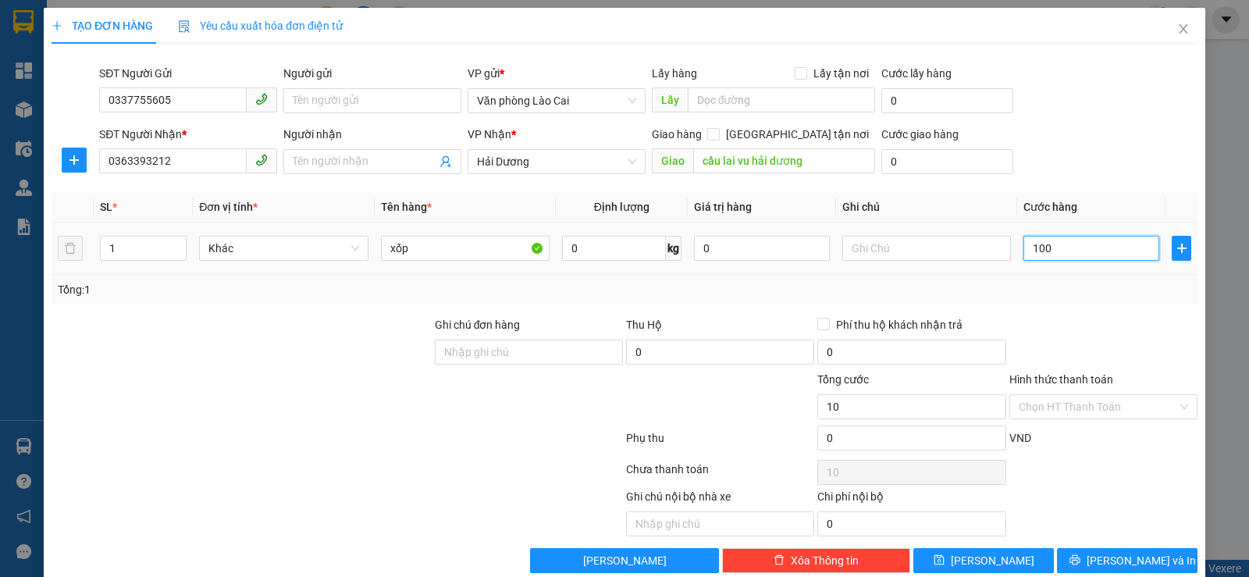
type input "100"
type input "1.000"
type input "10.000"
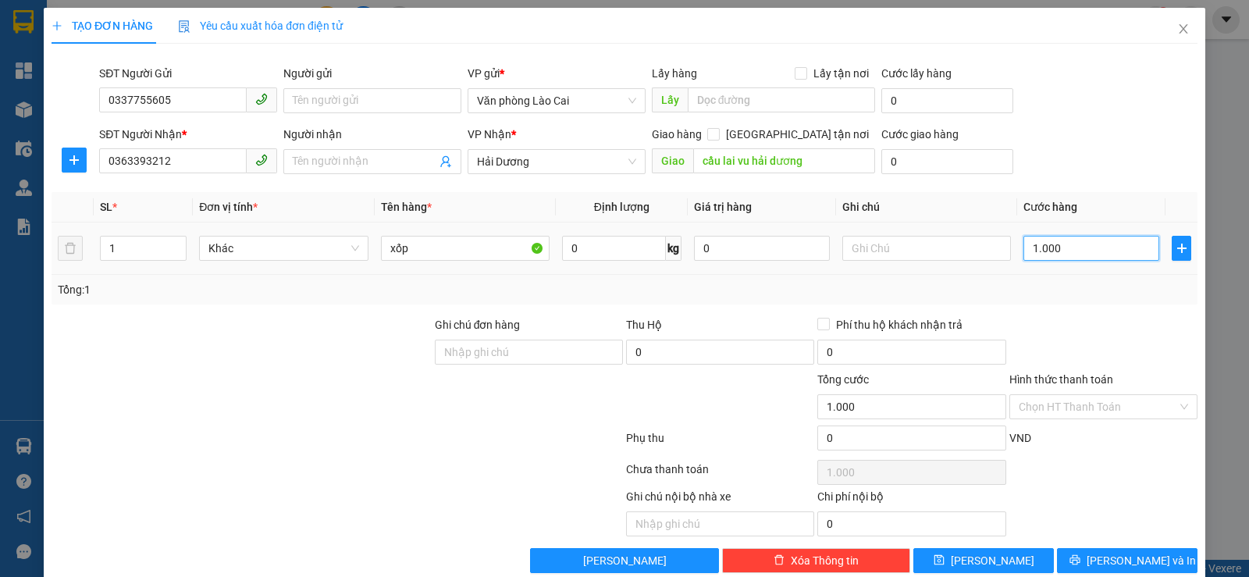
type input "10.000"
type input "100.000"
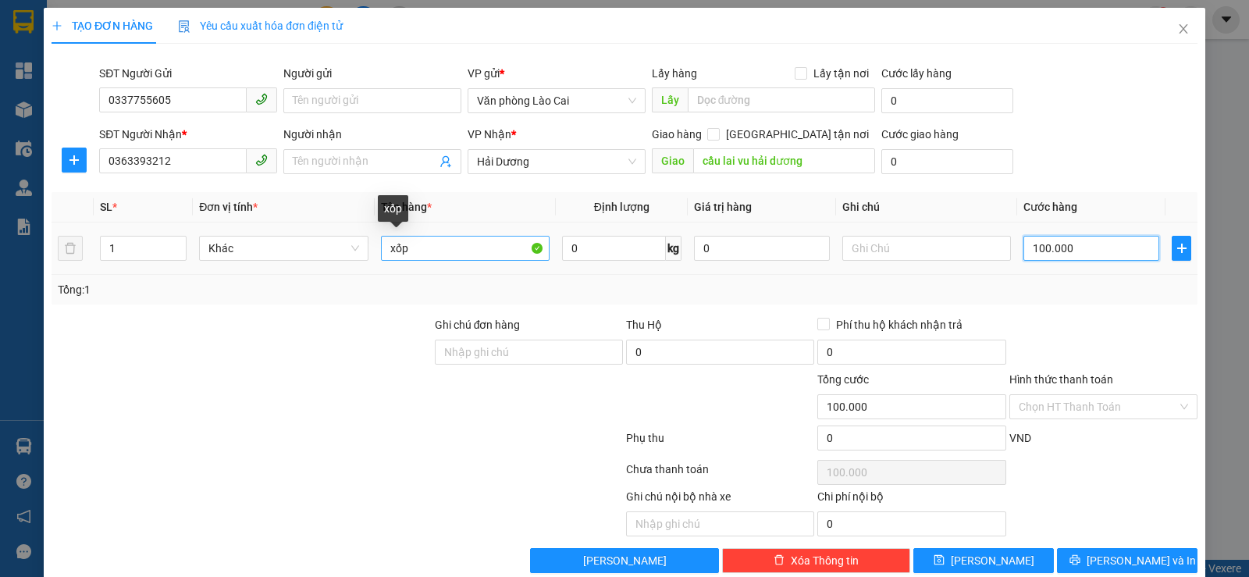
type input "100.000"
click at [450, 251] on input "xốp" at bounding box center [465, 248] width 169 height 25
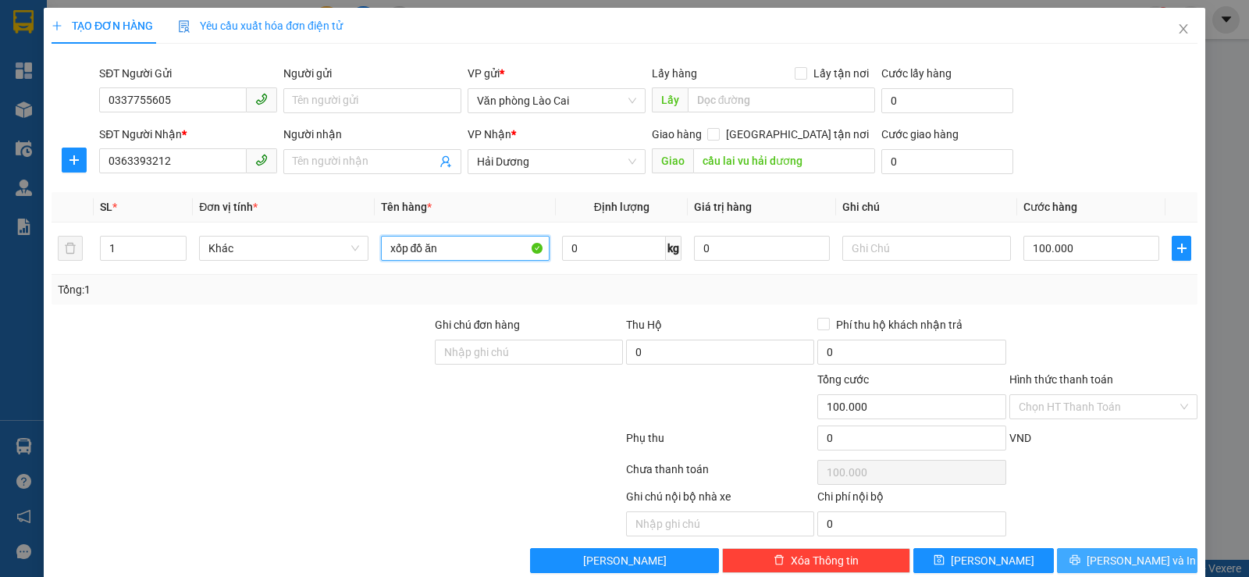
type input "xốp đồ ăn"
click at [1118, 557] on span "[PERSON_NAME] và In" at bounding box center [1141, 560] width 109 height 17
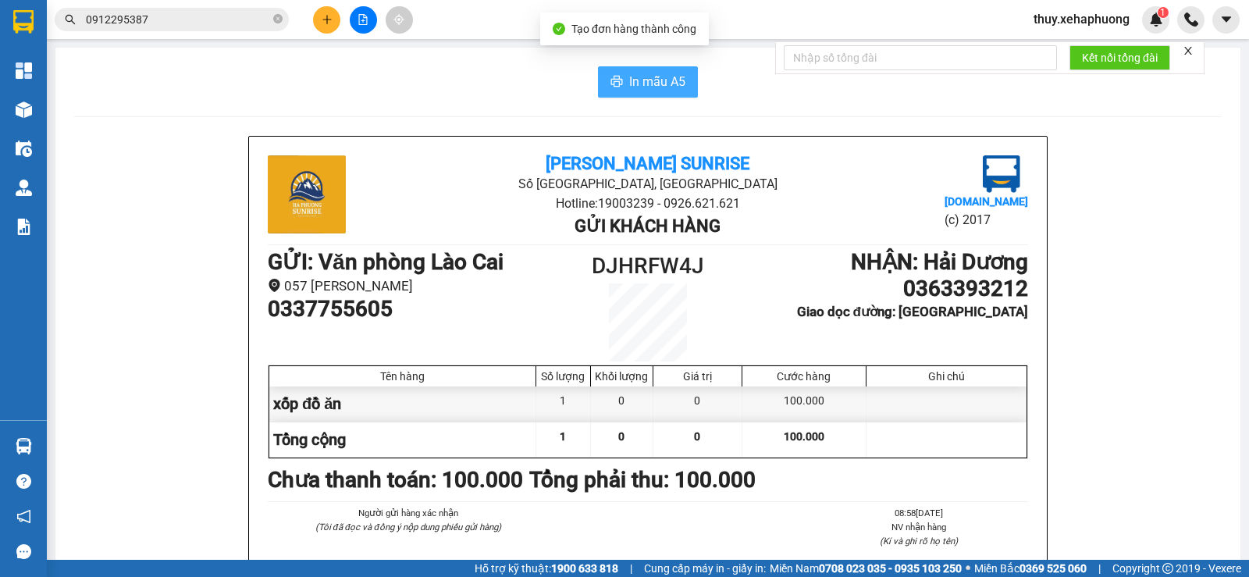
click at [637, 80] on span "In mẫu A5" at bounding box center [657, 82] width 56 height 20
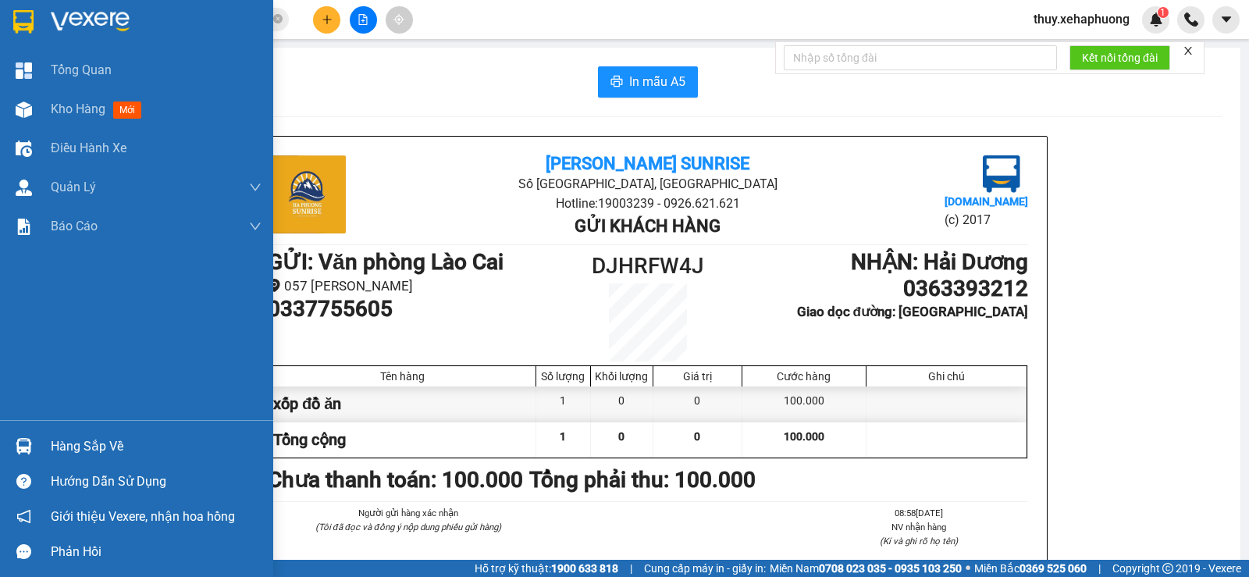
click at [18, 27] on img at bounding box center [23, 21] width 20 height 23
